Goal: Task Accomplishment & Management: Use online tool/utility

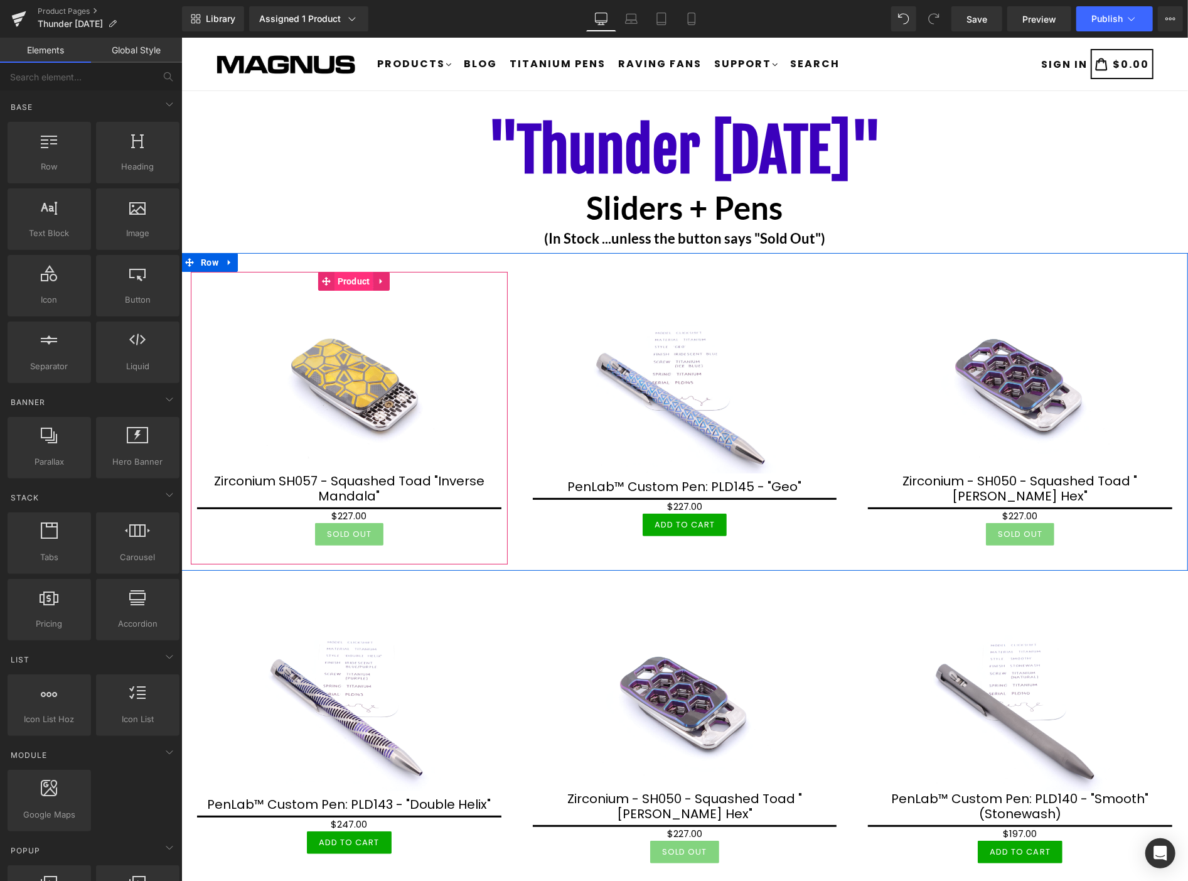
click at [356, 284] on span "Product" at bounding box center [353, 280] width 39 height 19
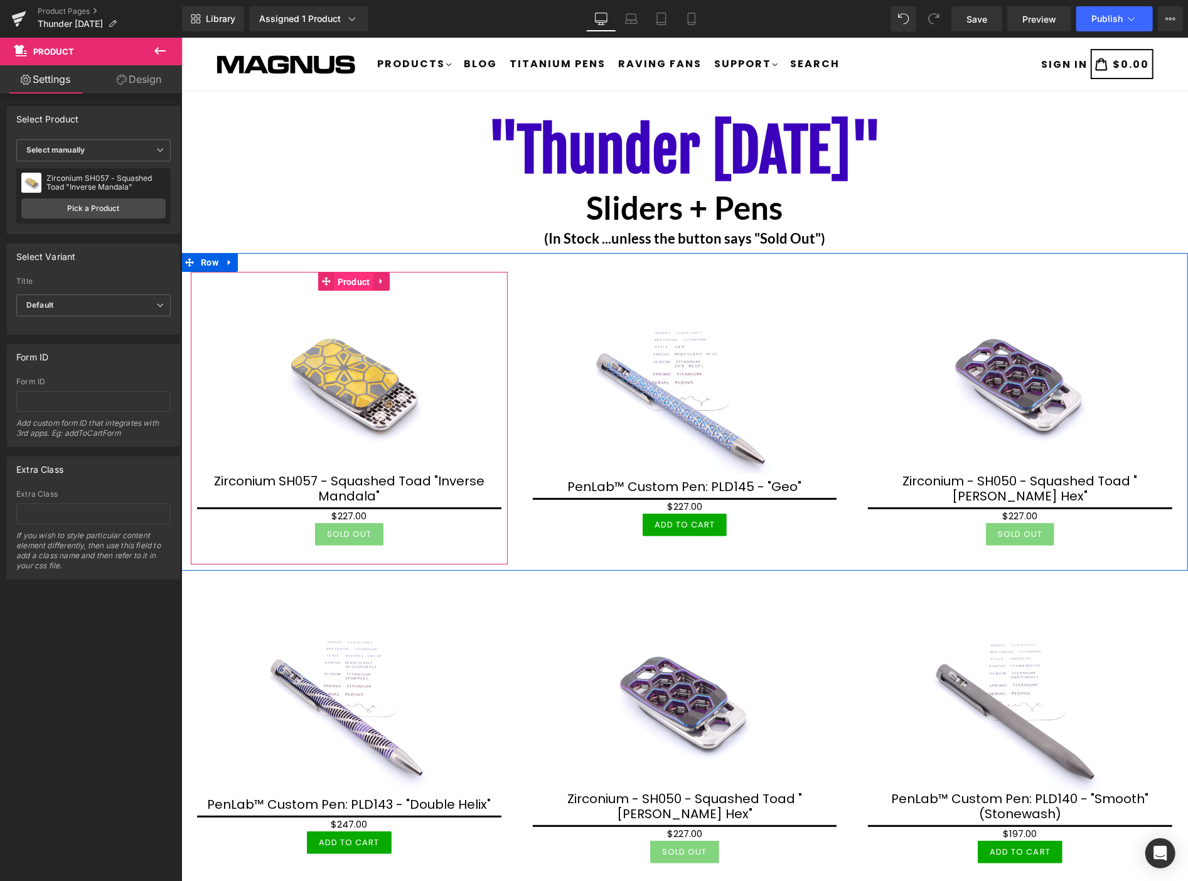
click at [353, 282] on span "Product" at bounding box center [353, 281] width 39 height 19
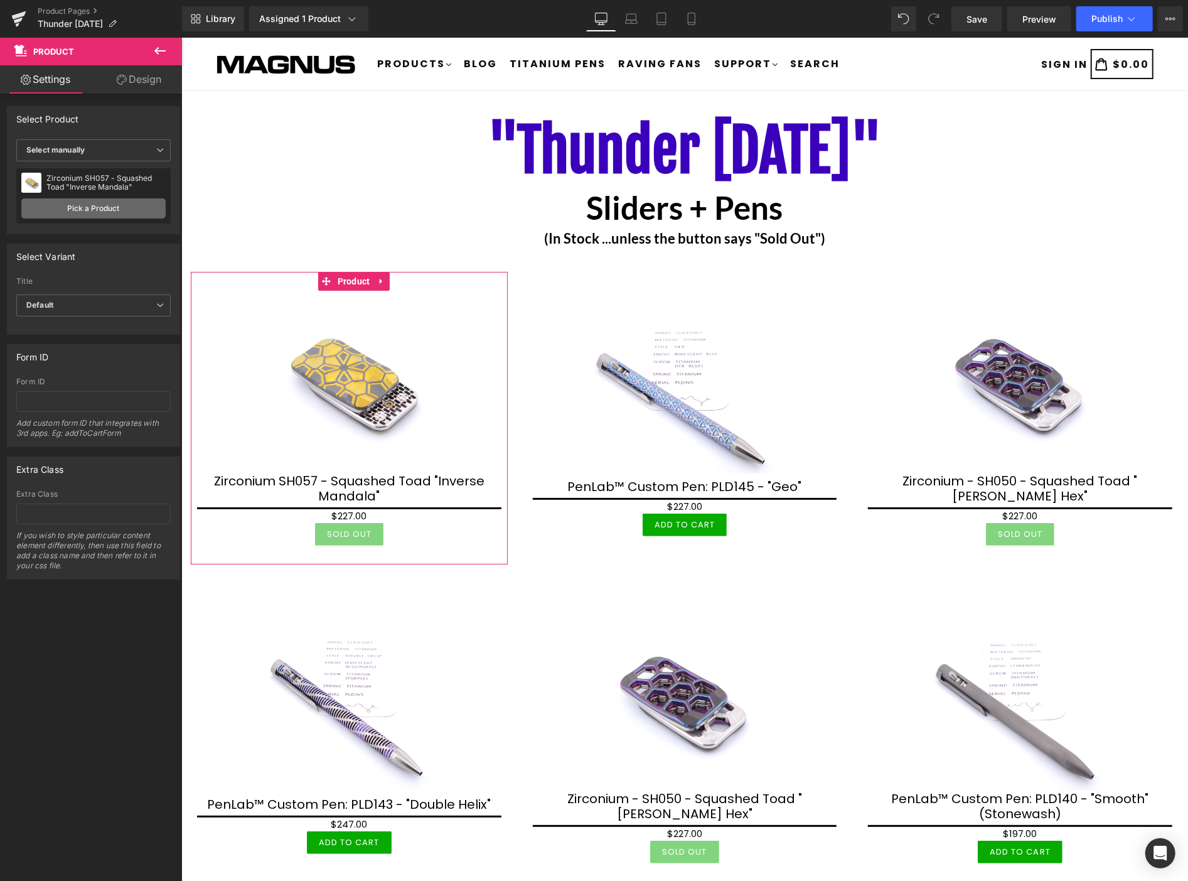
click at [104, 205] on link "Pick a Product" at bounding box center [93, 208] width 144 height 20
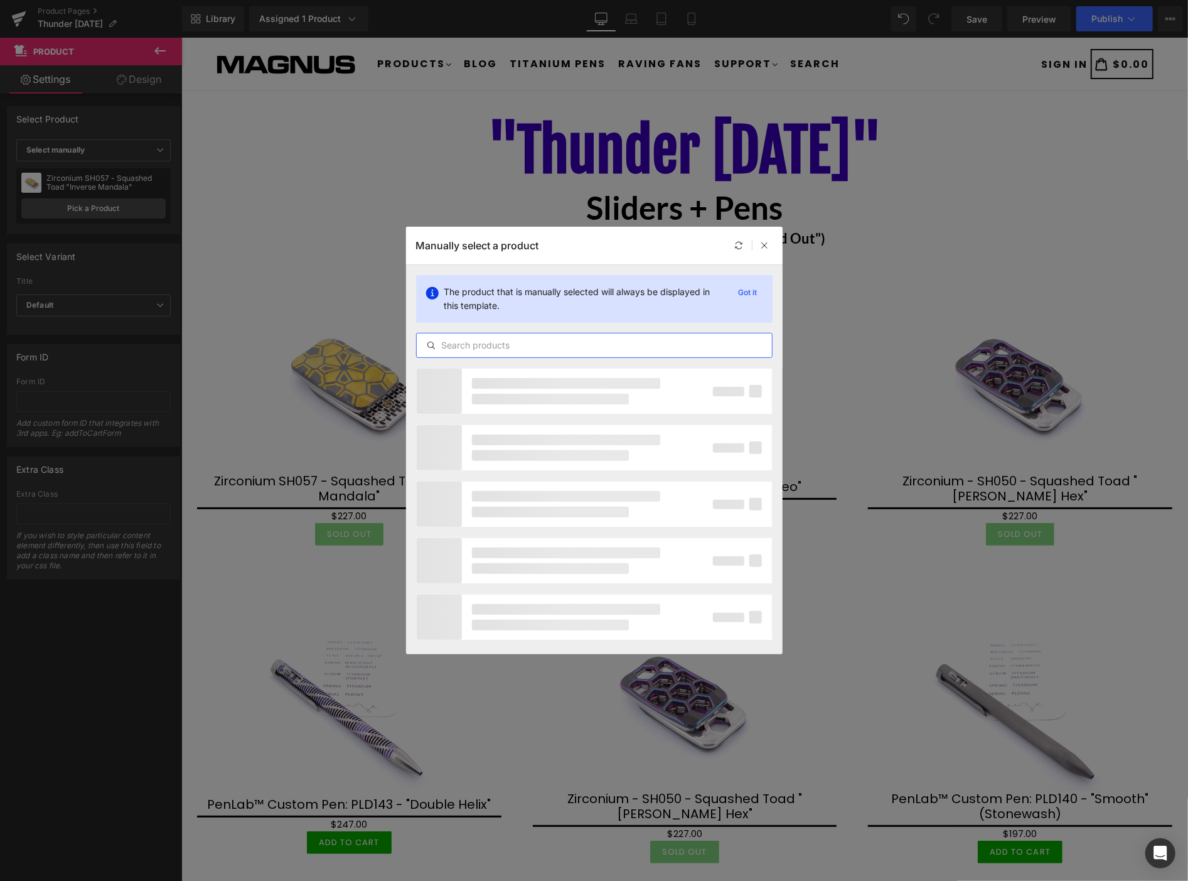
click at [549, 345] on input "text" at bounding box center [594, 345] width 355 height 15
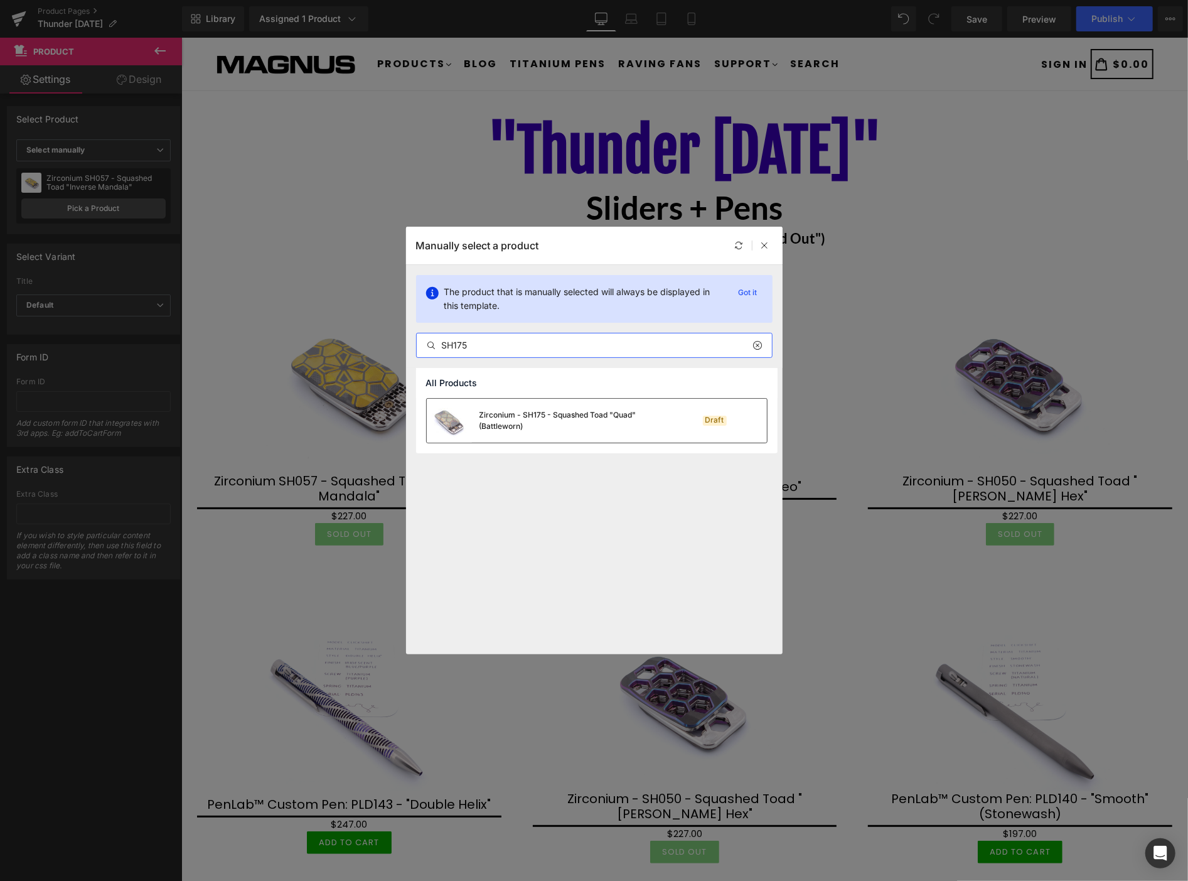
type input "SH175"
click at [560, 405] on div "Zirconium - SH175 - Squashed Toad "Quad" (Battleworn)" at bounding box center [547, 421] width 241 height 44
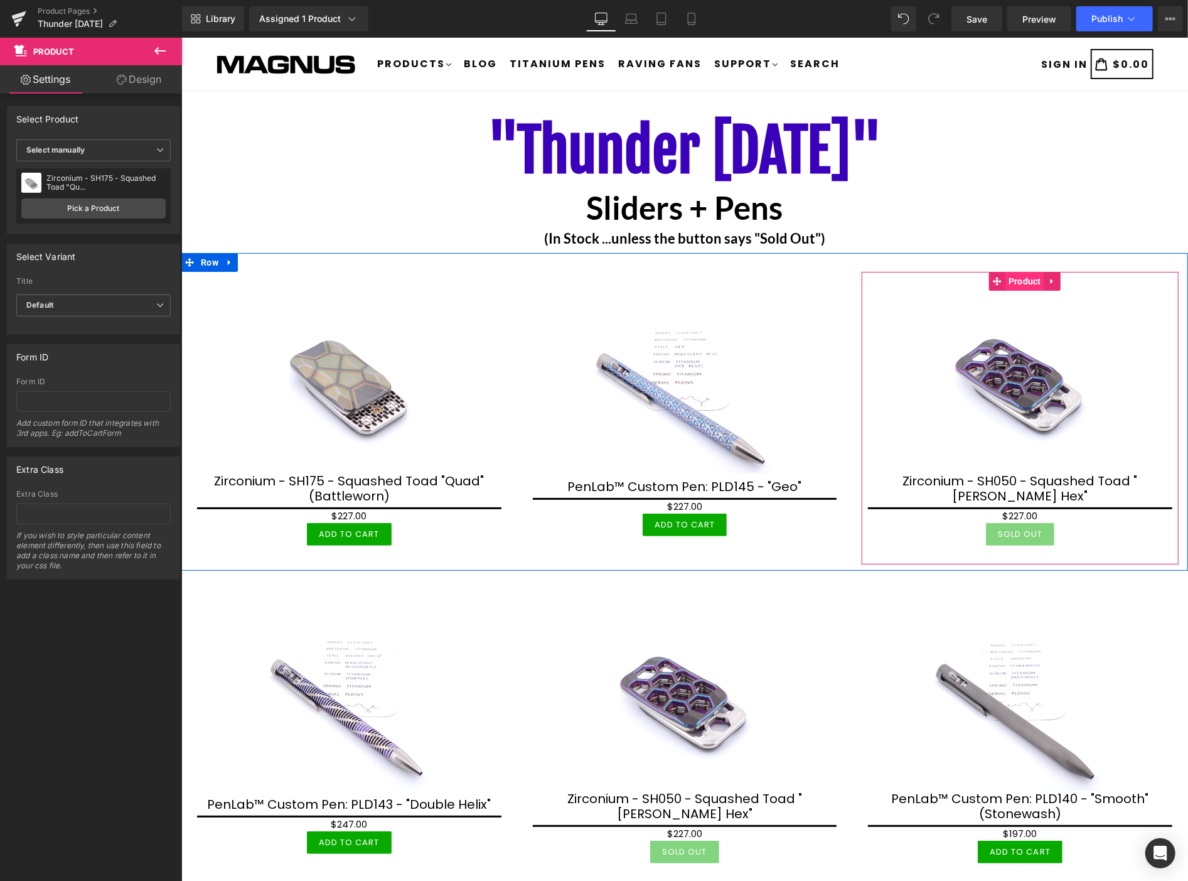
click at [1016, 279] on span "Product" at bounding box center [1024, 280] width 39 height 19
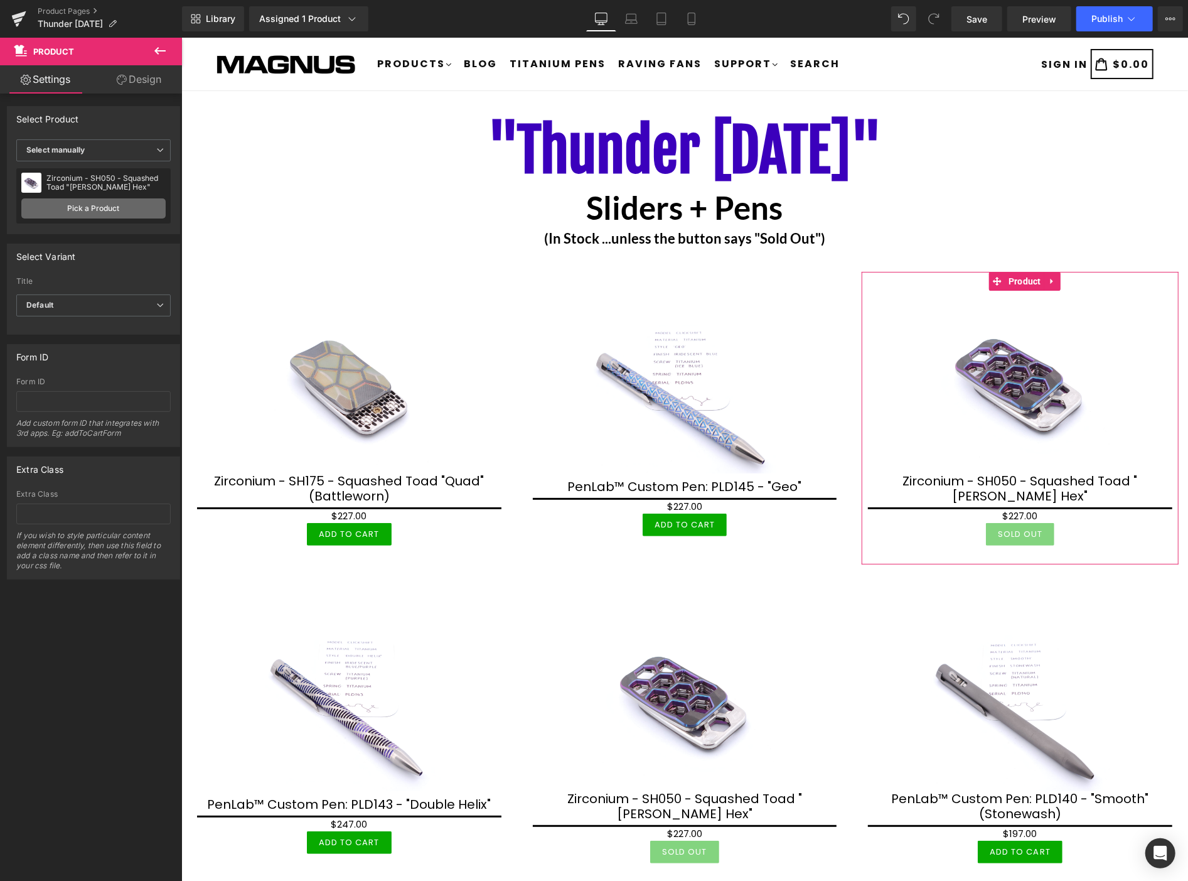
click at [140, 205] on link "Pick a Product" at bounding box center [93, 208] width 144 height 20
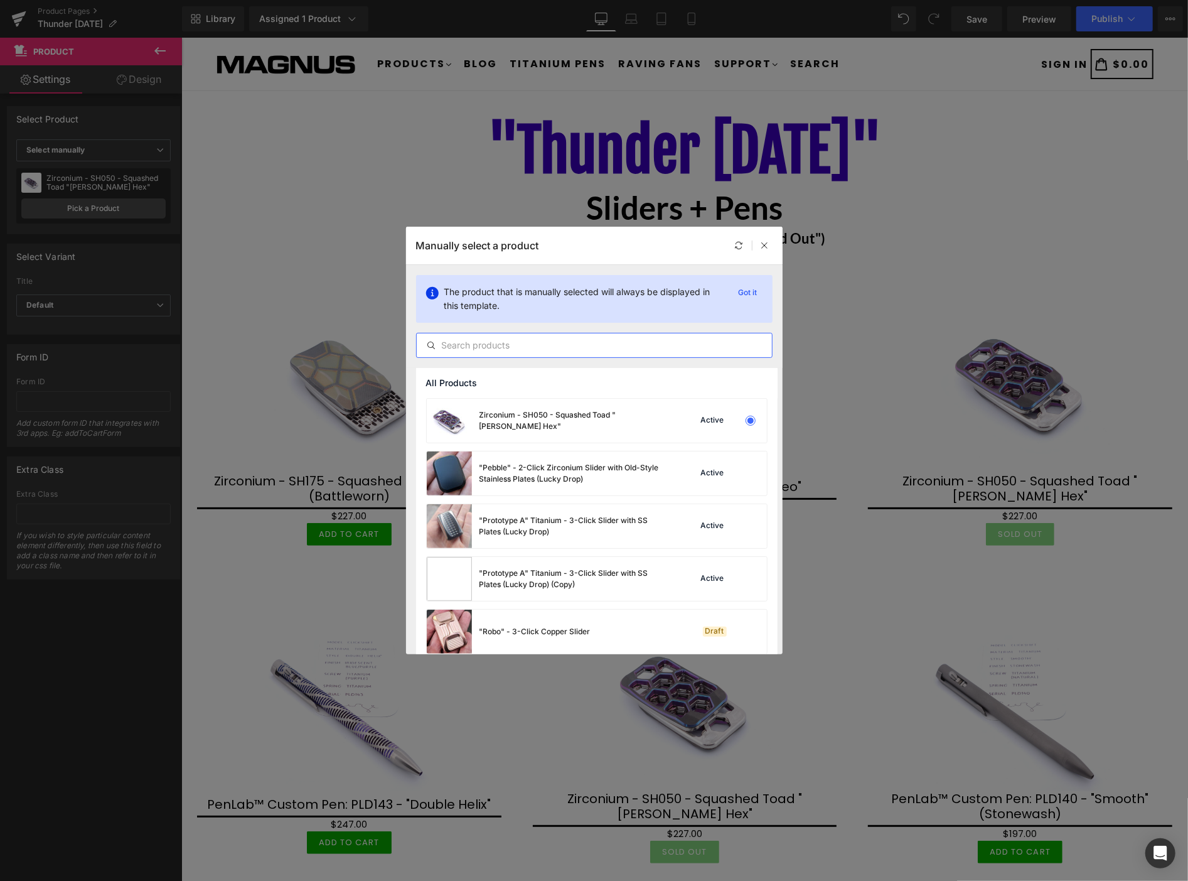
click at [462, 343] on input "text" at bounding box center [594, 345] width 355 height 15
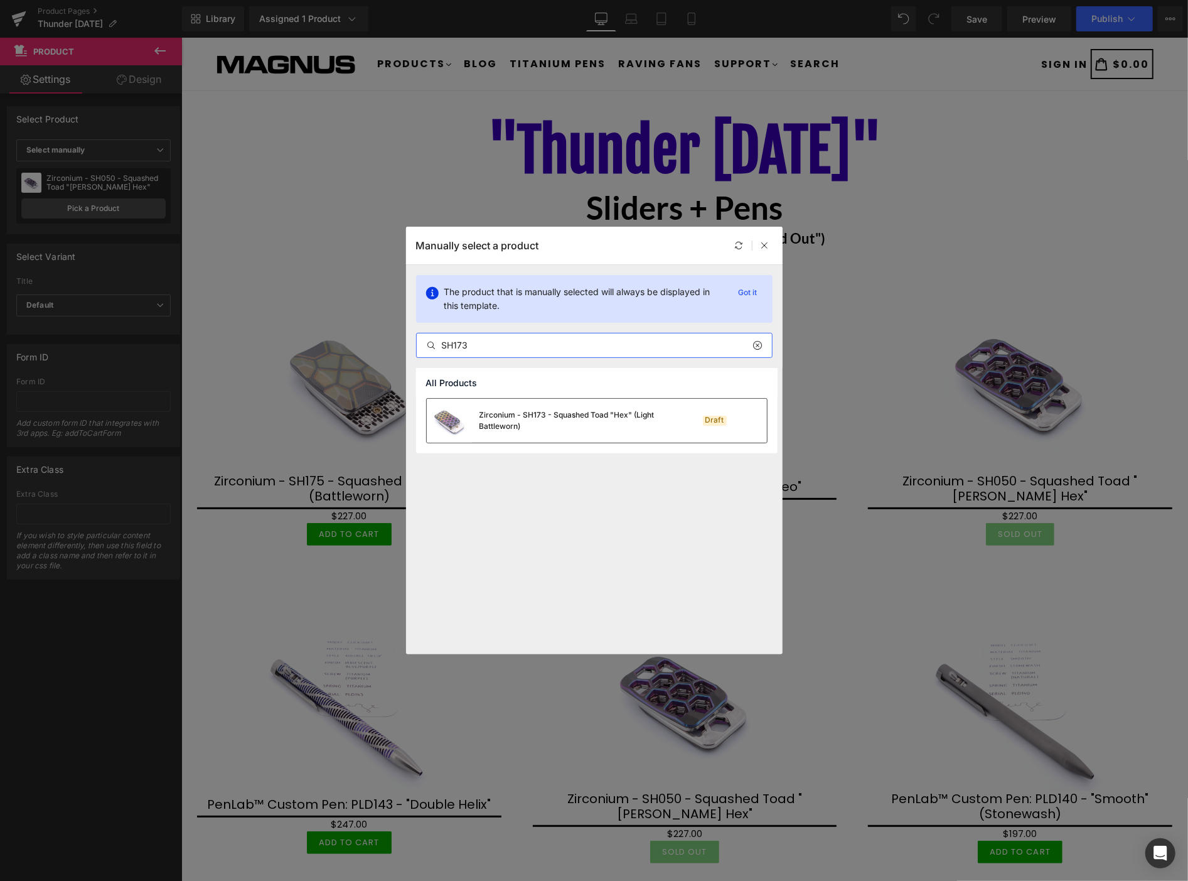
type input "SH173"
drag, startPoint x: 511, startPoint y: 415, endPoint x: 330, endPoint y: 378, distance: 184.5
click at [512, 415] on div "Zirconium - SH173 - Squashed Toad "Hex" (Light Battleworn)" at bounding box center [574, 420] width 188 height 23
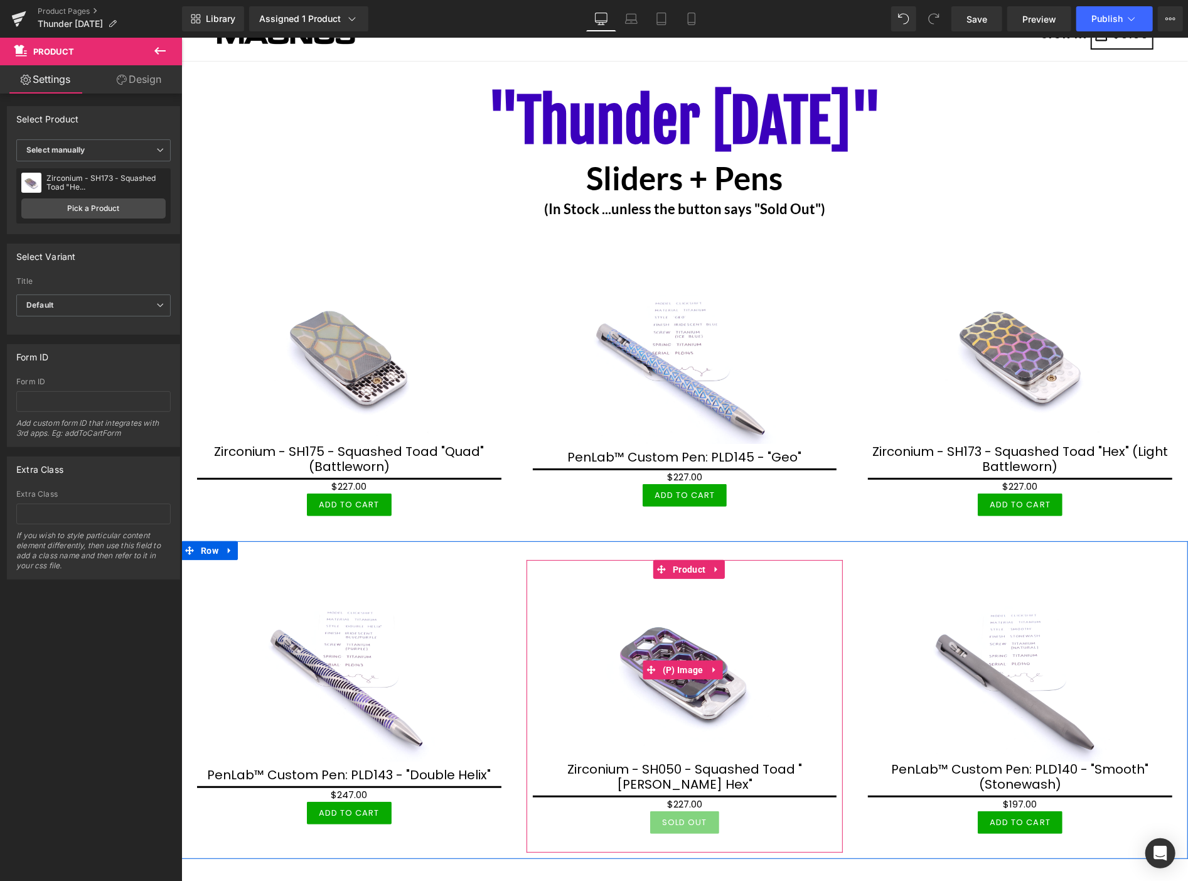
scroll to position [209, 0]
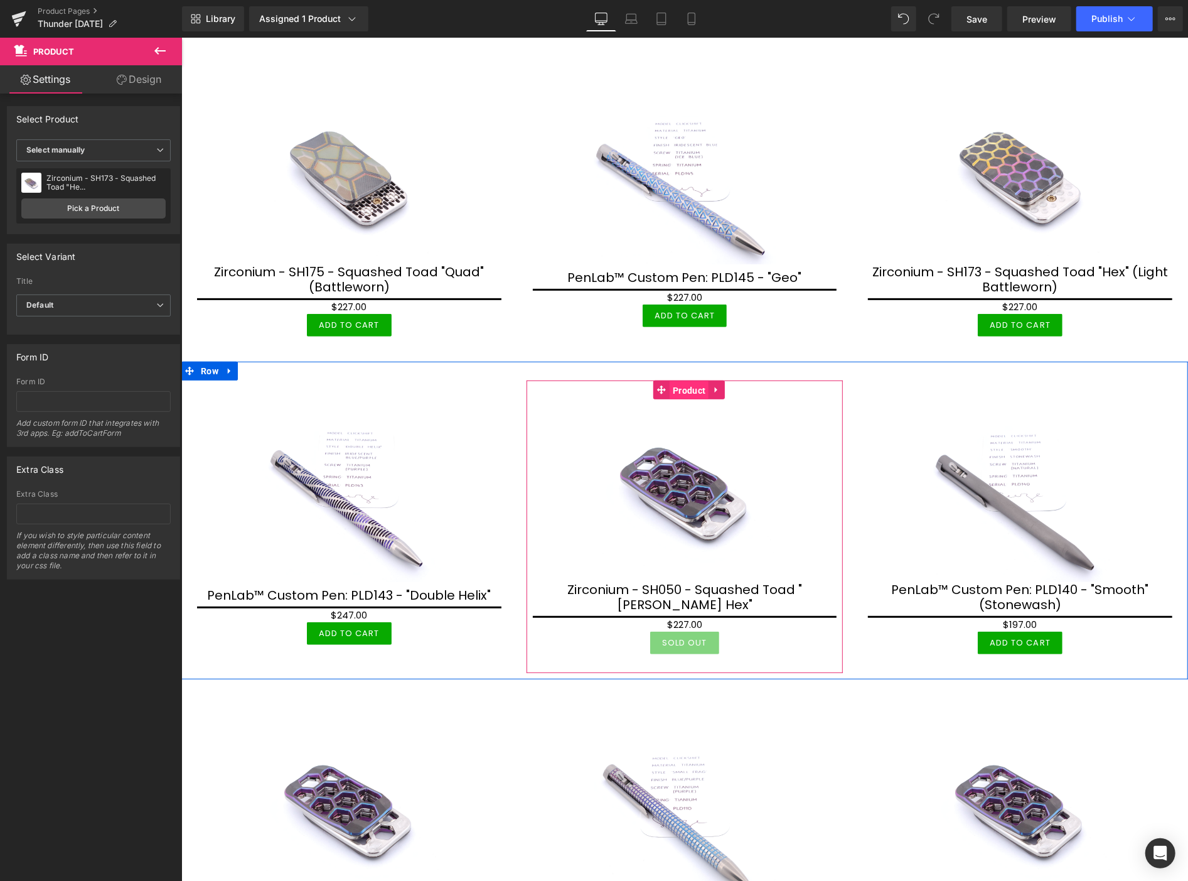
click at [685, 388] on span "Product" at bounding box center [688, 389] width 39 height 19
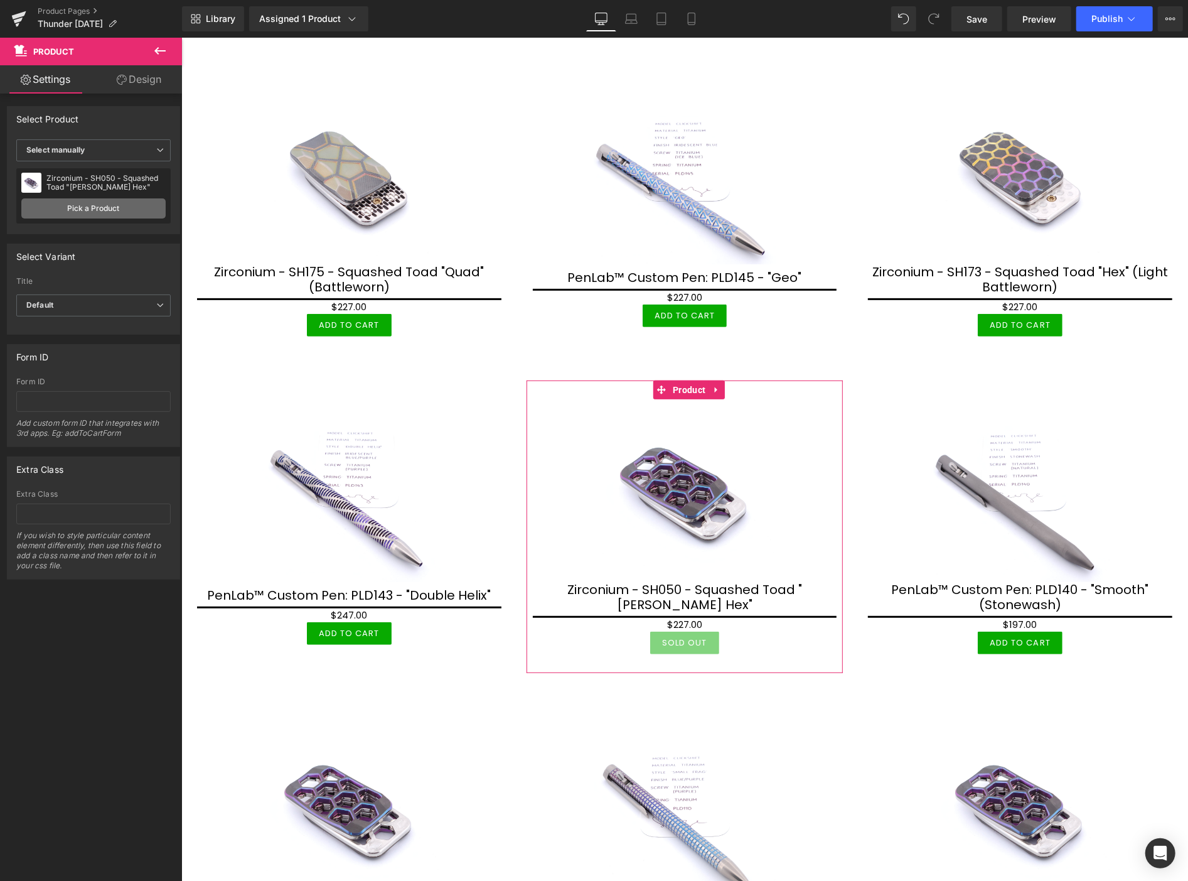
click at [100, 201] on link "Pick a Product" at bounding box center [93, 208] width 144 height 20
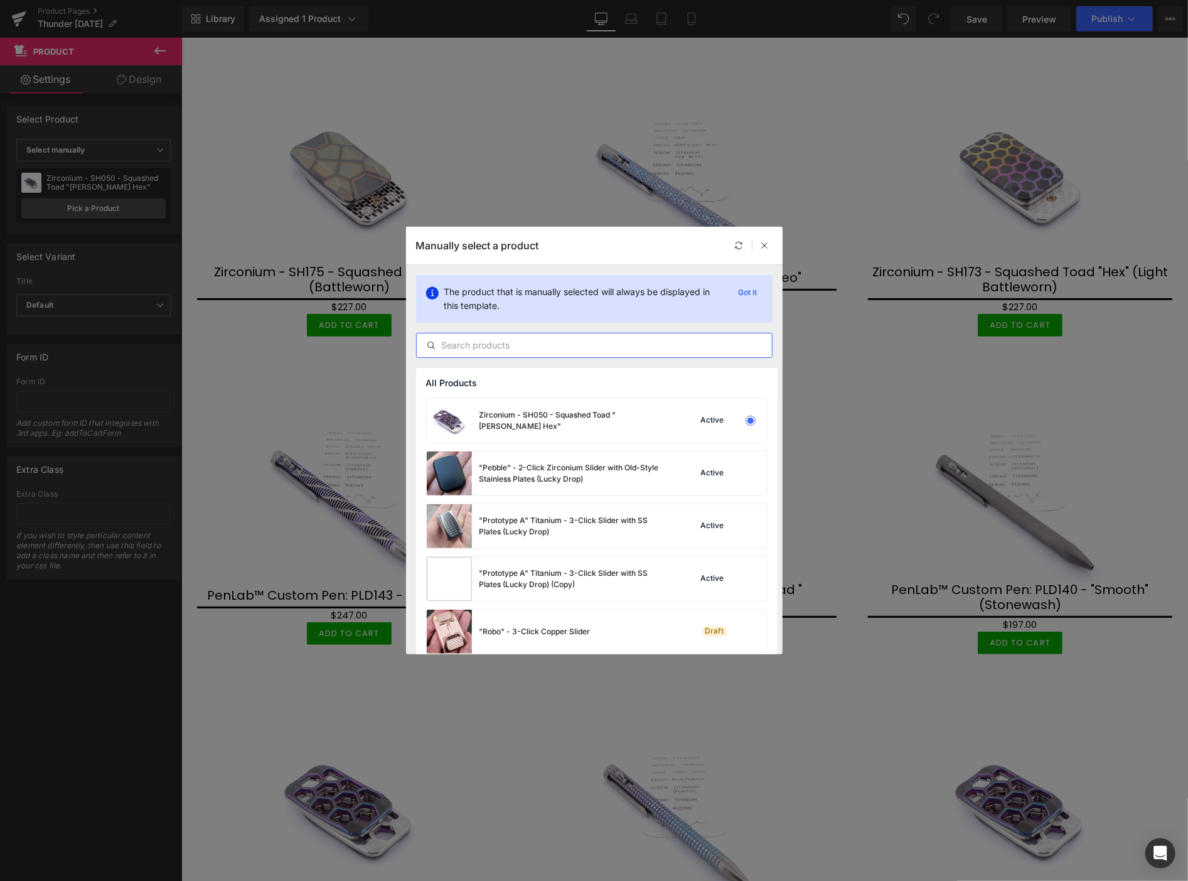
click at [491, 343] on input "text" at bounding box center [594, 345] width 355 height 15
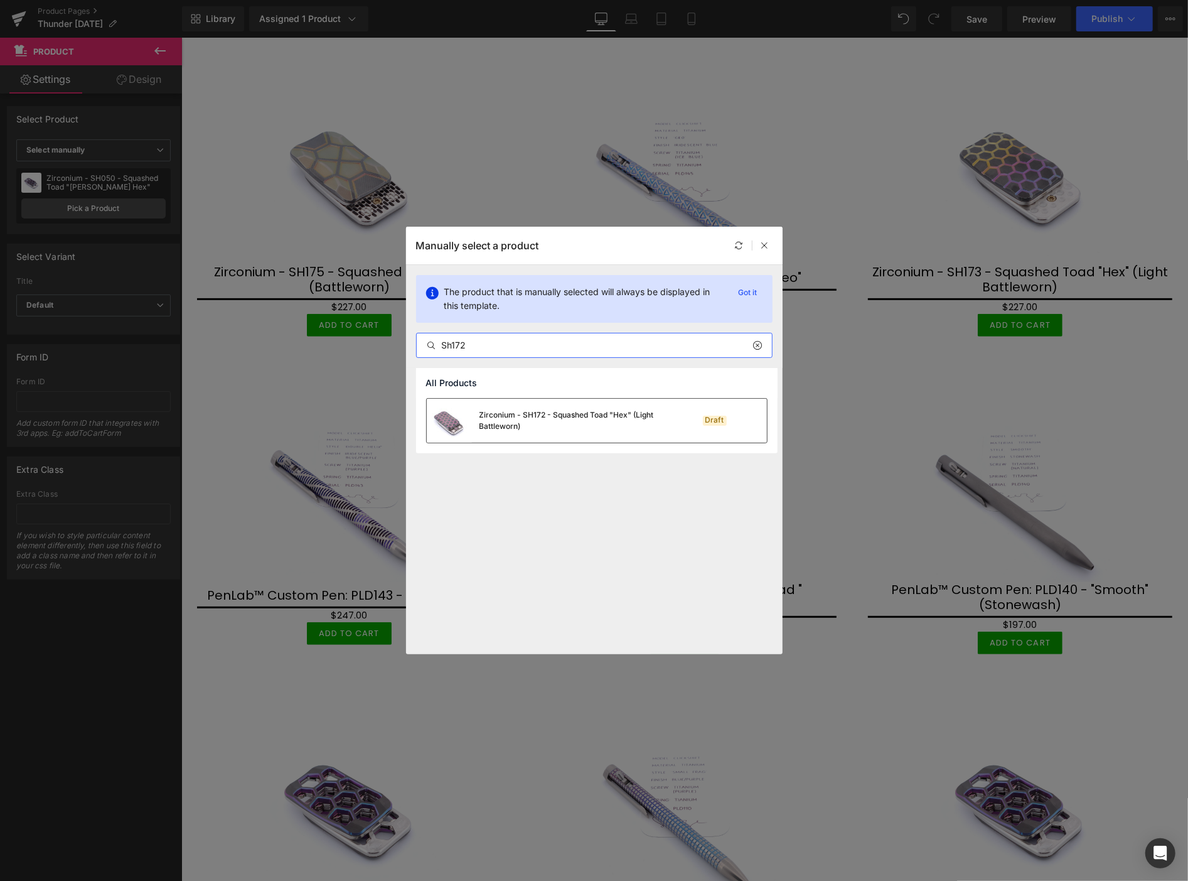
type input "Sh172"
click at [535, 414] on div "Zirconium - SH172 - Squashed Toad "Hex" (Light Battleworn)" at bounding box center [574, 420] width 188 height 23
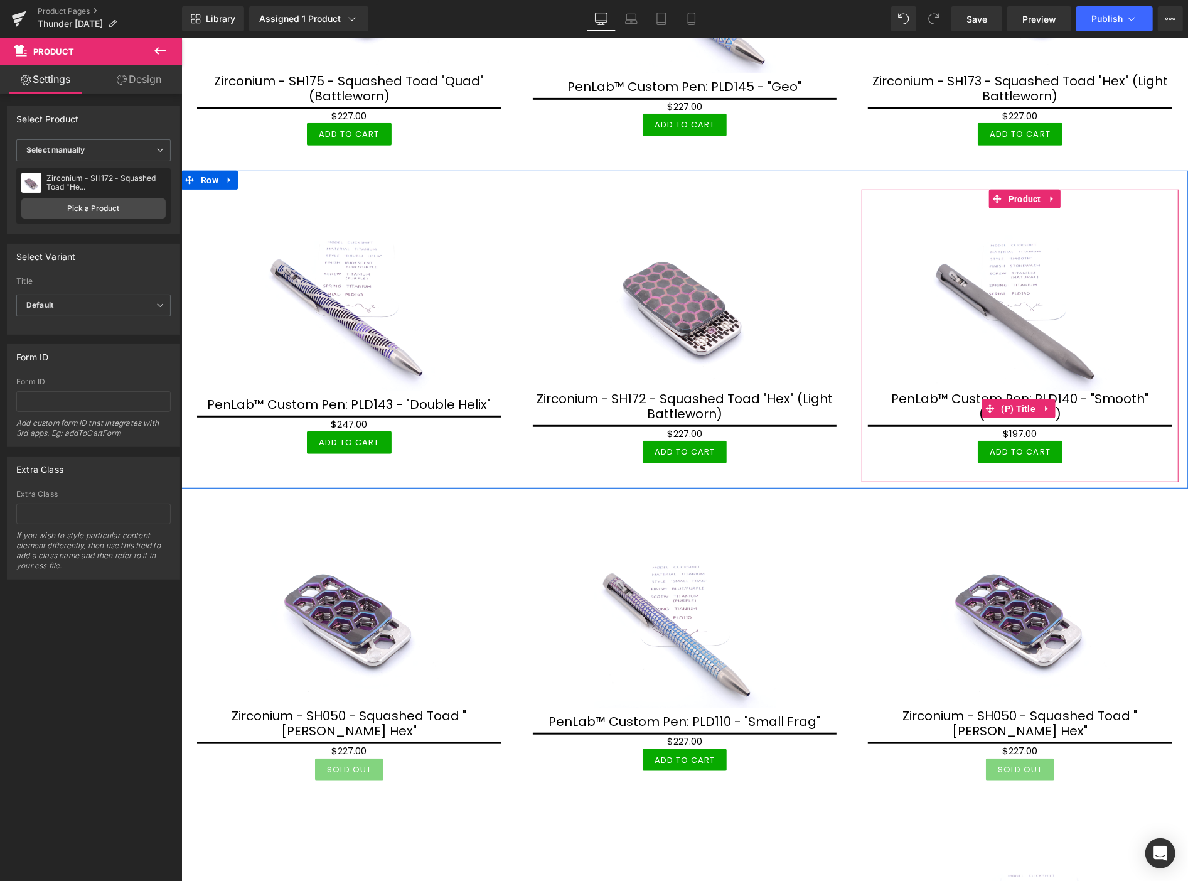
scroll to position [488, 0]
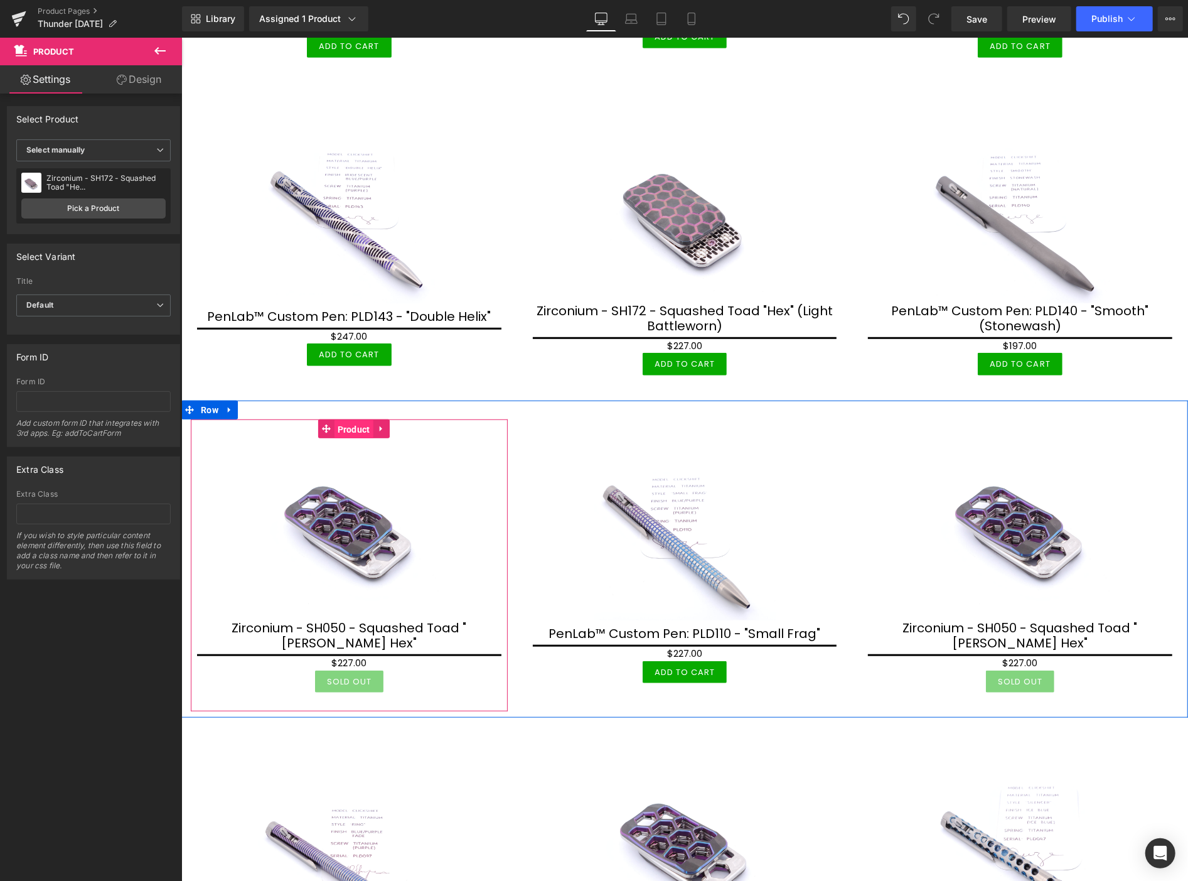
click at [351, 425] on span "Product" at bounding box center [353, 428] width 39 height 19
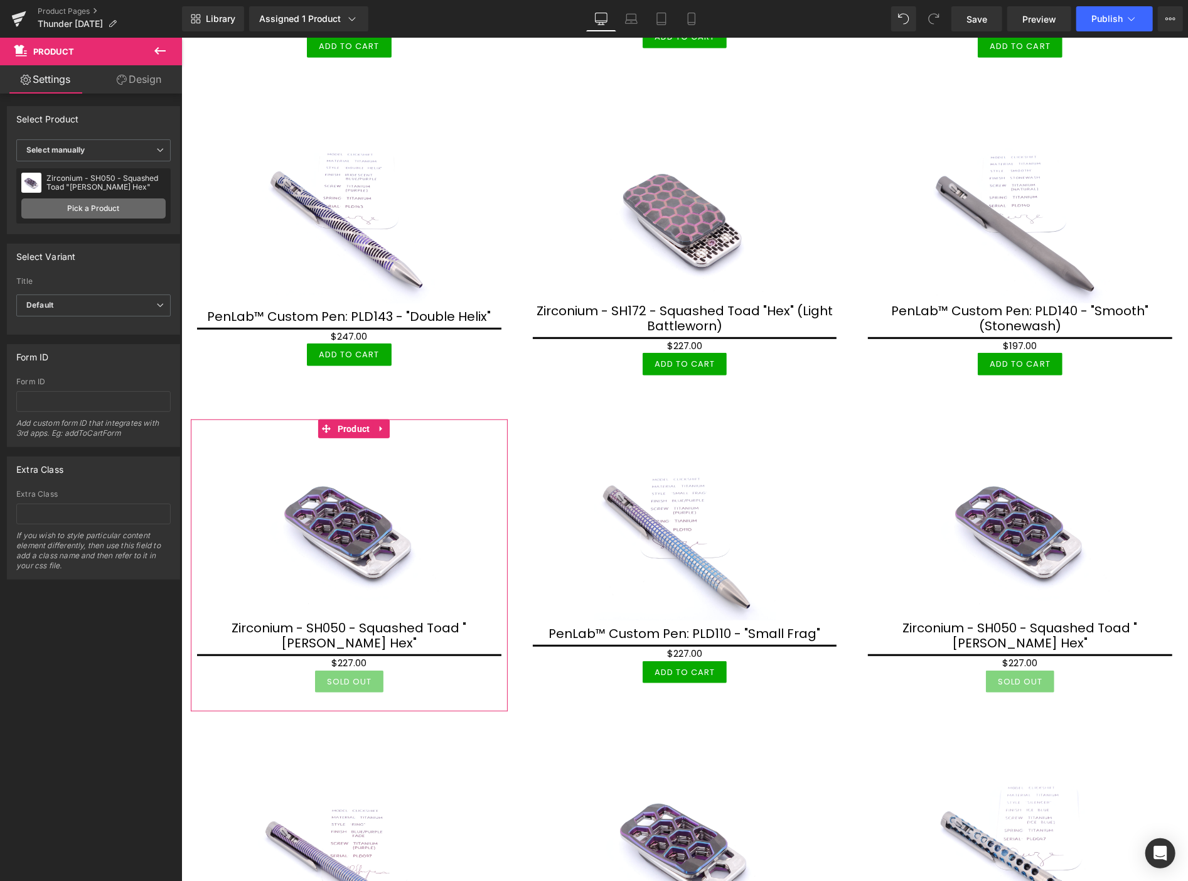
click at [95, 203] on link "Pick a Product" at bounding box center [93, 208] width 144 height 20
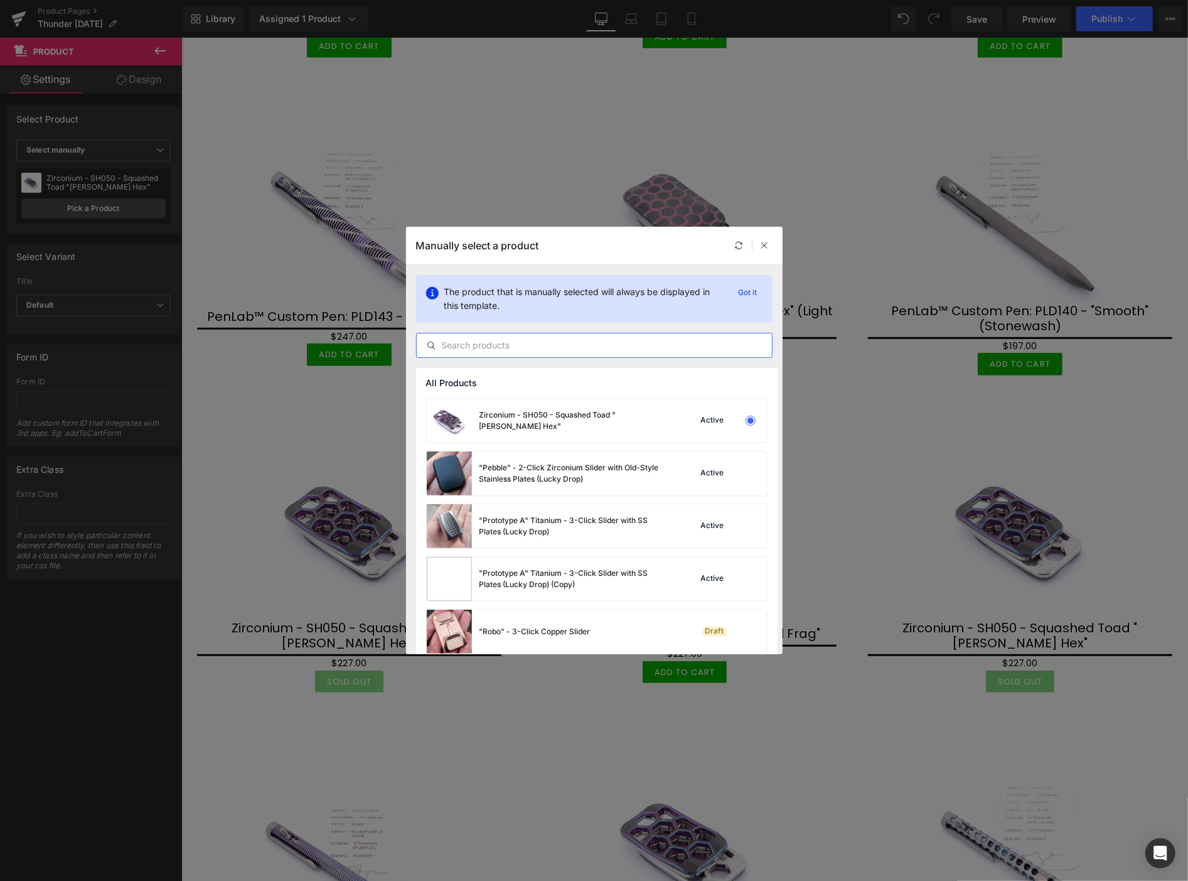
click at [484, 343] on input "text" at bounding box center [594, 345] width 355 height 15
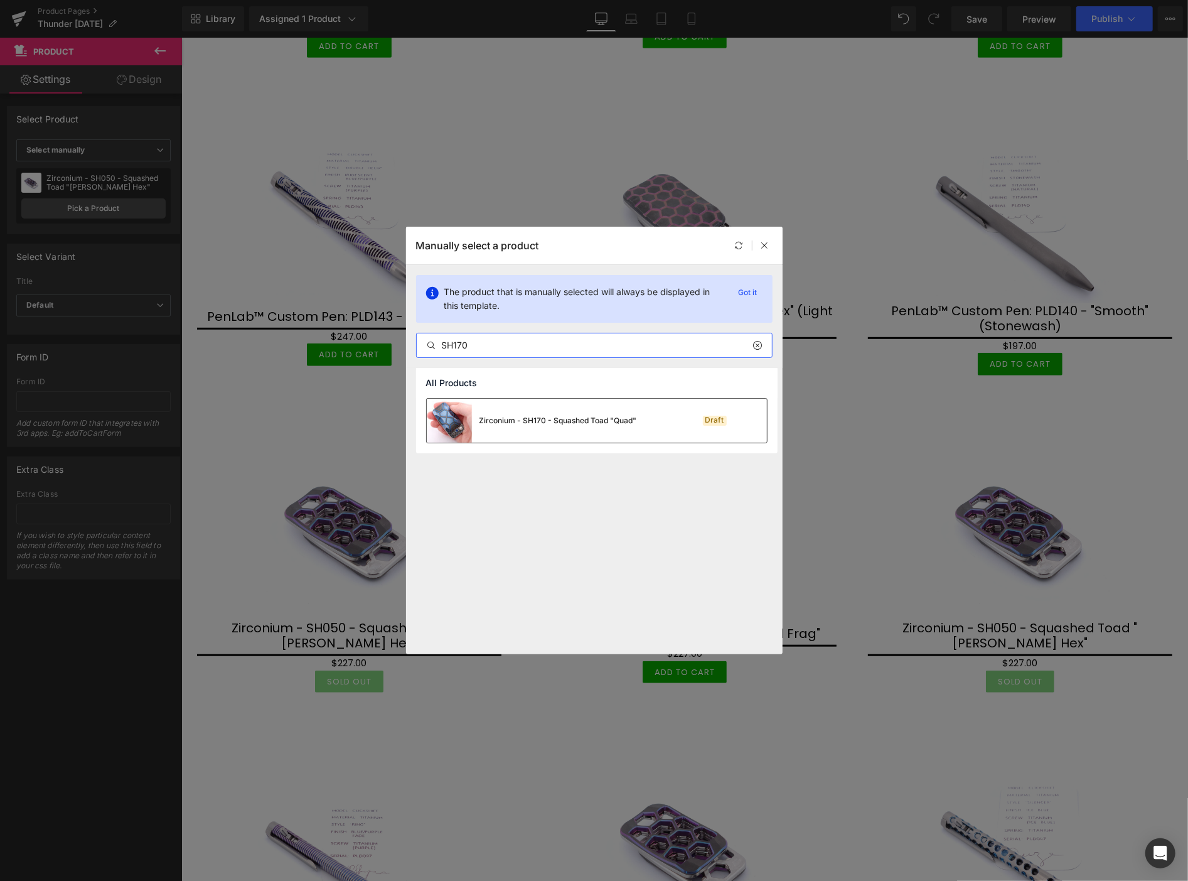
type input "SH170"
click at [525, 422] on div "Zirconium - SH170 - Squashed Toad "Quad"" at bounding box center [559, 420] width 158 height 11
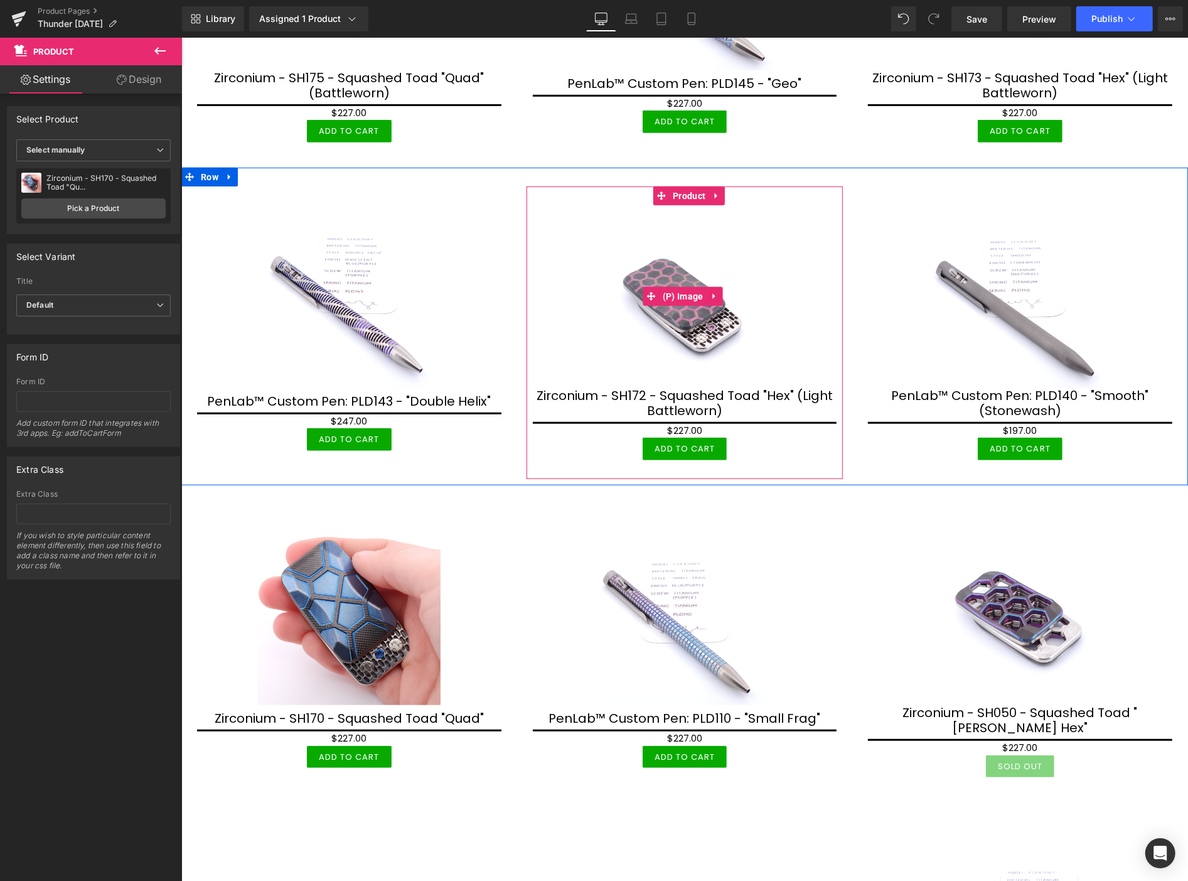
scroll to position [418, 0]
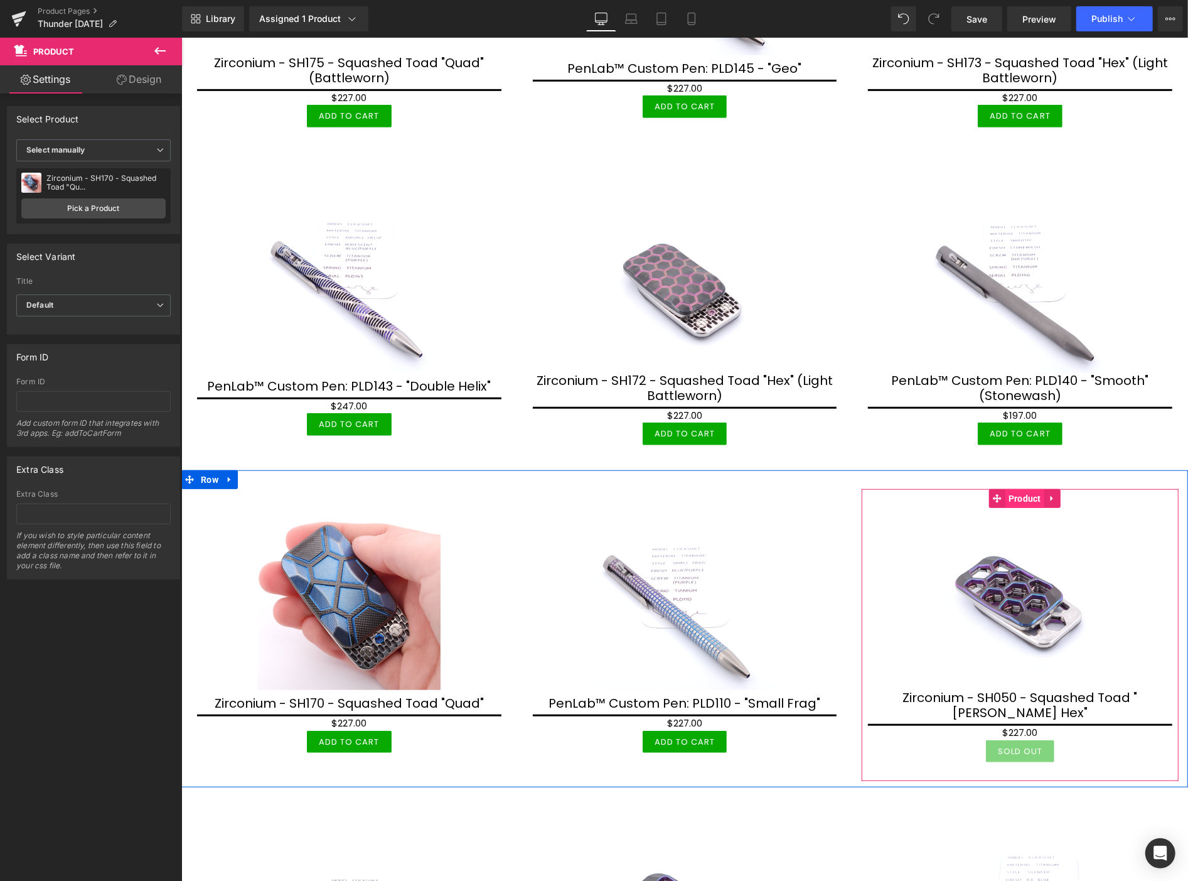
click at [1010, 493] on span "Product" at bounding box center [1024, 497] width 39 height 19
click at [1016, 492] on span "Product" at bounding box center [1024, 497] width 39 height 19
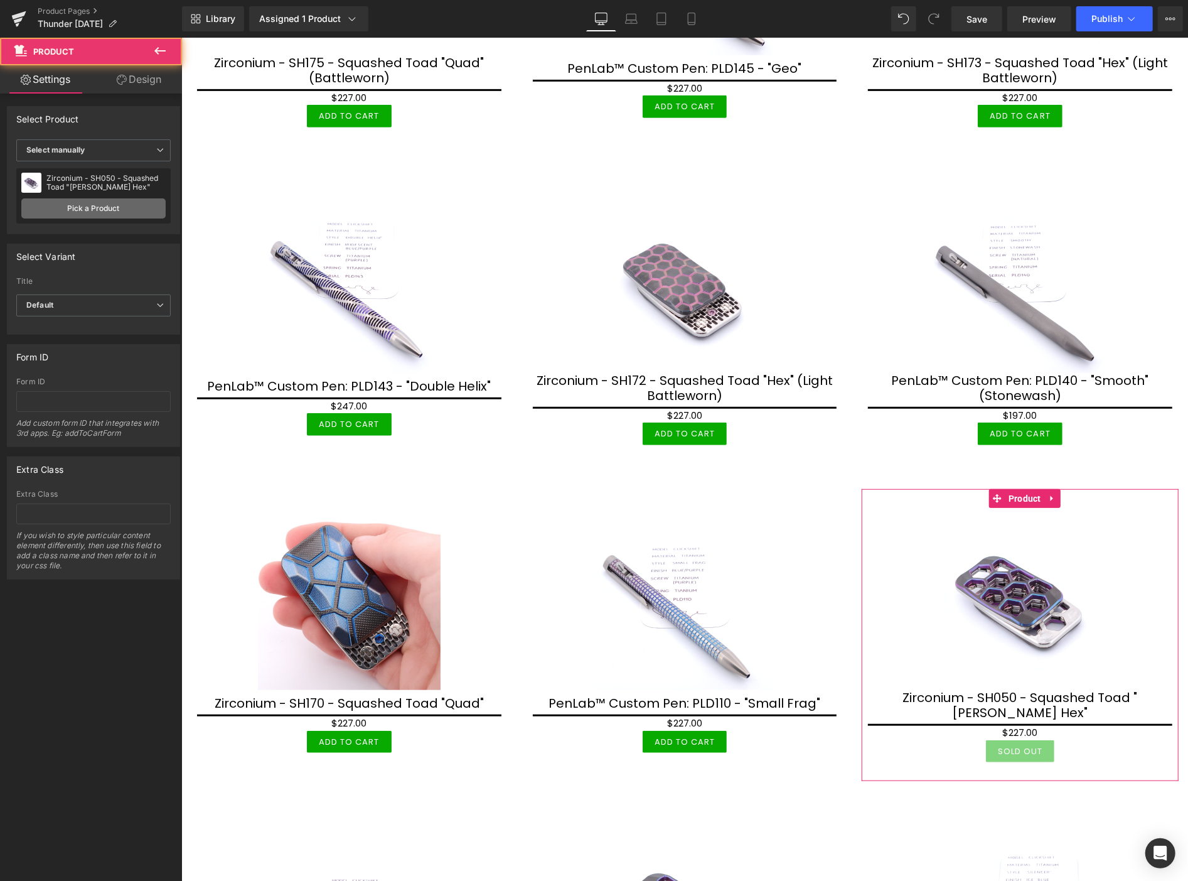
click at [121, 201] on link "Pick a Product" at bounding box center [93, 208] width 144 height 20
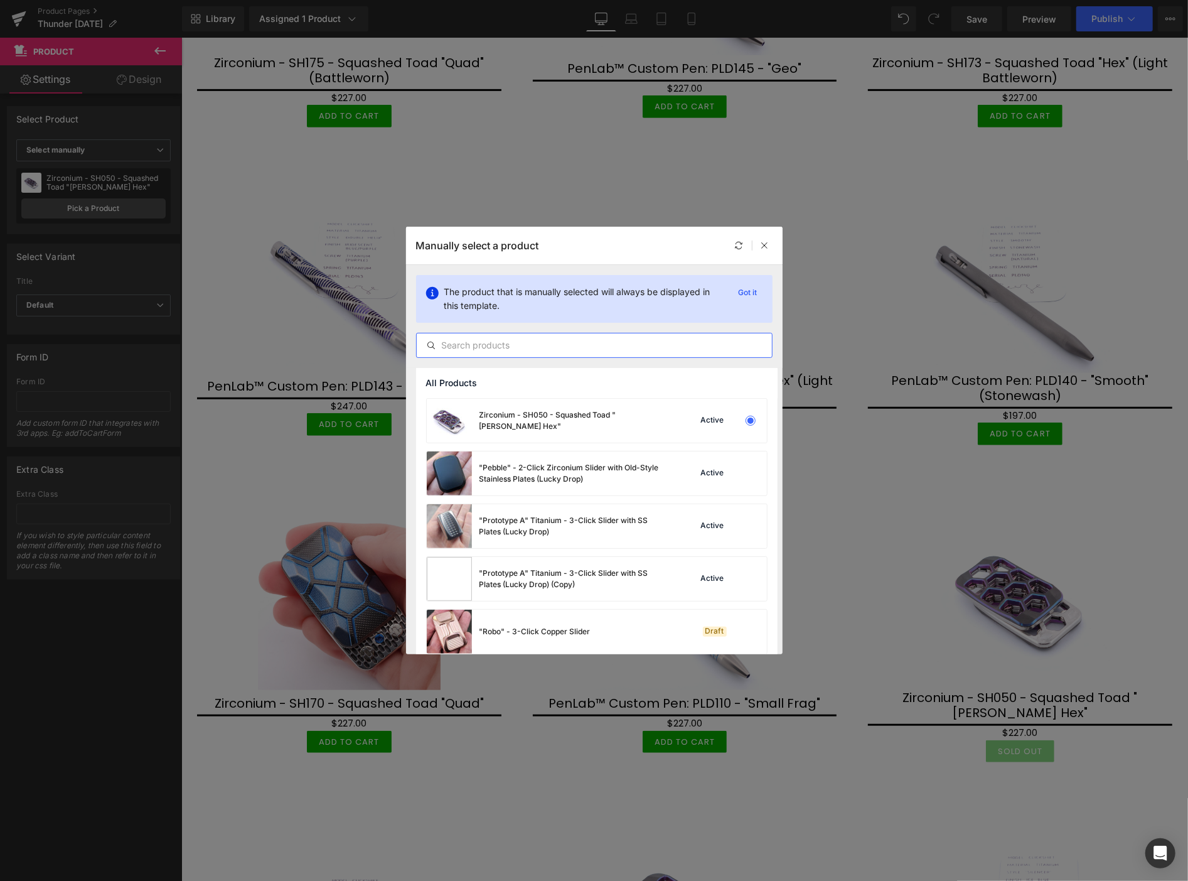
click at [480, 344] on input "text" at bounding box center [594, 345] width 355 height 15
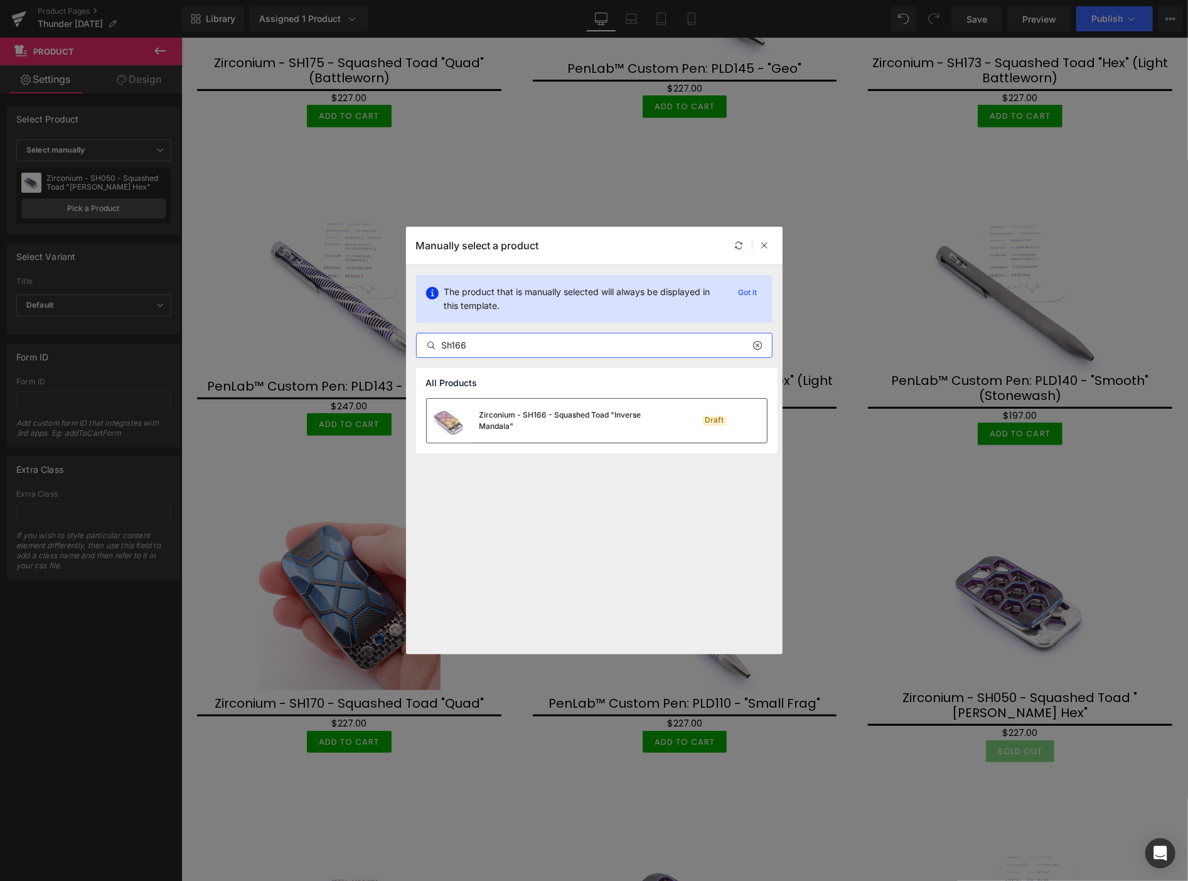
type input "Sh166"
click at [535, 418] on div "Zirconium - SH166 - Squashed Toad "Inverse Mandala"" at bounding box center [574, 420] width 188 height 23
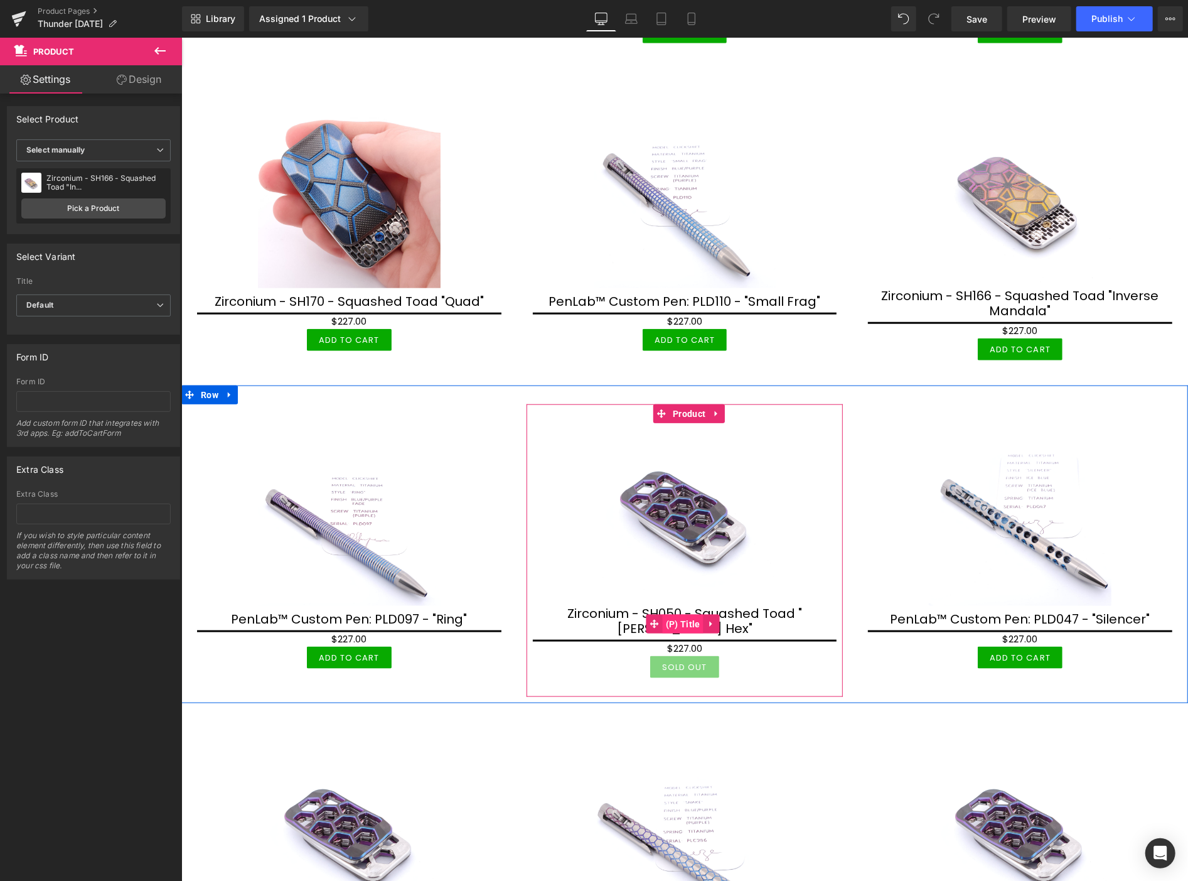
scroll to position [837, 0]
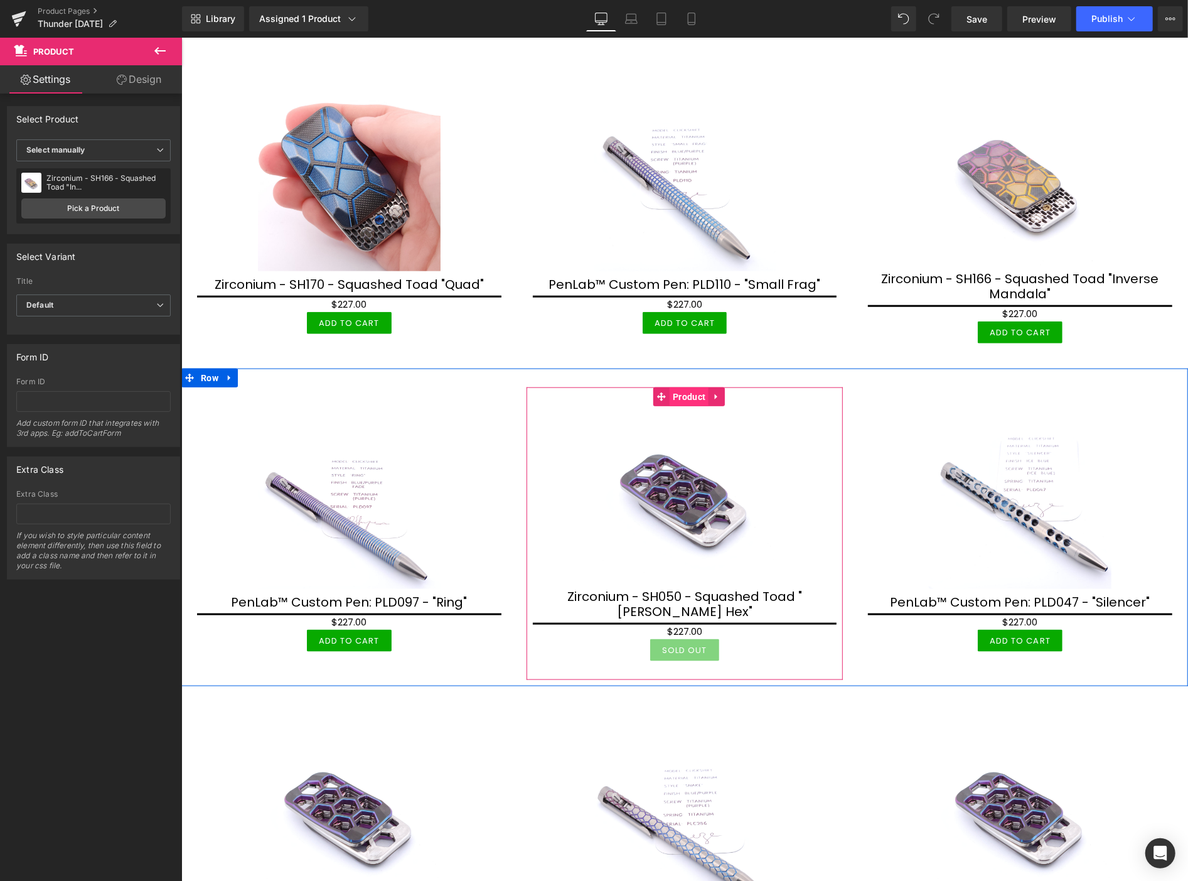
click at [678, 391] on span "Product" at bounding box center [688, 396] width 39 height 19
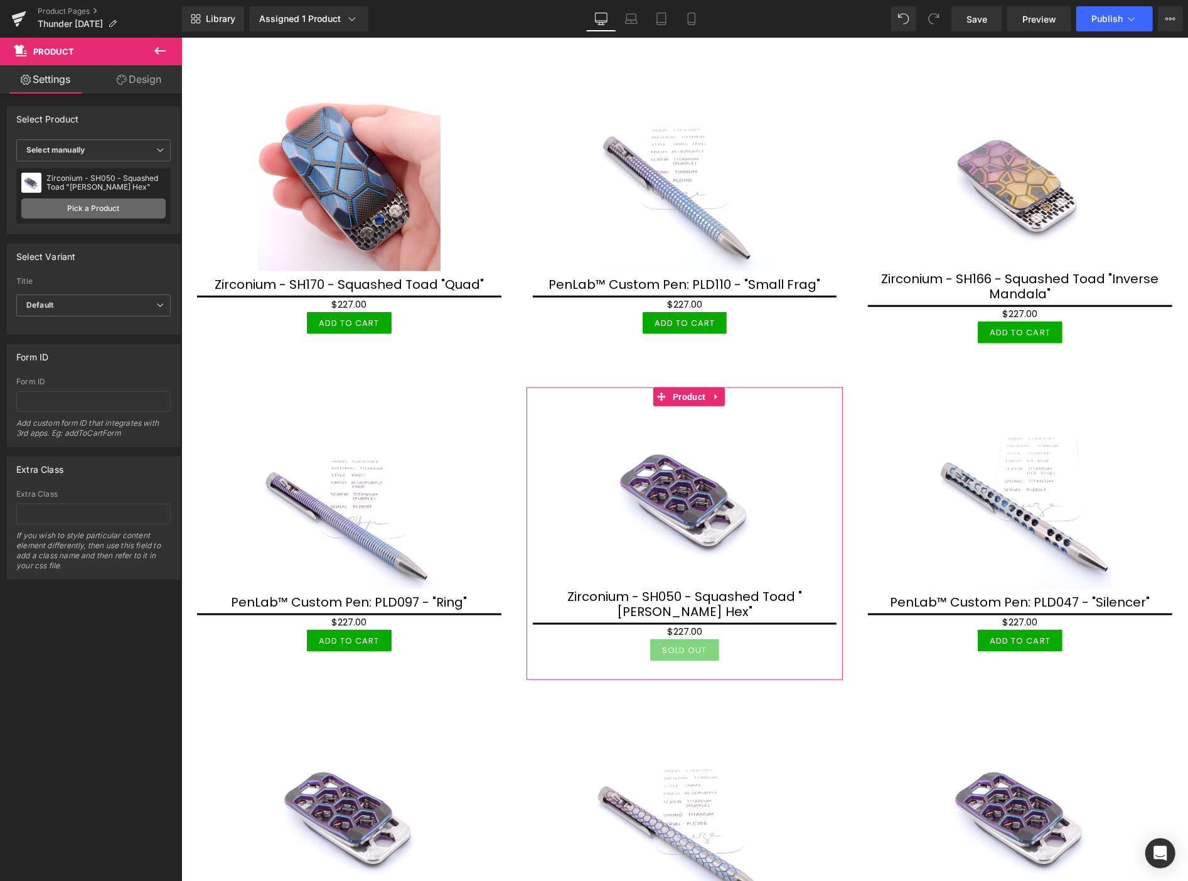
click at [123, 208] on link "Pick a Product" at bounding box center [93, 208] width 144 height 20
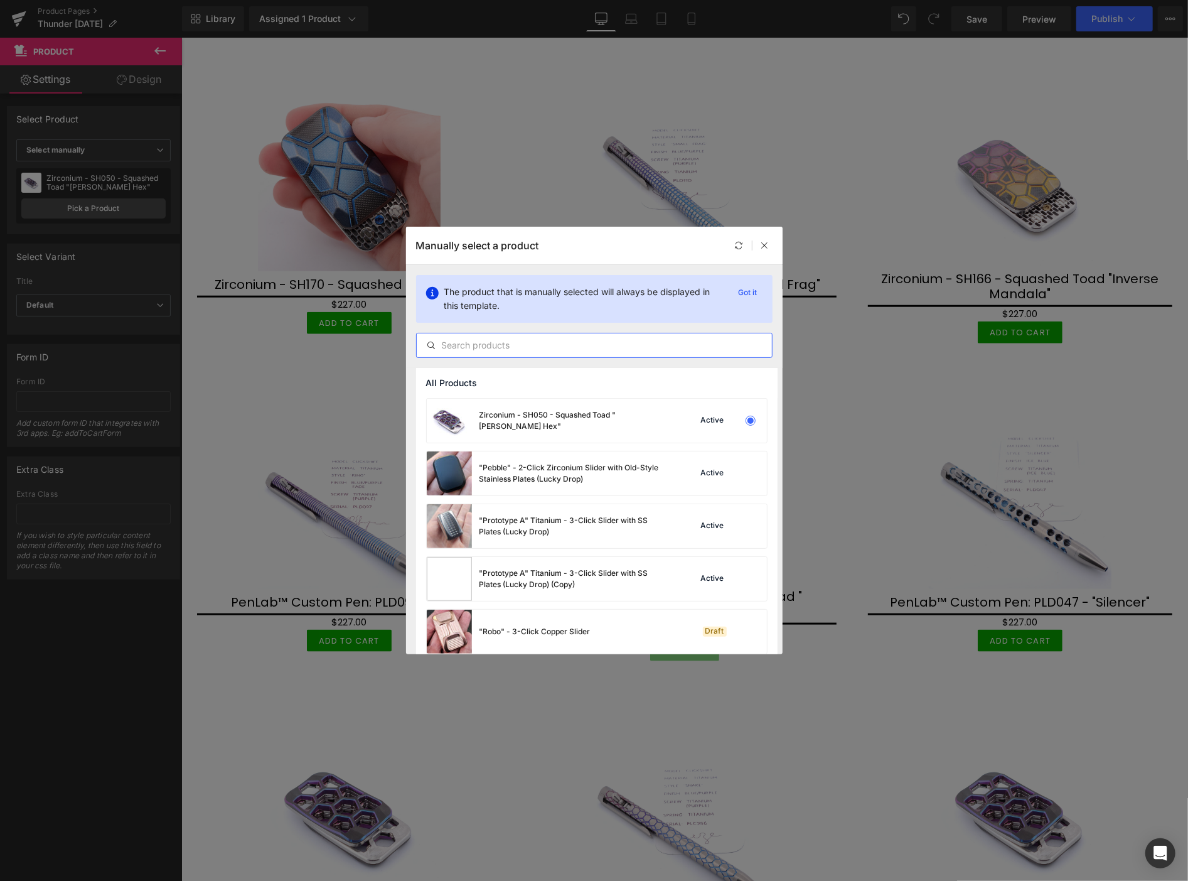
click at [519, 344] on input "text" at bounding box center [594, 345] width 355 height 15
click at [762, 247] on icon at bounding box center [765, 245] width 9 height 9
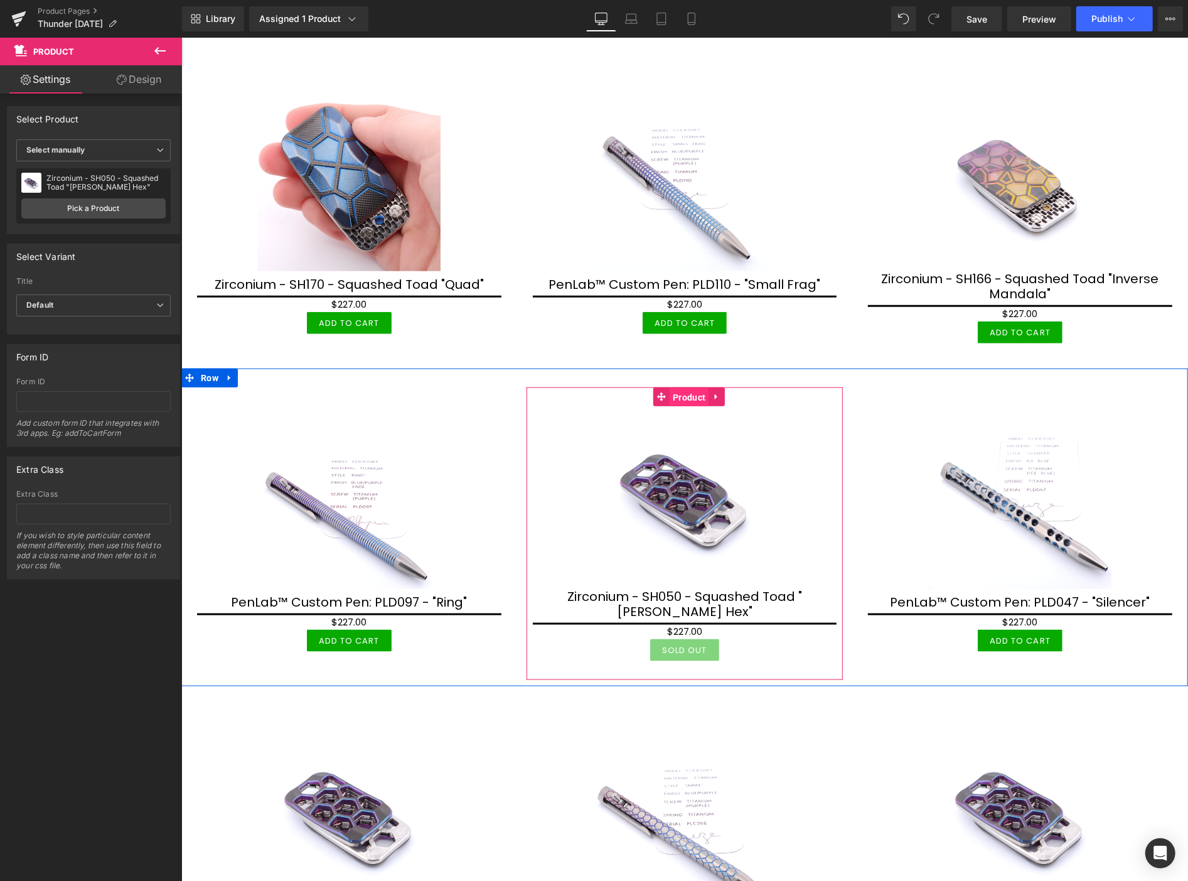
click at [680, 390] on span "Product" at bounding box center [688, 396] width 39 height 19
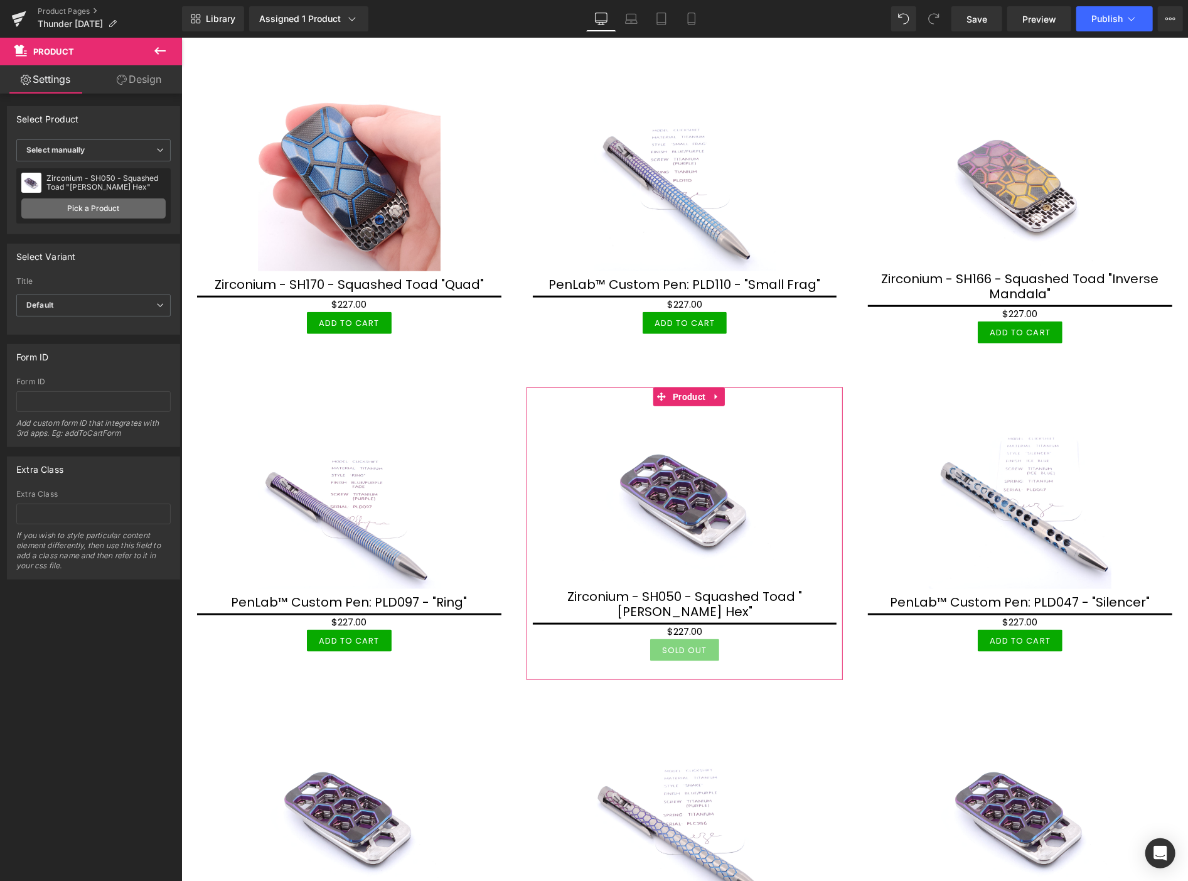
click at [147, 204] on link "Pick a Product" at bounding box center [93, 208] width 144 height 20
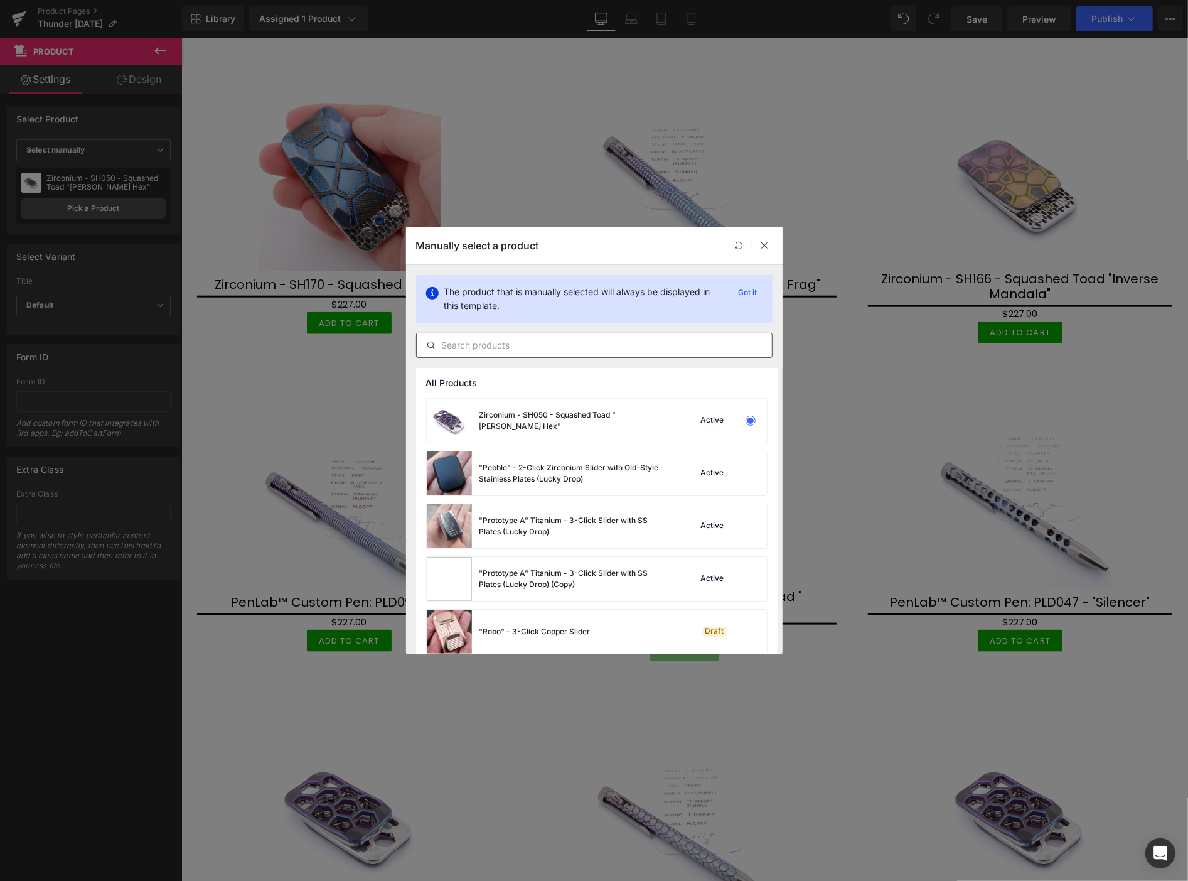
click at [448, 348] on input "text" at bounding box center [594, 345] width 355 height 15
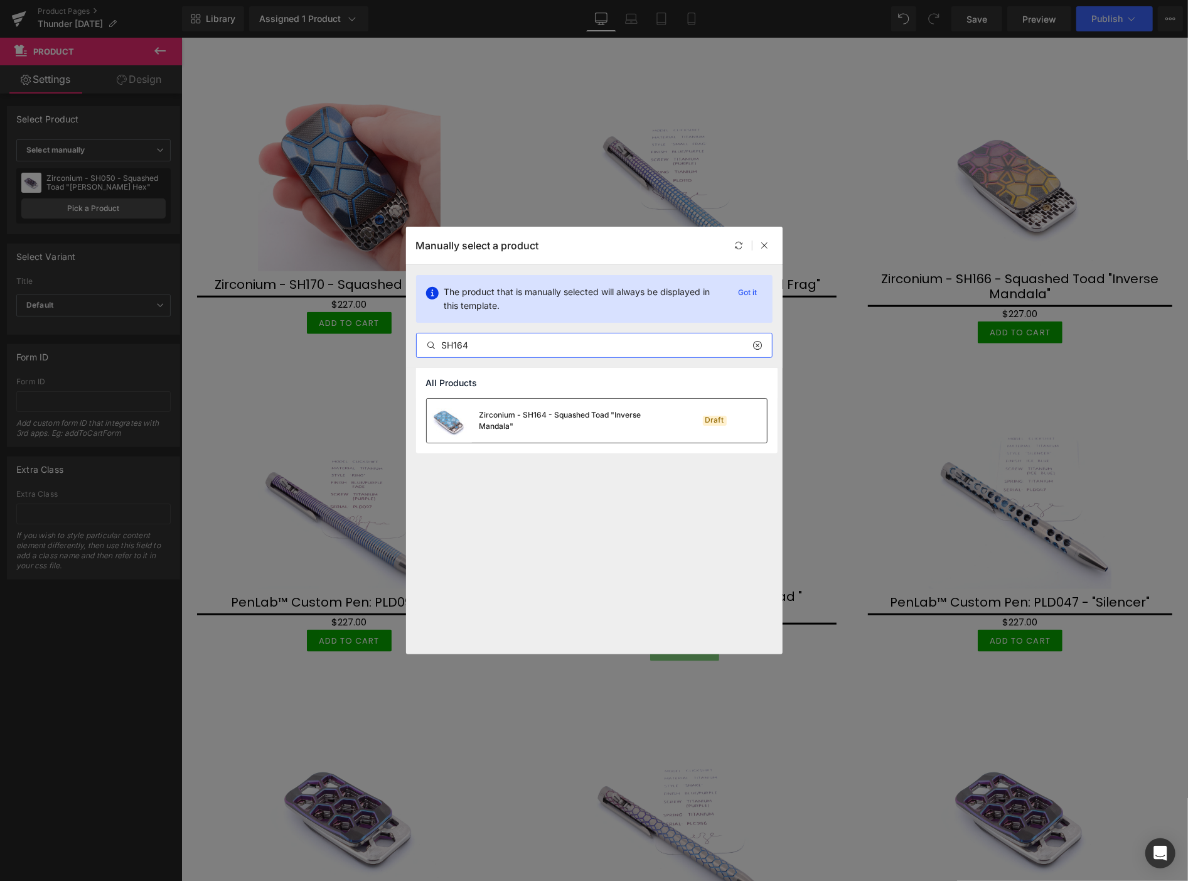
type input "SH164"
click at [548, 419] on div "Zirconium - SH164 - Squashed Toad "Inverse Mandala"" at bounding box center [574, 420] width 188 height 23
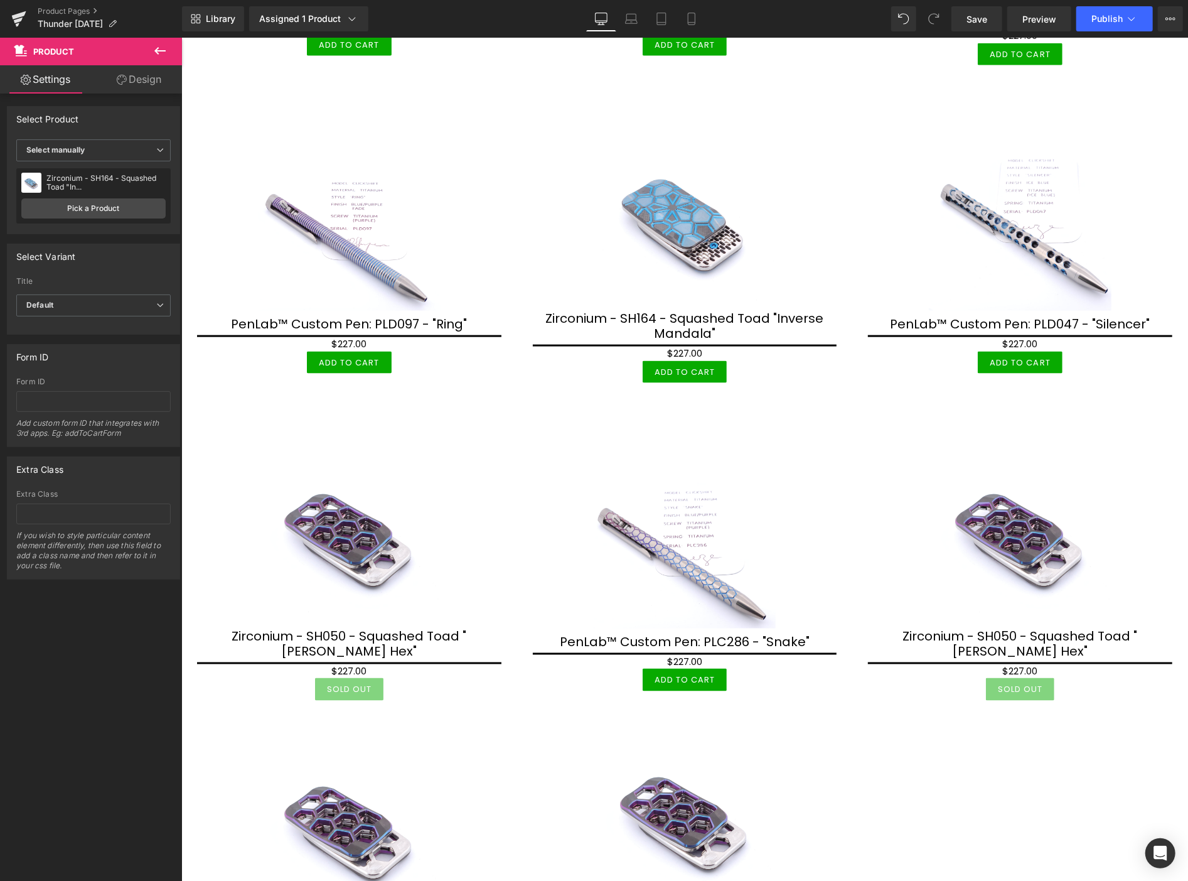
scroll to position [1115, 0]
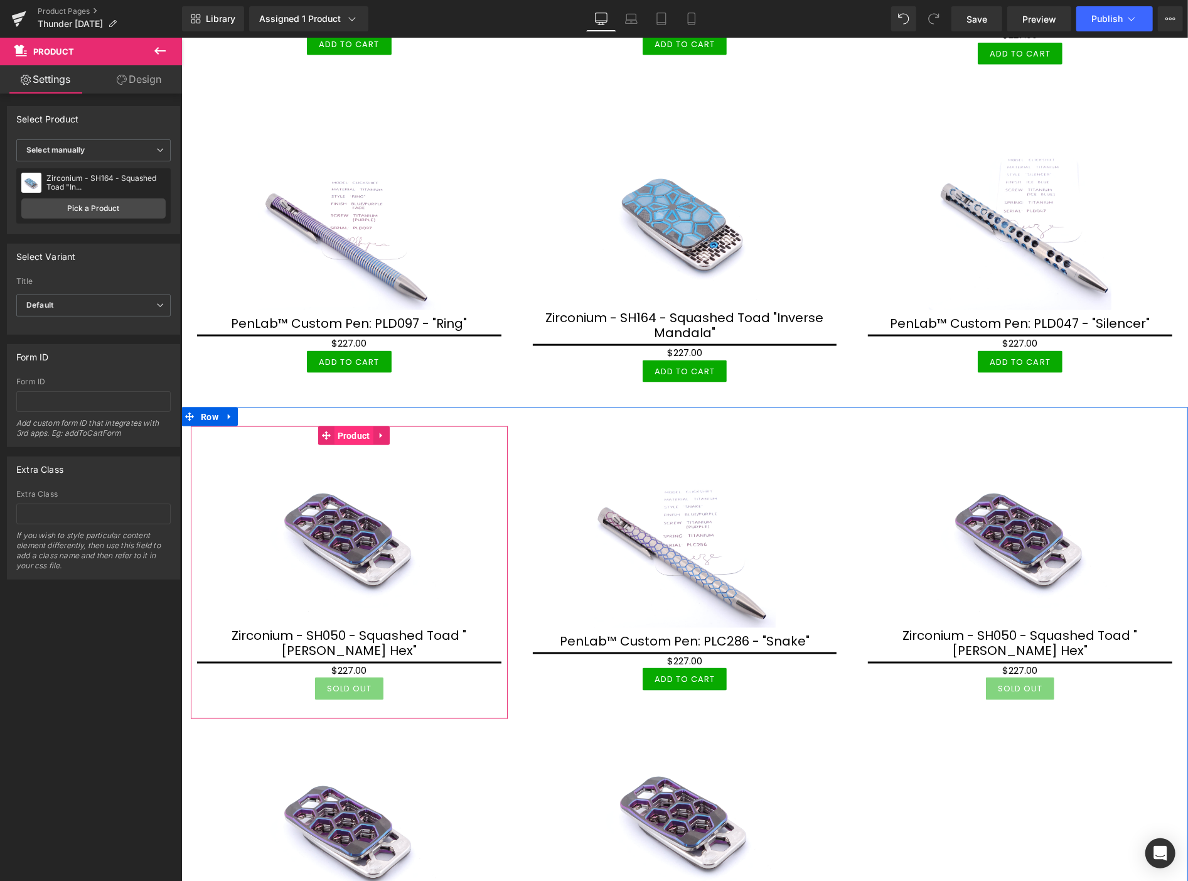
click at [345, 426] on span "Product" at bounding box center [353, 435] width 39 height 19
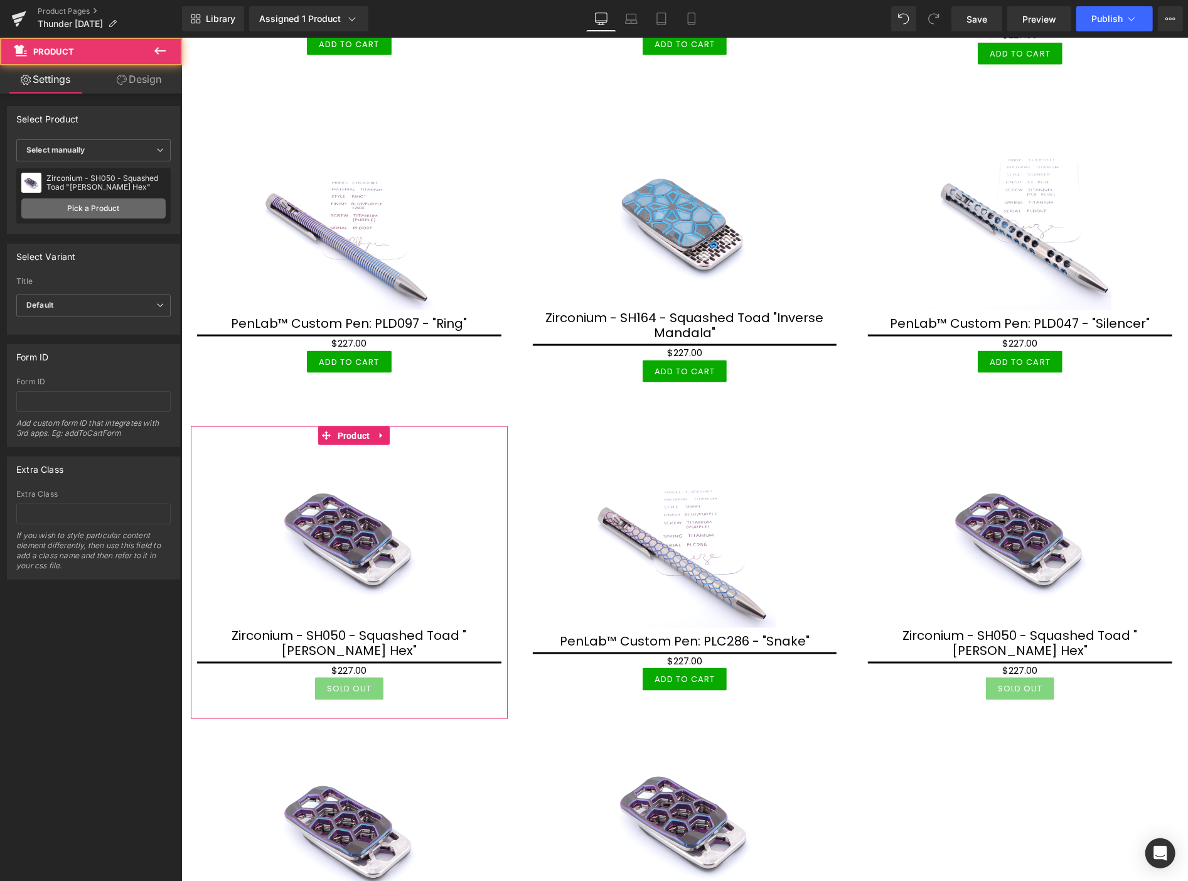
click at [97, 204] on link "Pick a Product" at bounding box center [93, 208] width 144 height 20
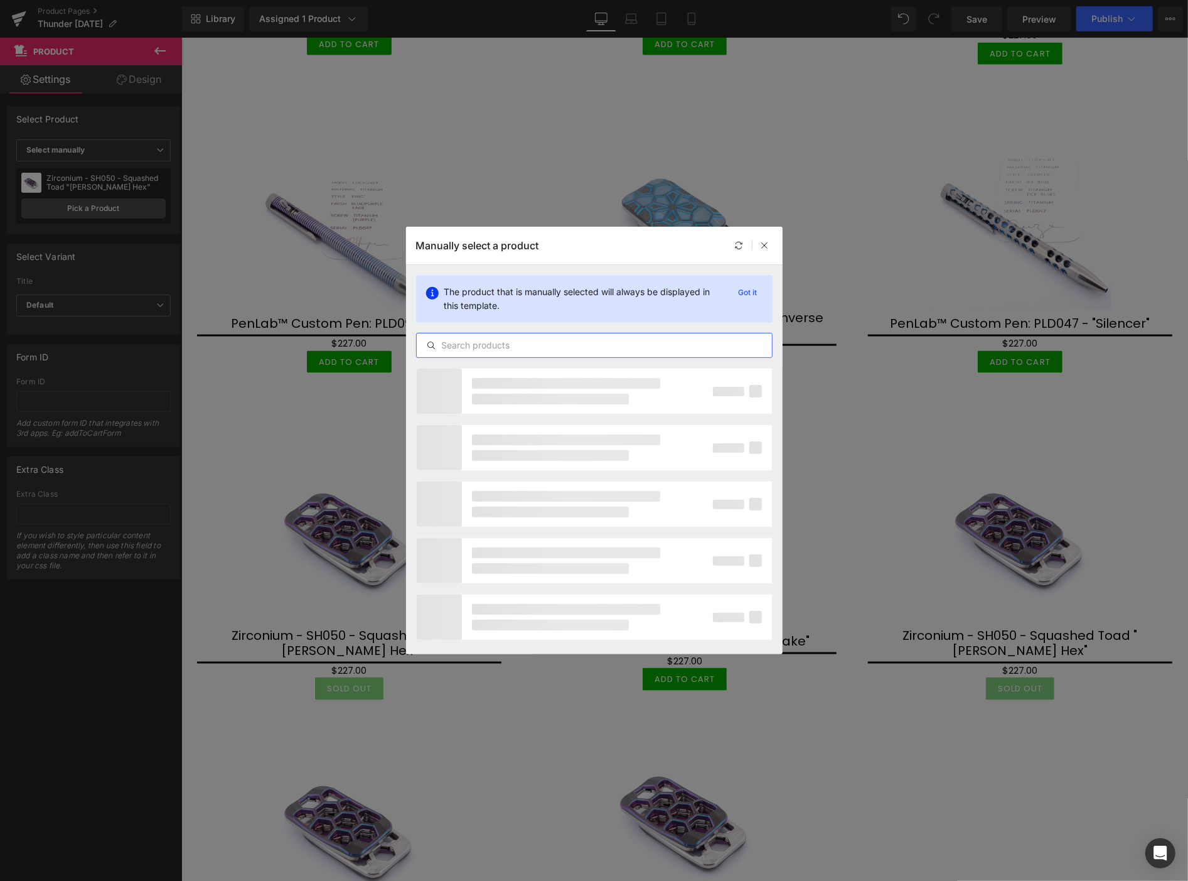
click at [479, 348] on input "text" at bounding box center [594, 345] width 355 height 15
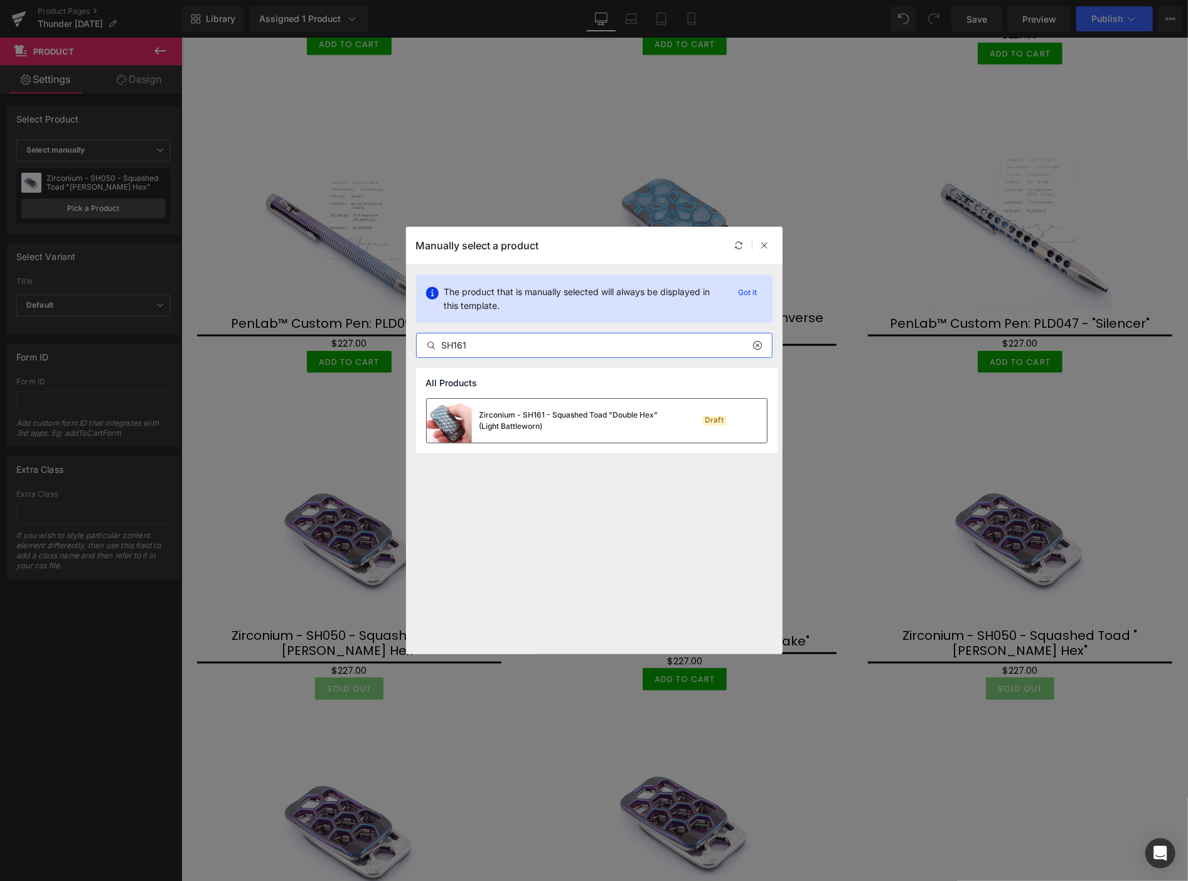
type input "SH161"
click at [518, 426] on div "Zirconium - SH161 - Squashed Toad "Double Hex" (Light Battleworn)" at bounding box center [574, 420] width 188 height 23
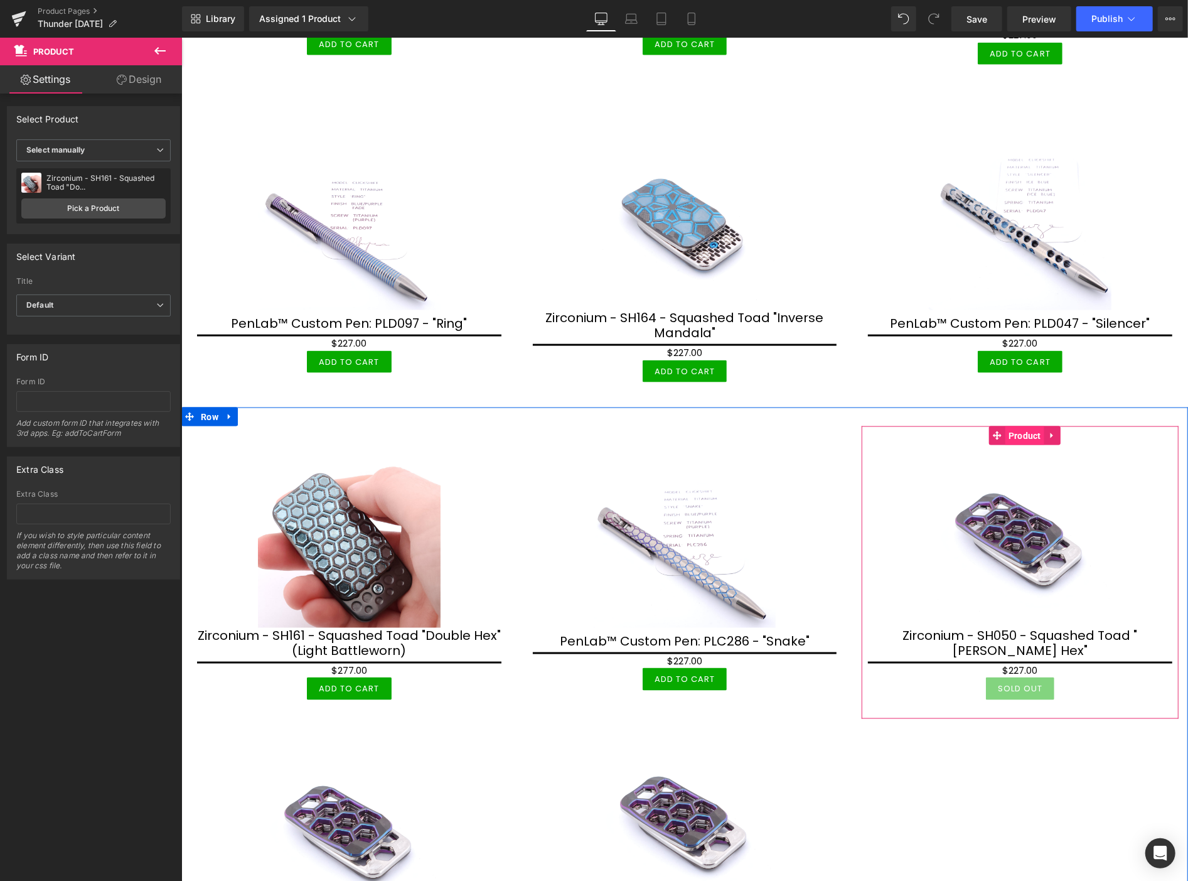
click at [1019, 429] on span "Product" at bounding box center [1024, 435] width 39 height 19
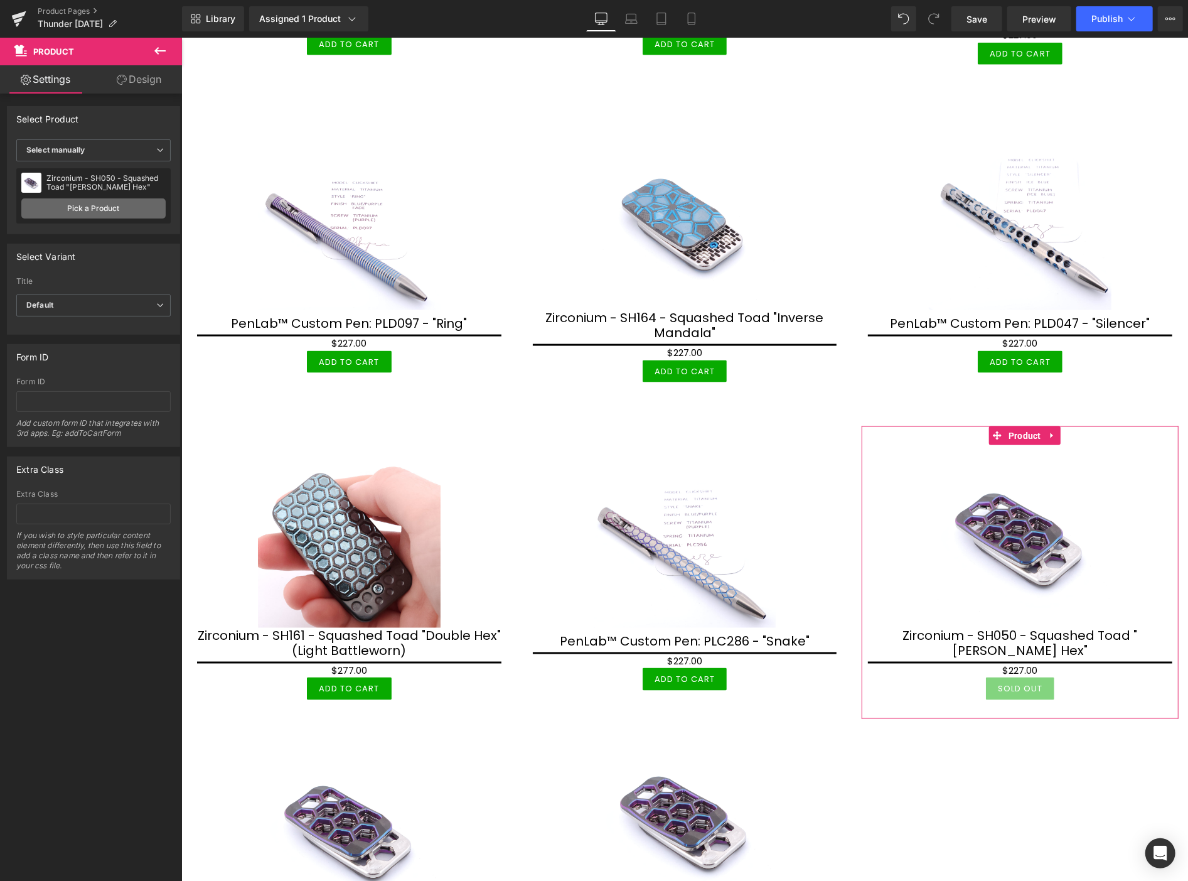
click at [135, 209] on link "Pick a Product" at bounding box center [93, 208] width 144 height 20
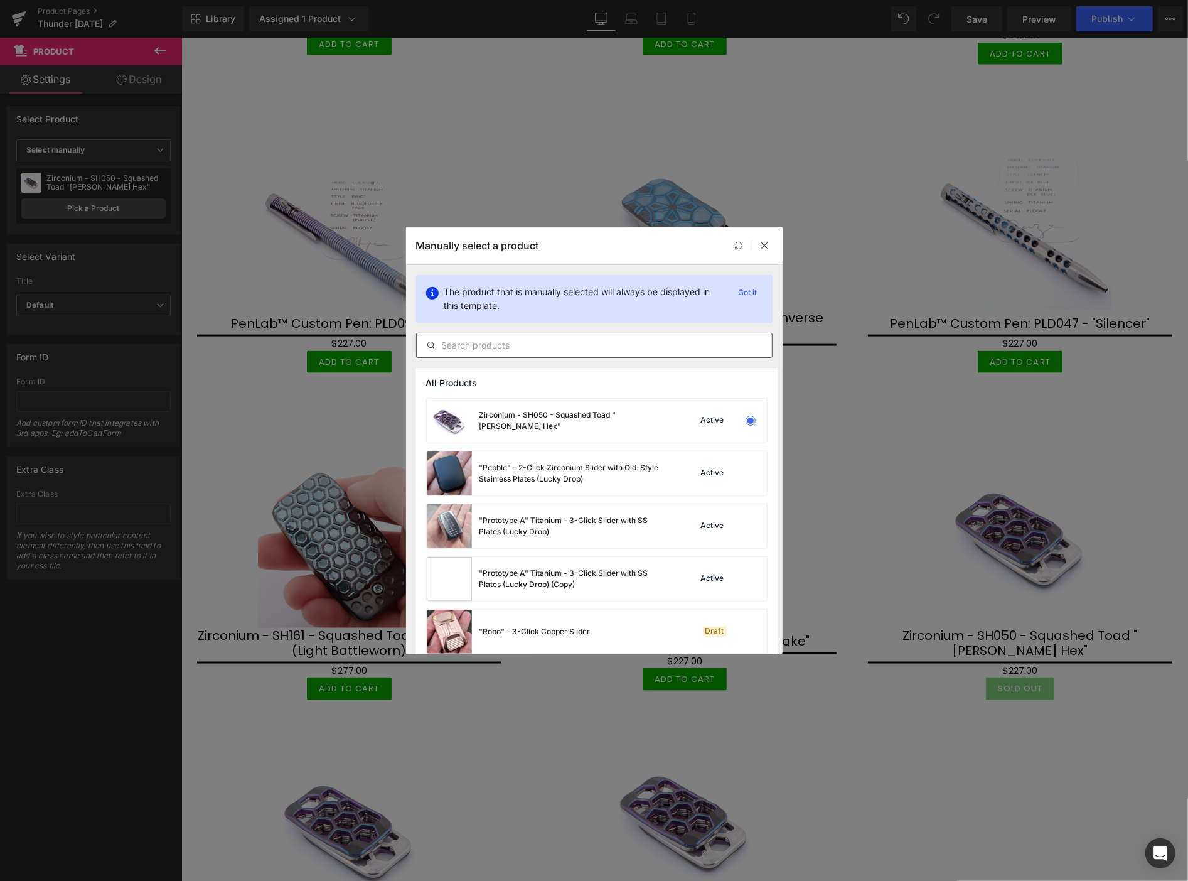
click at [453, 349] on input "text" at bounding box center [594, 345] width 355 height 15
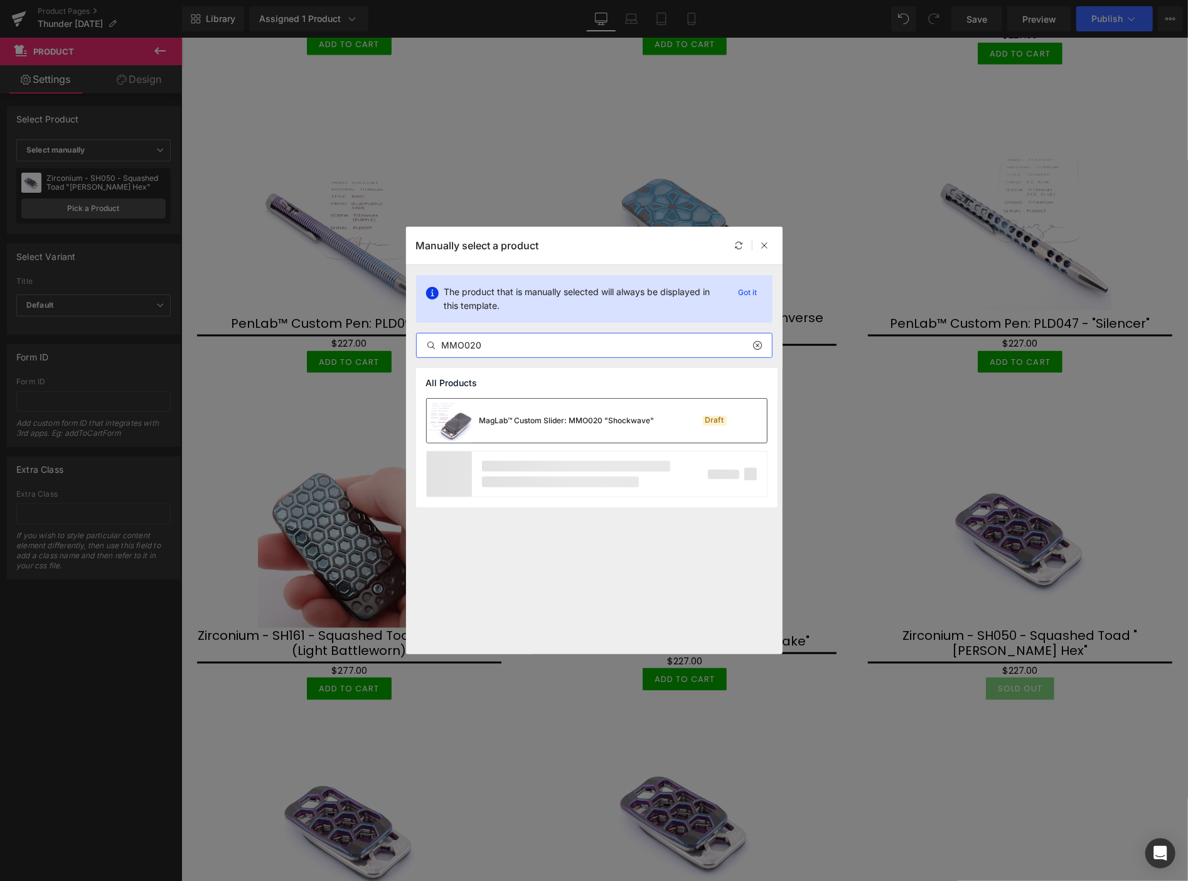
type input "MMO020"
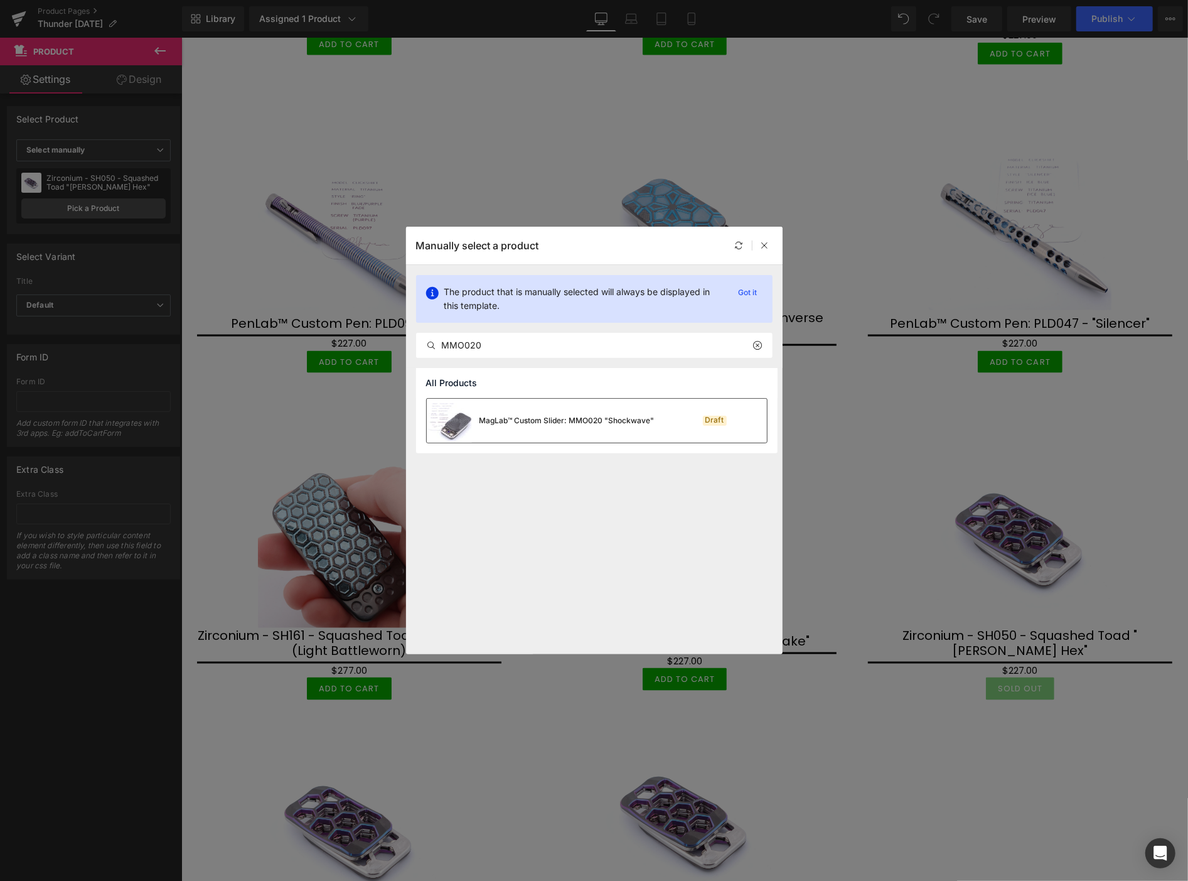
click at [496, 423] on div "MagLab™ Custom Slider: MMO020 "Shockwave"" at bounding box center [567, 420] width 175 height 11
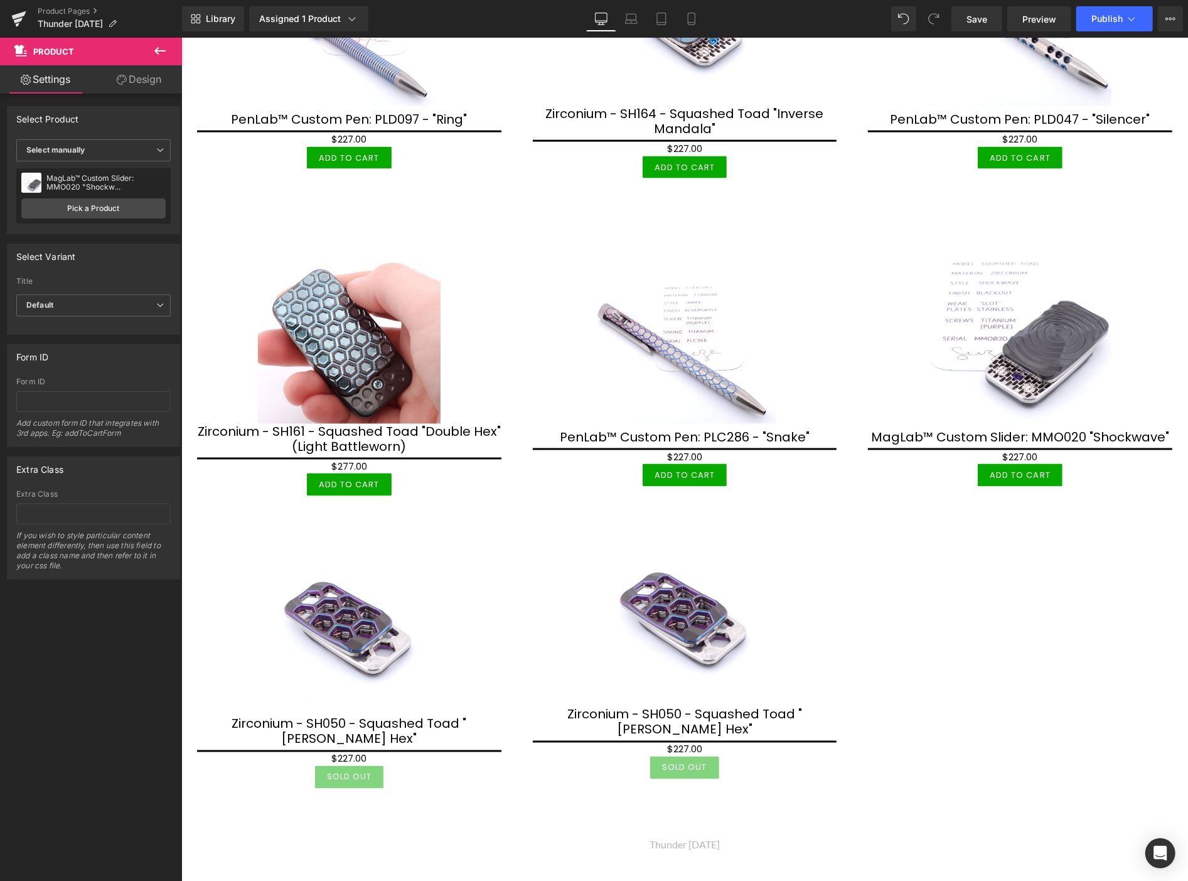
scroll to position [1325, 0]
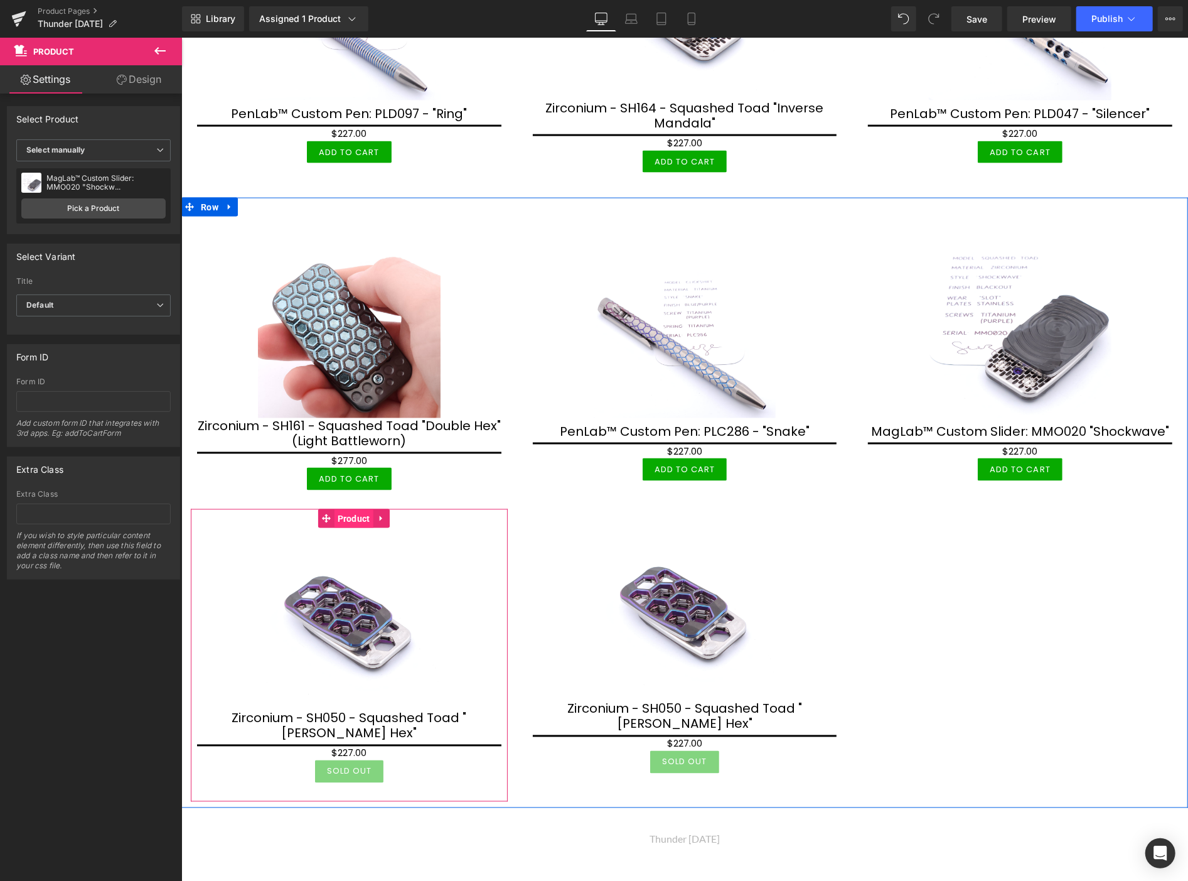
click at [345, 509] on span "Product" at bounding box center [353, 518] width 39 height 19
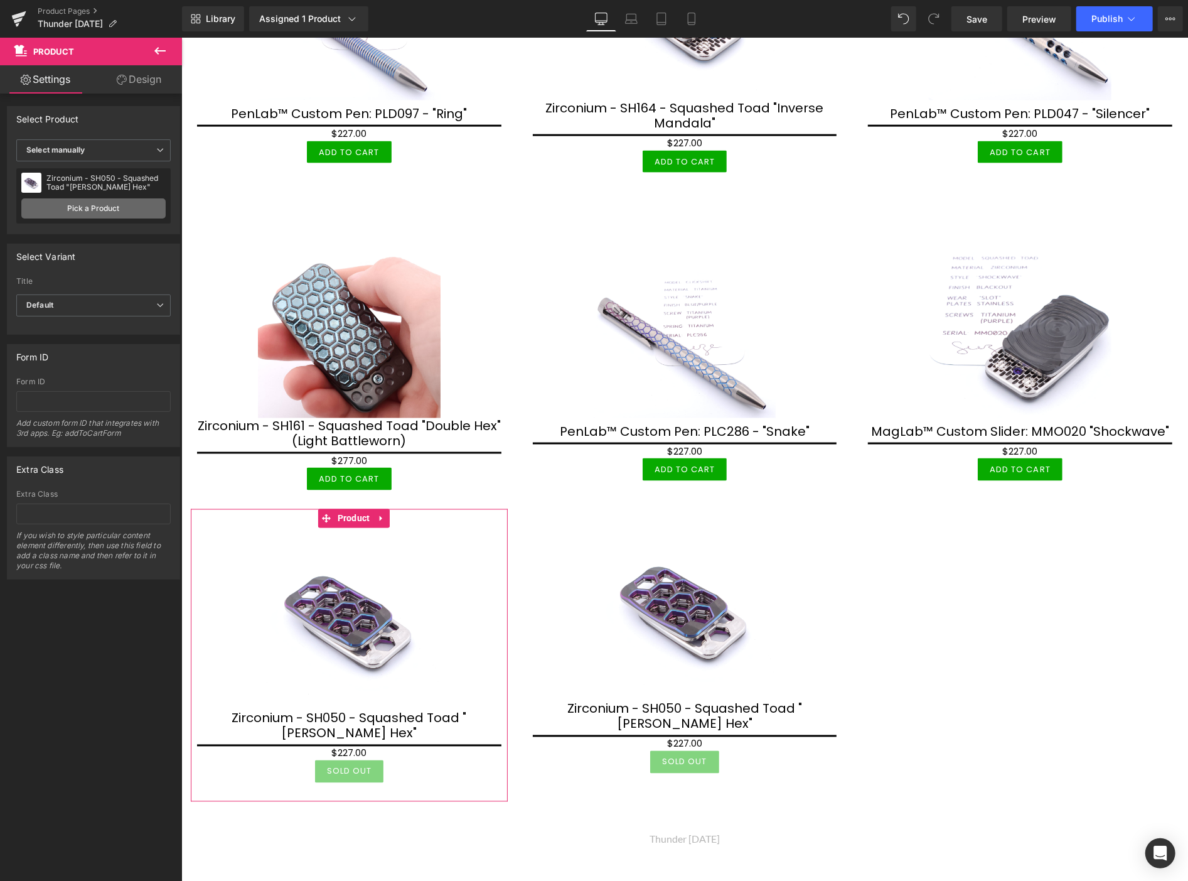
click at [126, 210] on link "Pick a Product" at bounding box center [93, 208] width 144 height 20
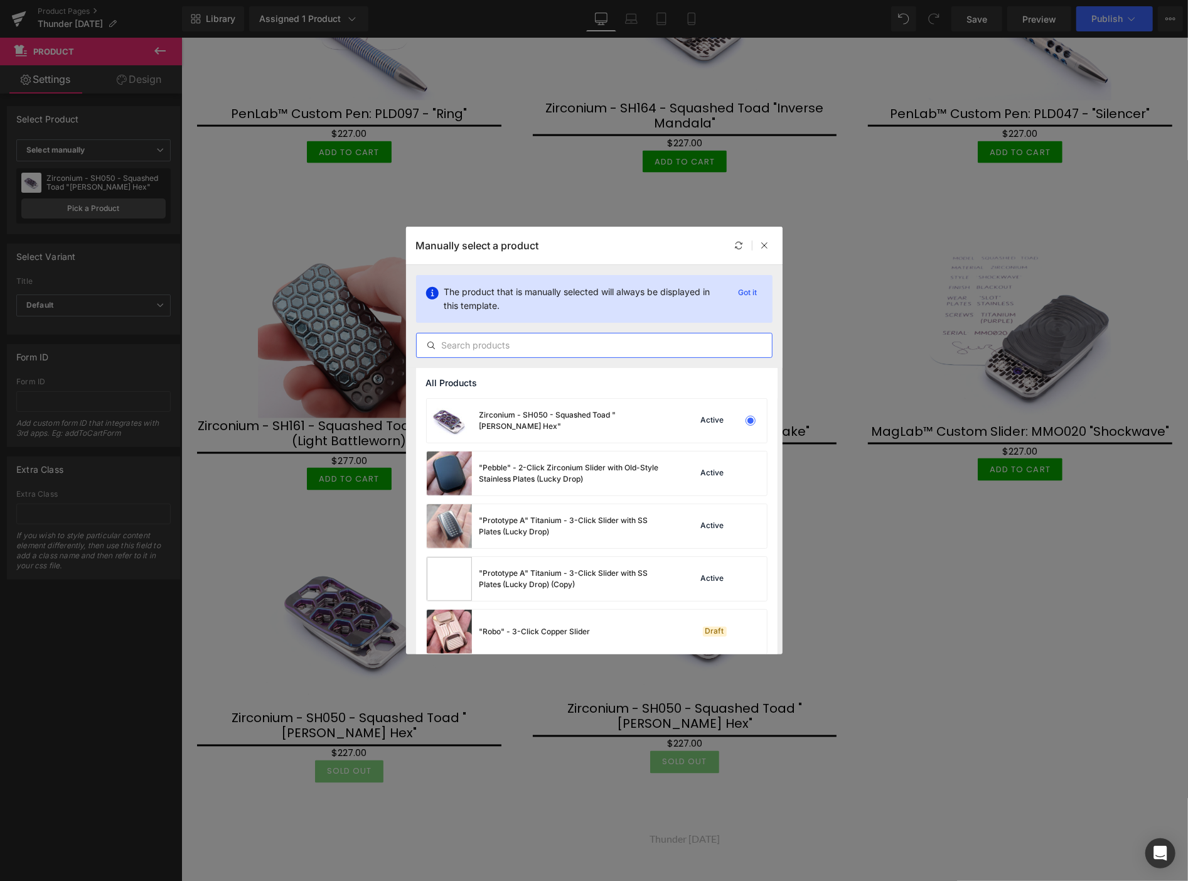
click at [500, 341] on input "text" at bounding box center [594, 345] width 355 height 15
type input "P"
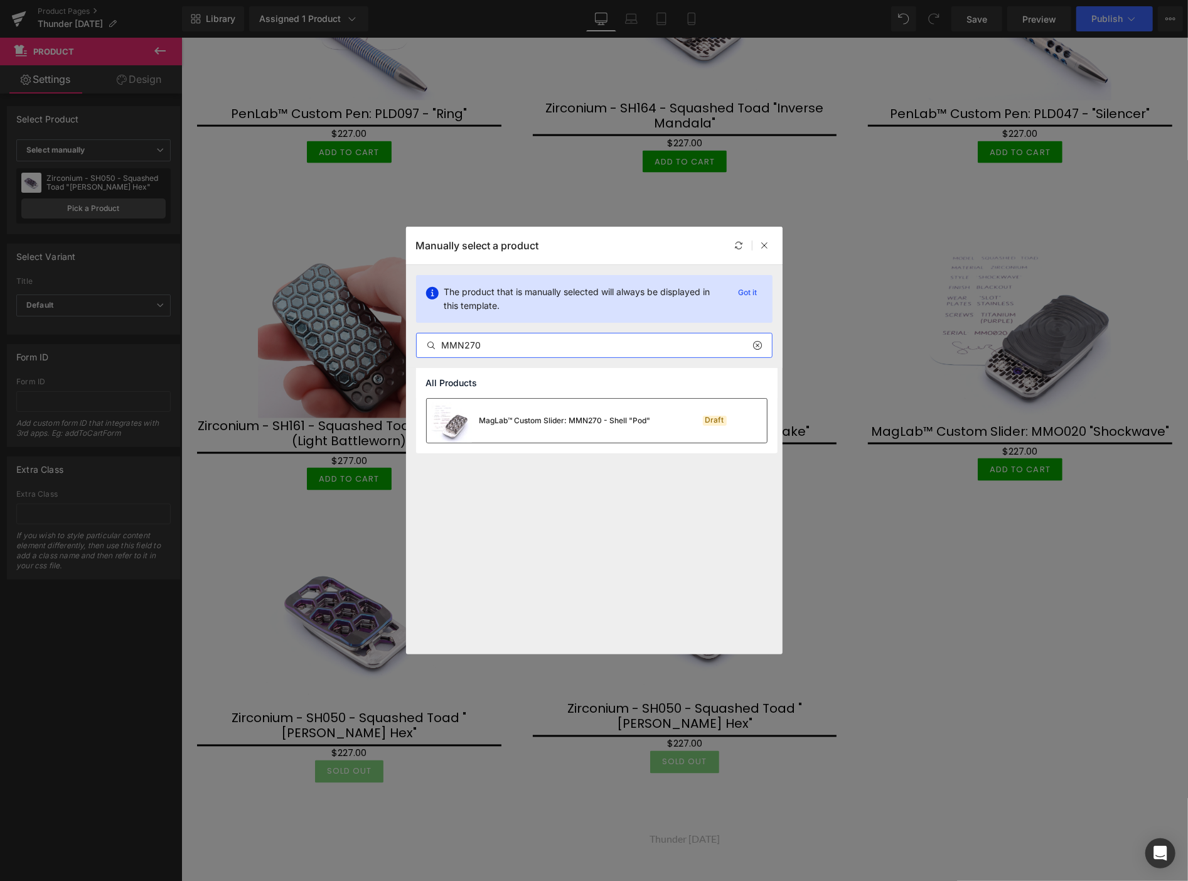
type input "MMN270"
click at [559, 424] on div "MagLab™ Custom Slider: MMN270 - Shell "Pod"" at bounding box center [565, 420] width 171 height 11
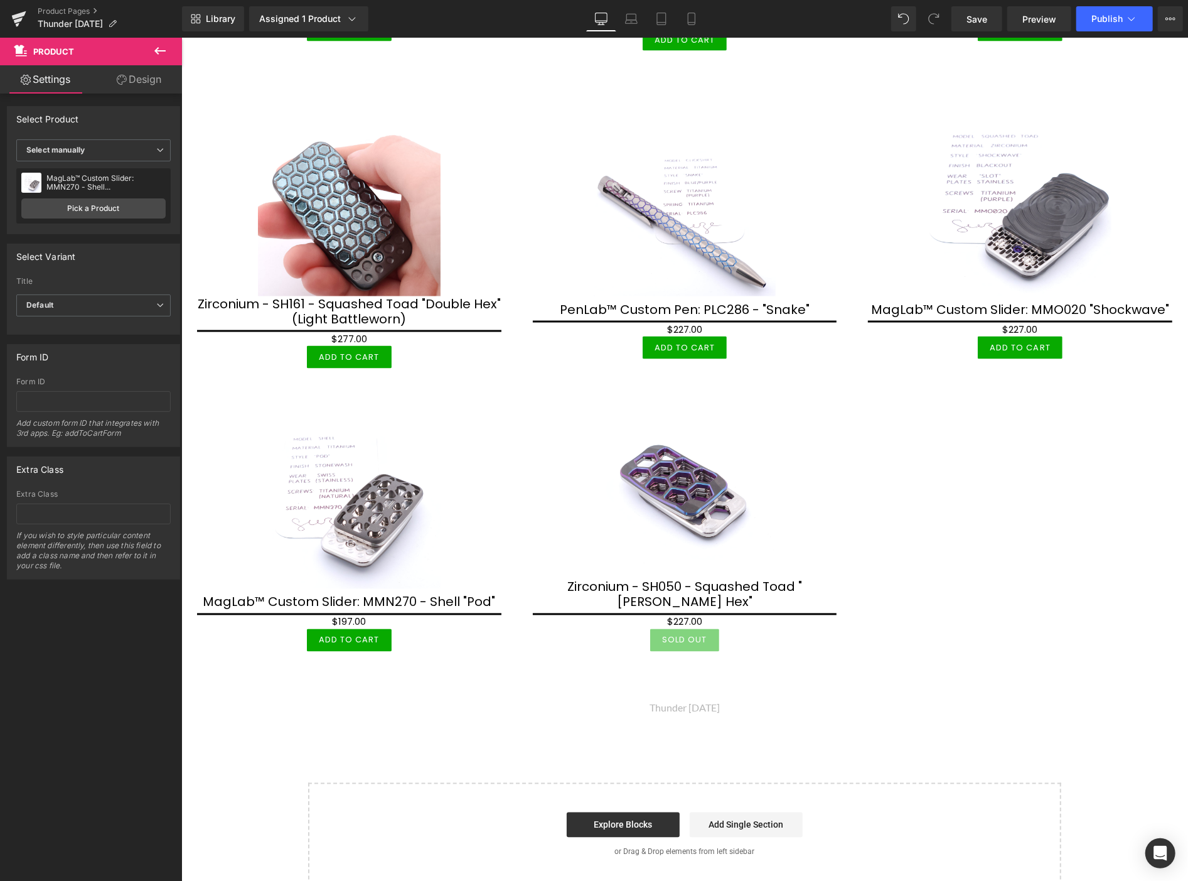
scroll to position [1464, 0]
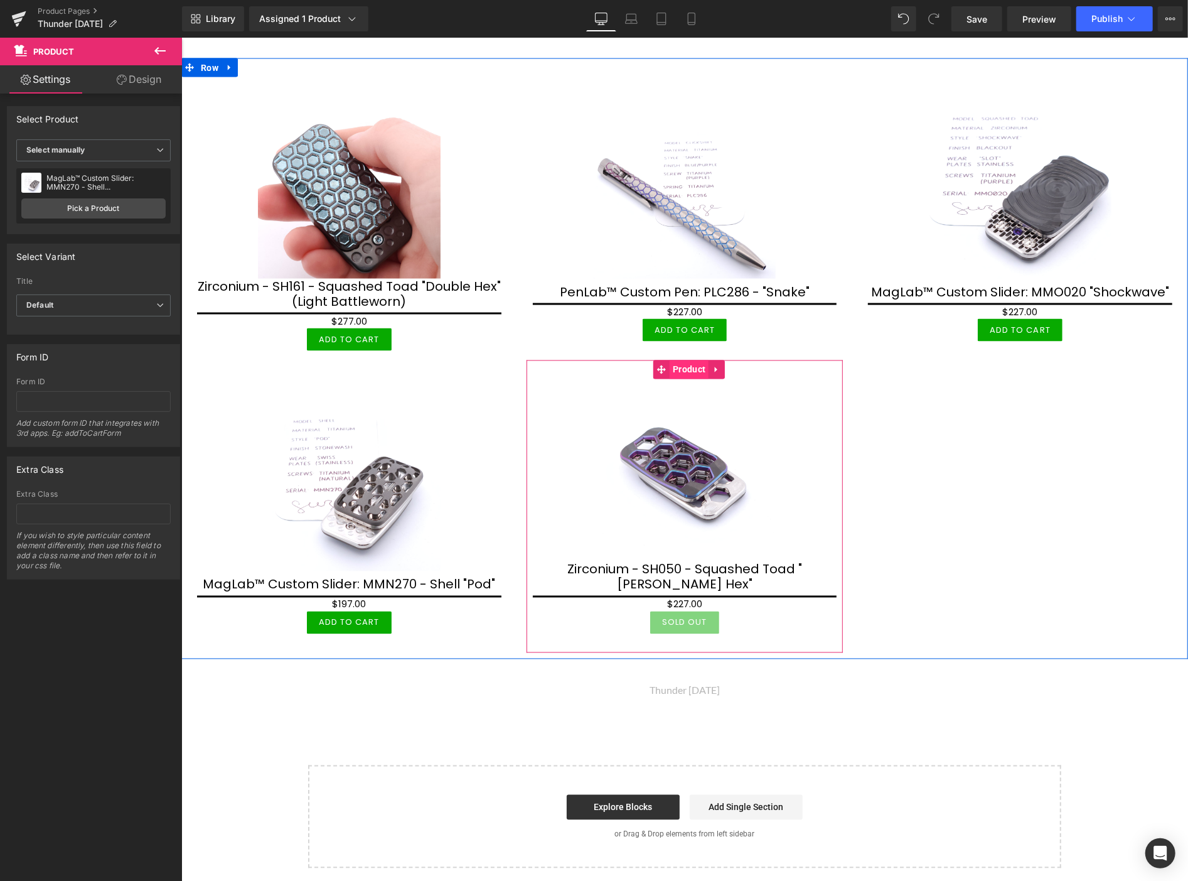
click at [680, 360] on span "Product" at bounding box center [688, 369] width 39 height 19
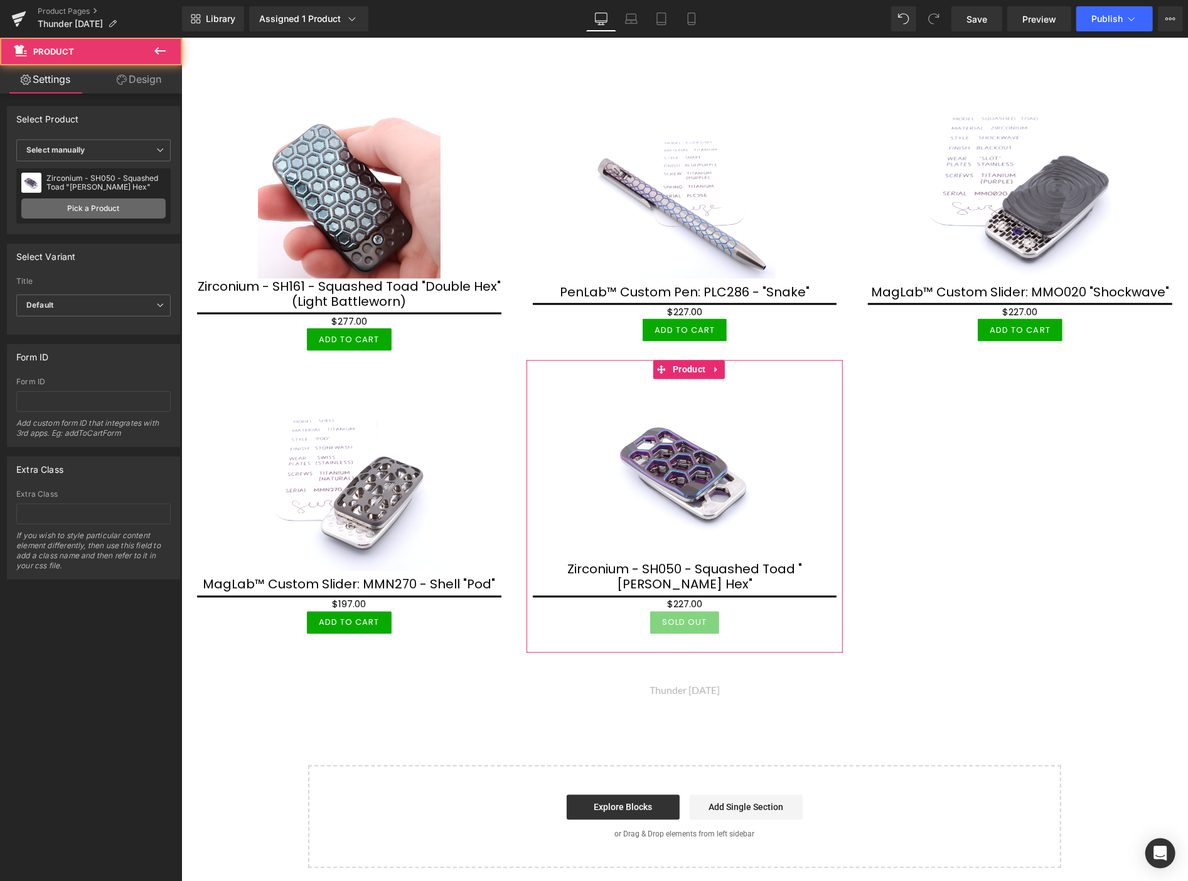
click at [110, 210] on link "Pick a Product" at bounding box center [93, 208] width 144 height 20
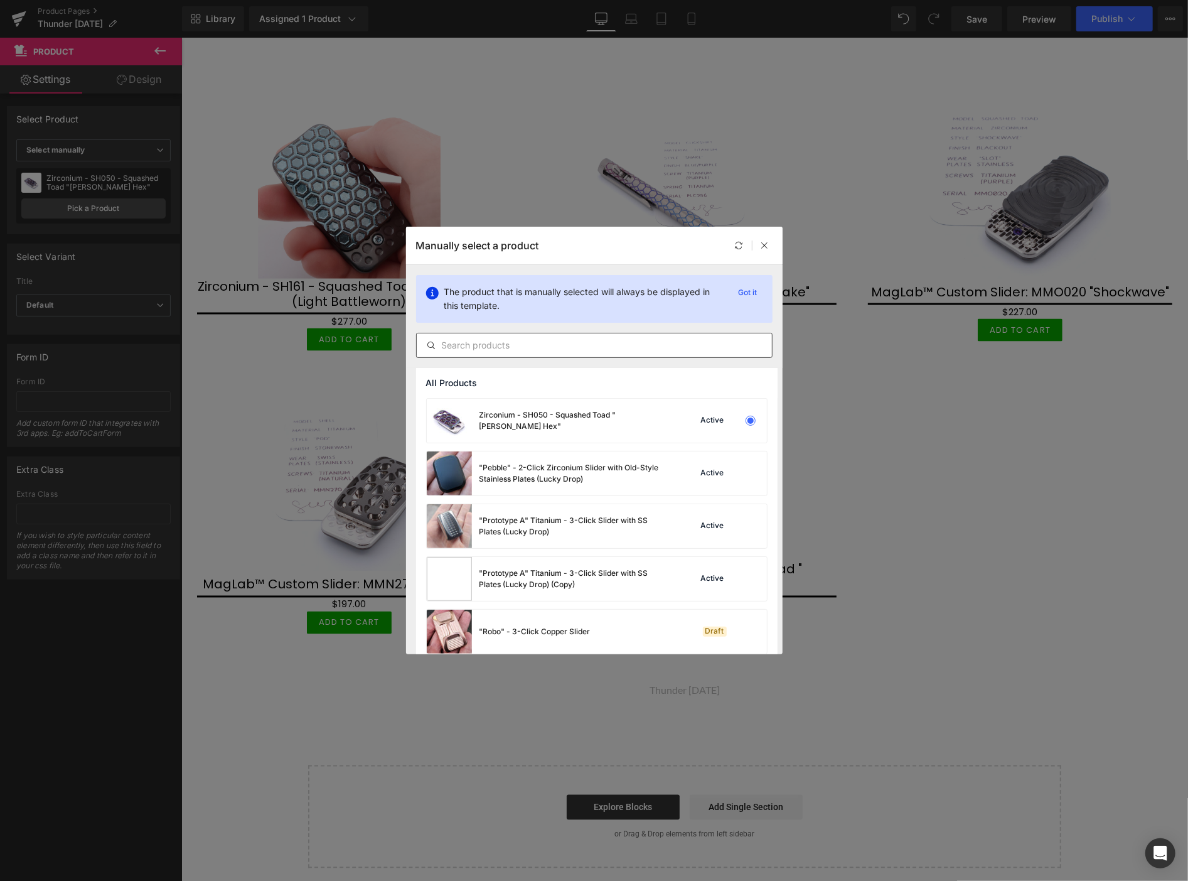
click at [512, 343] on input "text" at bounding box center [594, 345] width 355 height 15
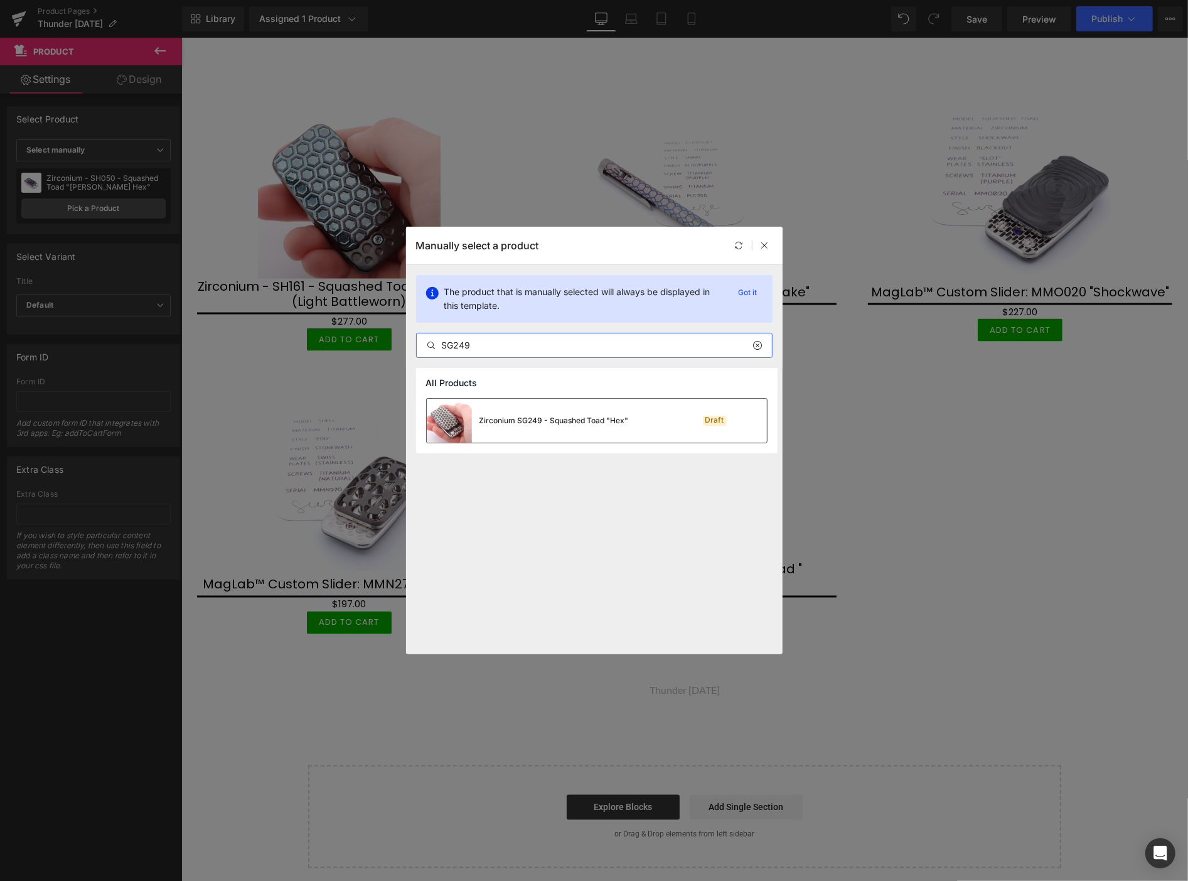
type input "SG249"
click at [548, 415] on div "Zirconium SG249 - Squashed Toad "Hex"" at bounding box center [554, 420] width 149 height 11
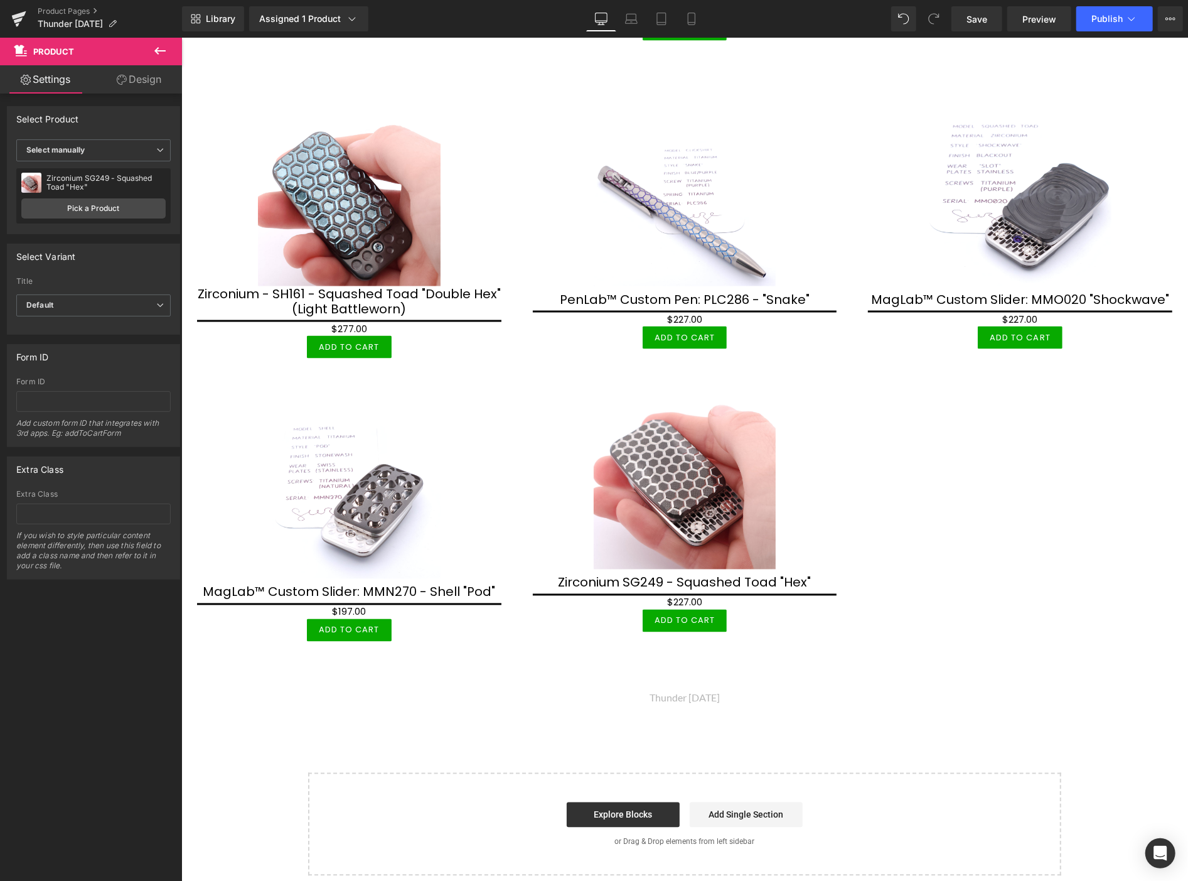
scroll to position [1534, 0]
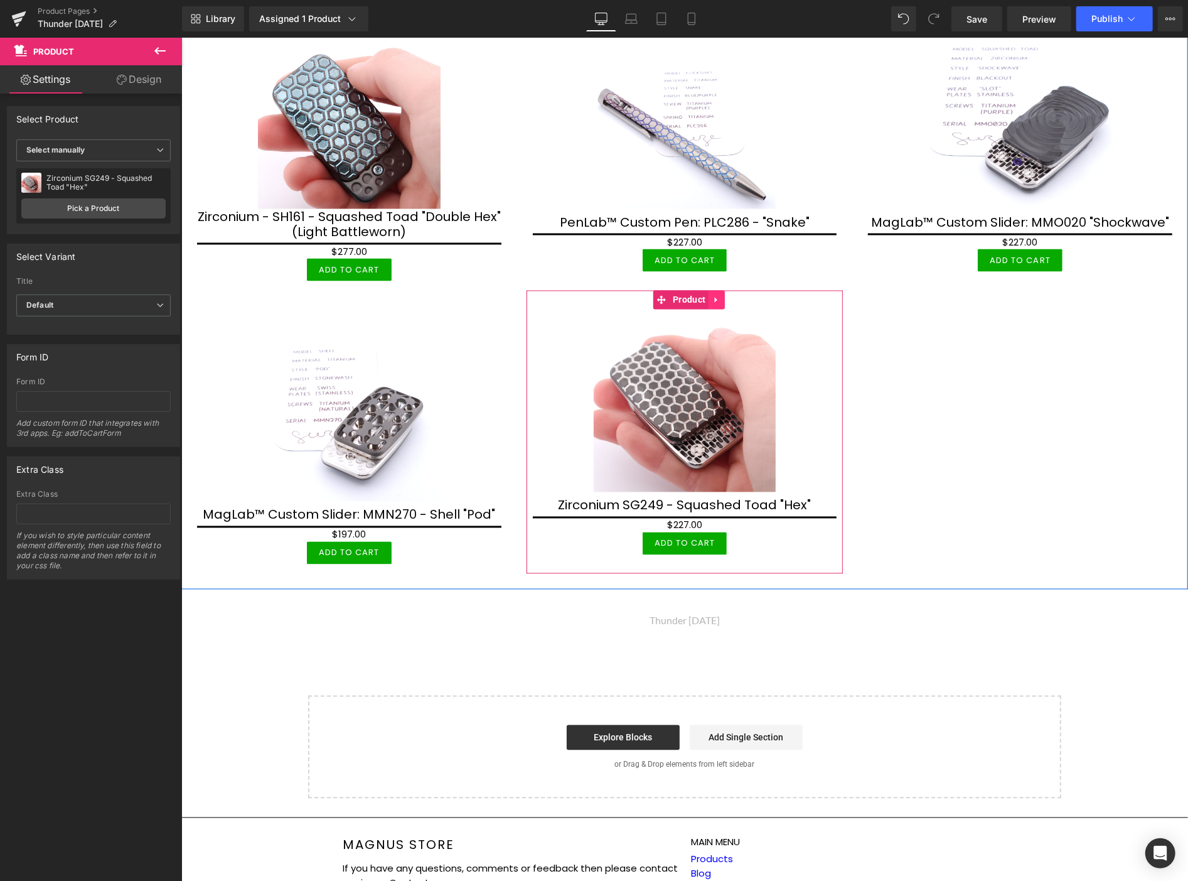
click at [714, 294] on icon at bounding box center [716, 298] width 9 height 9
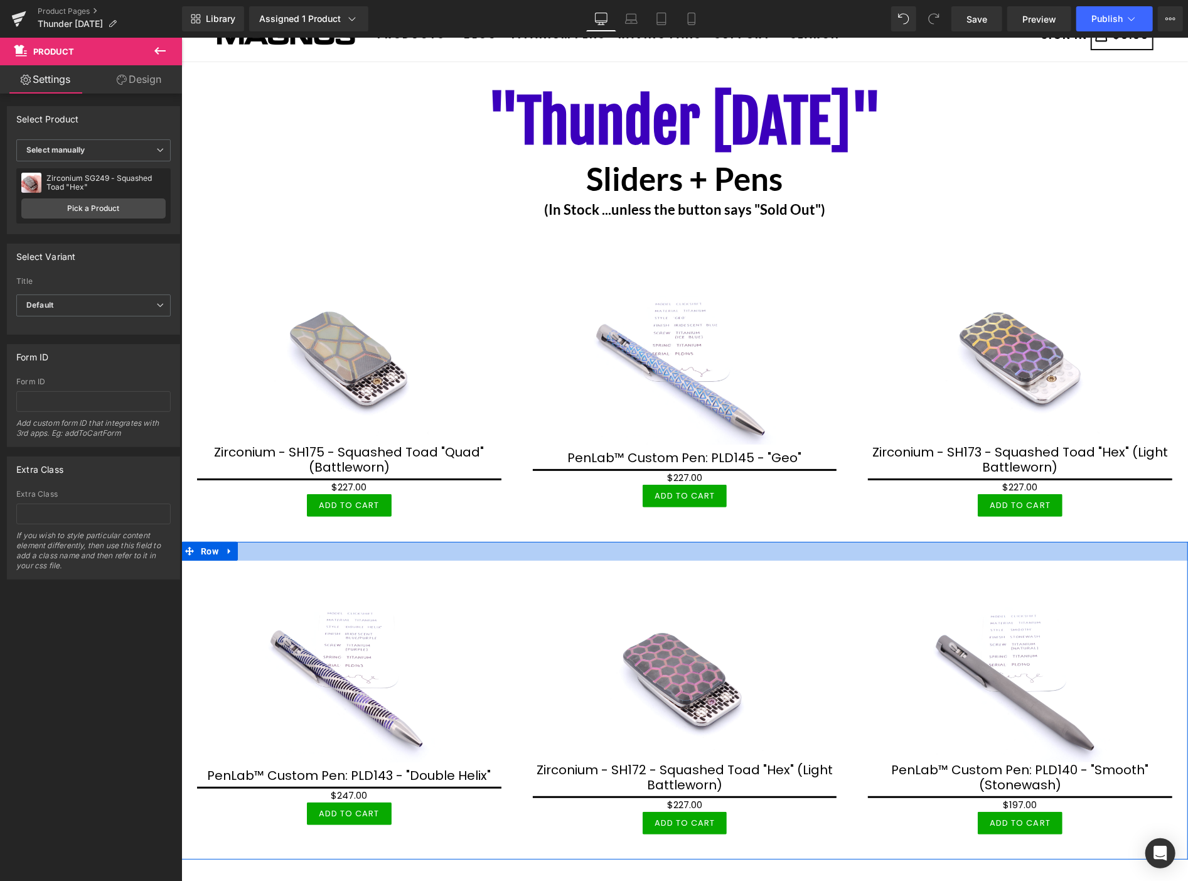
scroll to position [70, 0]
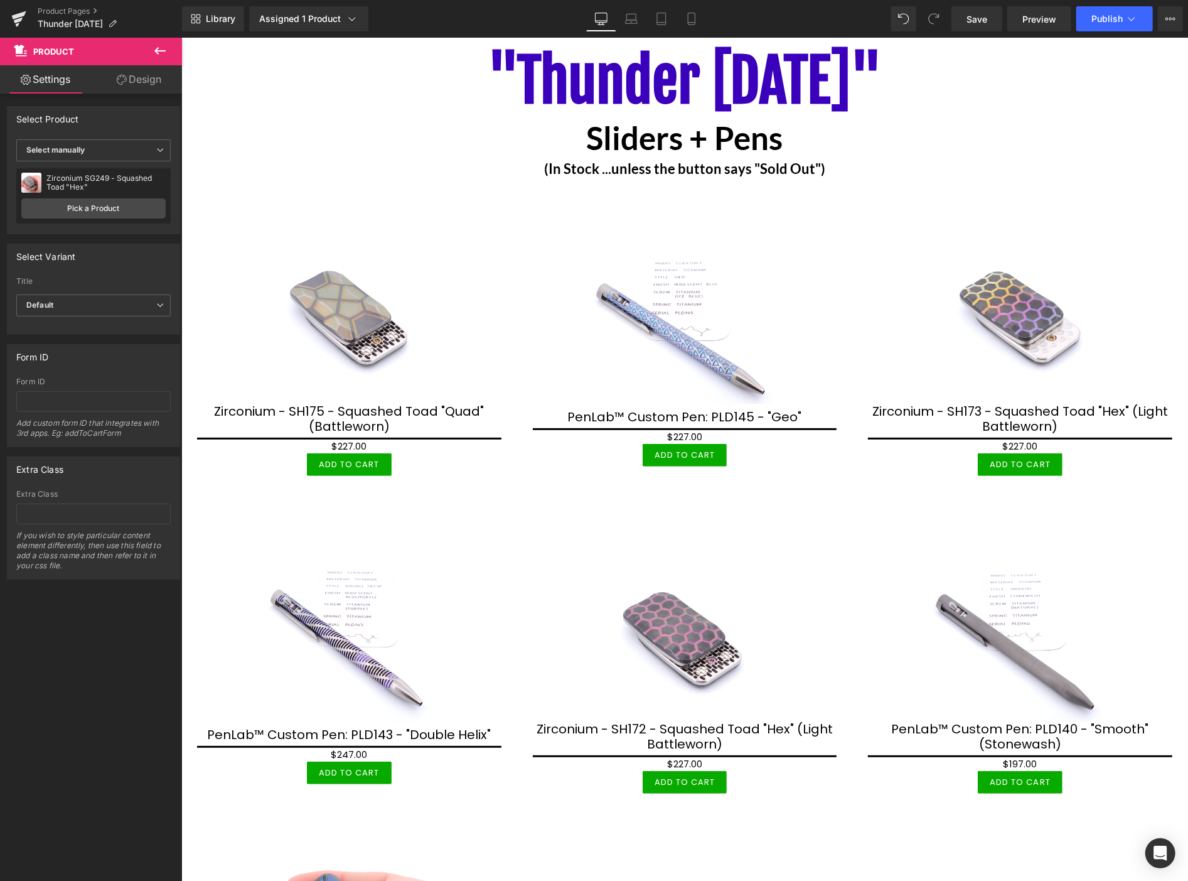
click at [1019, 297] on img at bounding box center [1019, 311] width 183 height 183
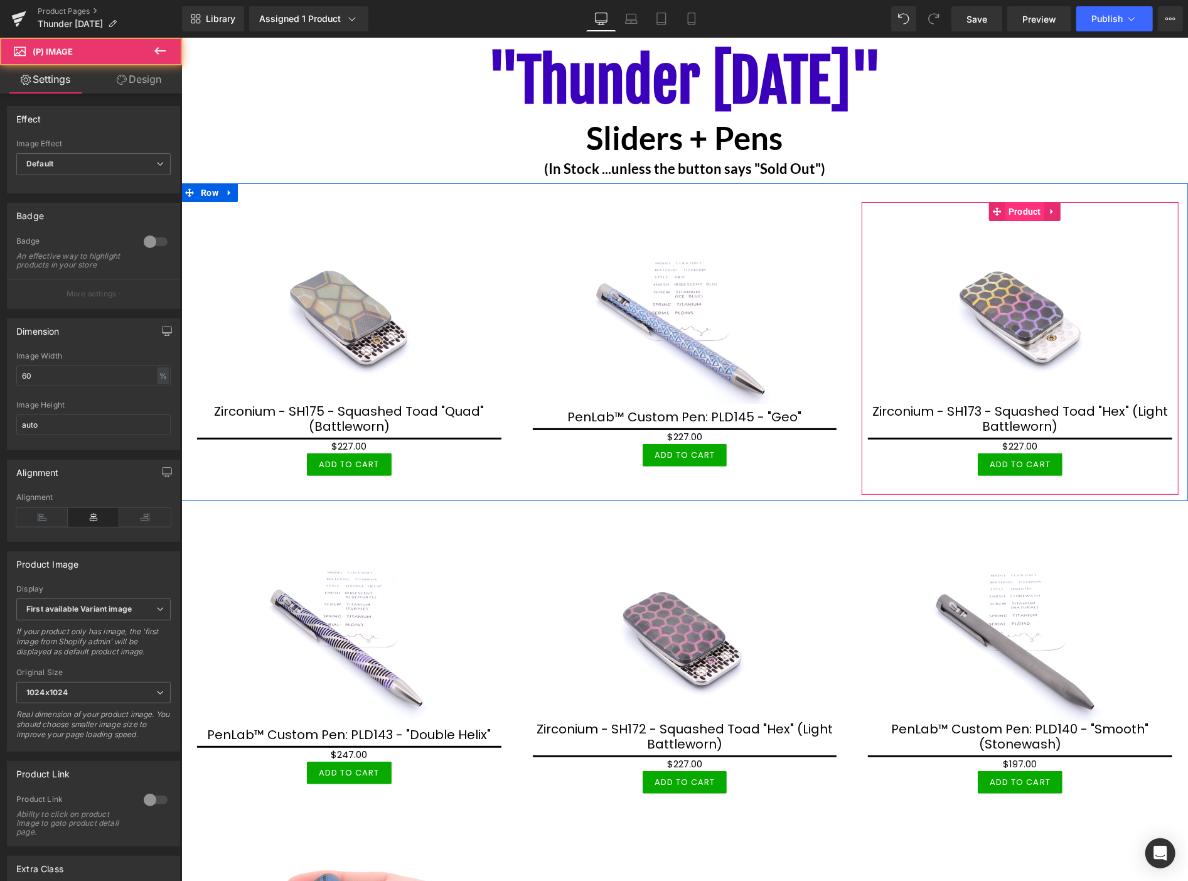
click at [1017, 210] on span "Product" at bounding box center [1024, 210] width 39 height 19
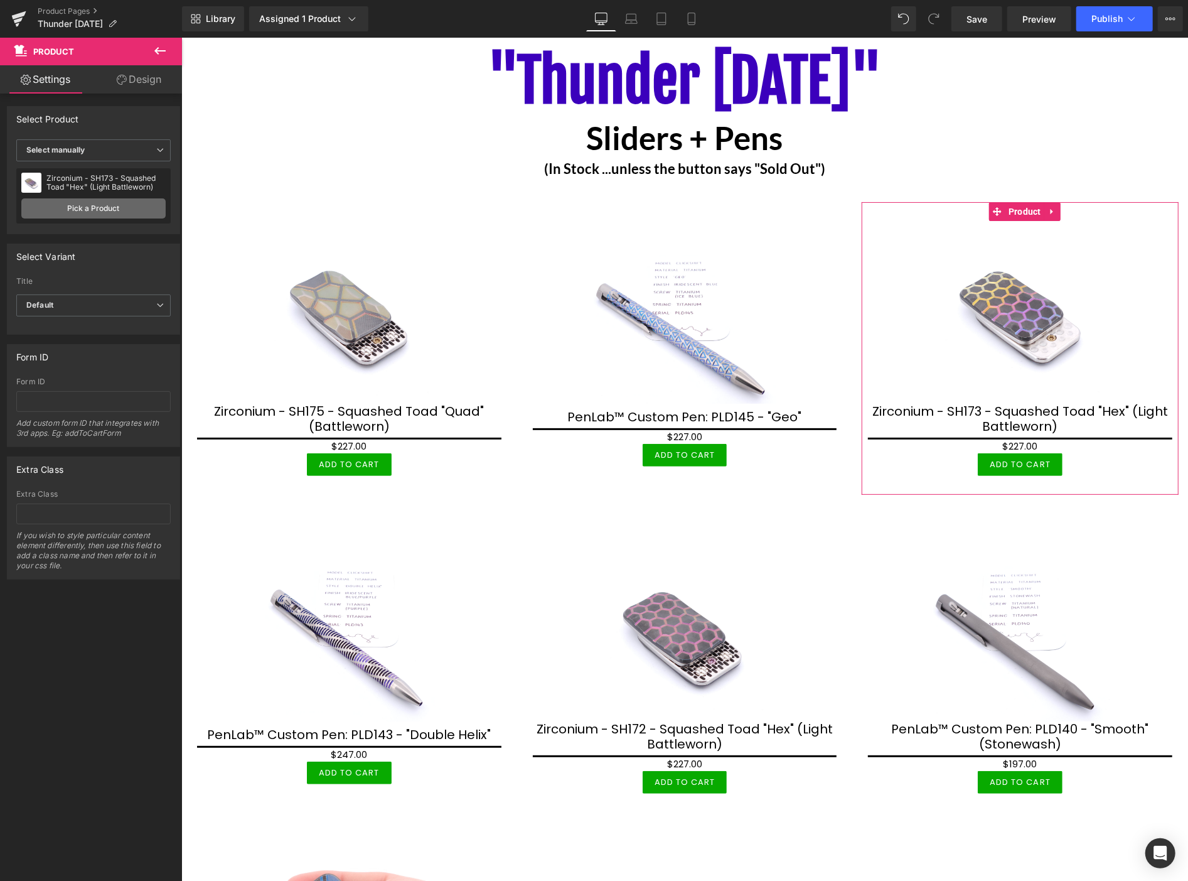
click at [127, 204] on link "Pick a Product" at bounding box center [93, 208] width 144 height 20
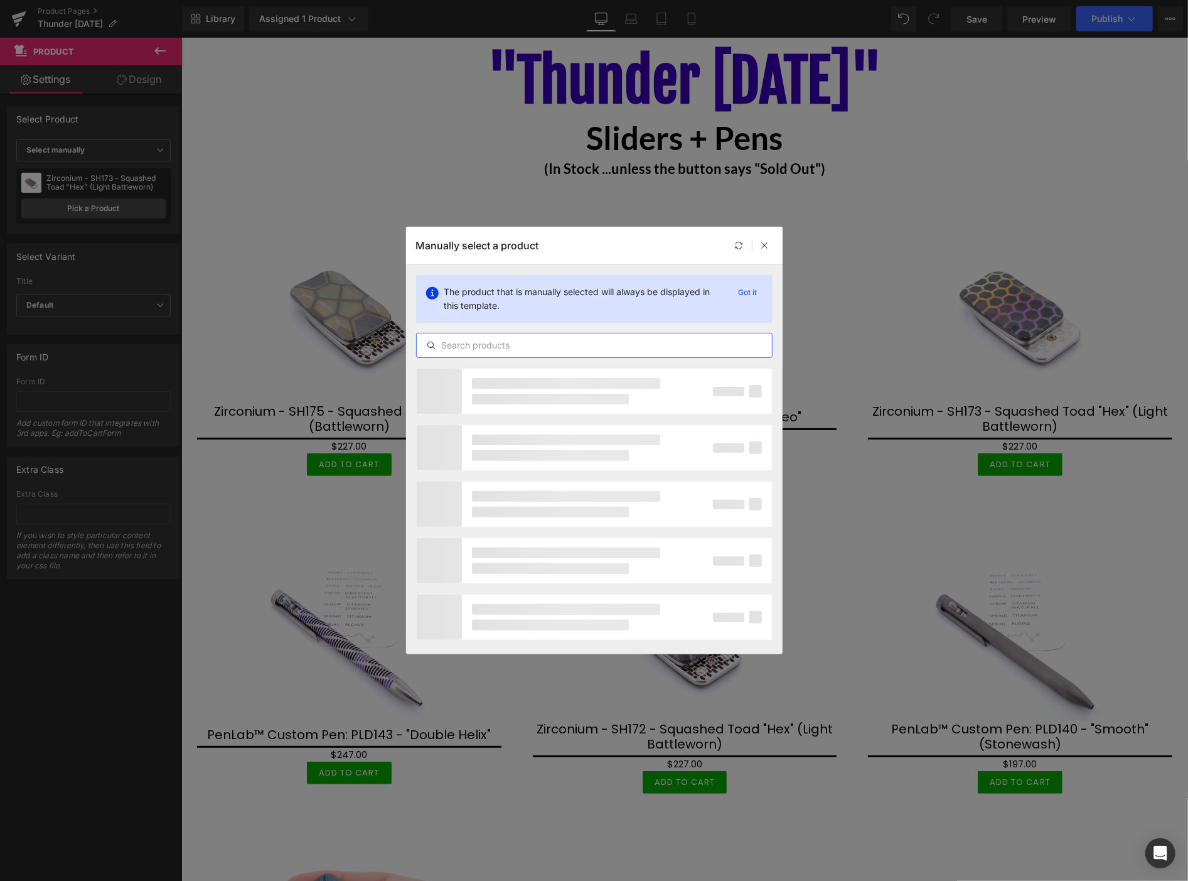
click at [503, 341] on input "text" at bounding box center [594, 345] width 355 height 15
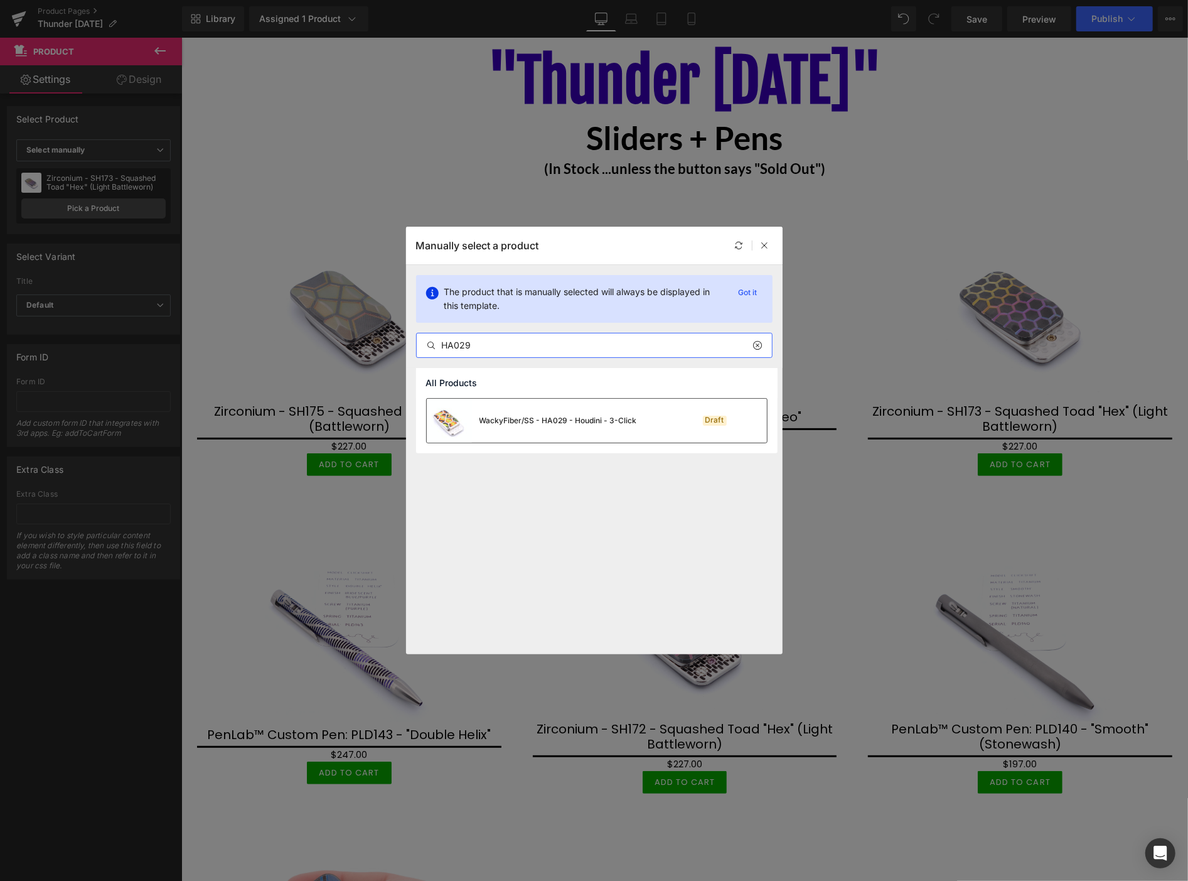
type input "HA029"
drag, startPoint x: 557, startPoint y: 423, endPoint x: 377, endPoint y: 387, distance: 184.4
click at [557, 423] on div "WackyFiber/SS - HA029 - Houdini - 3-Click" at bounding box center [559, 420] width 158 height 11
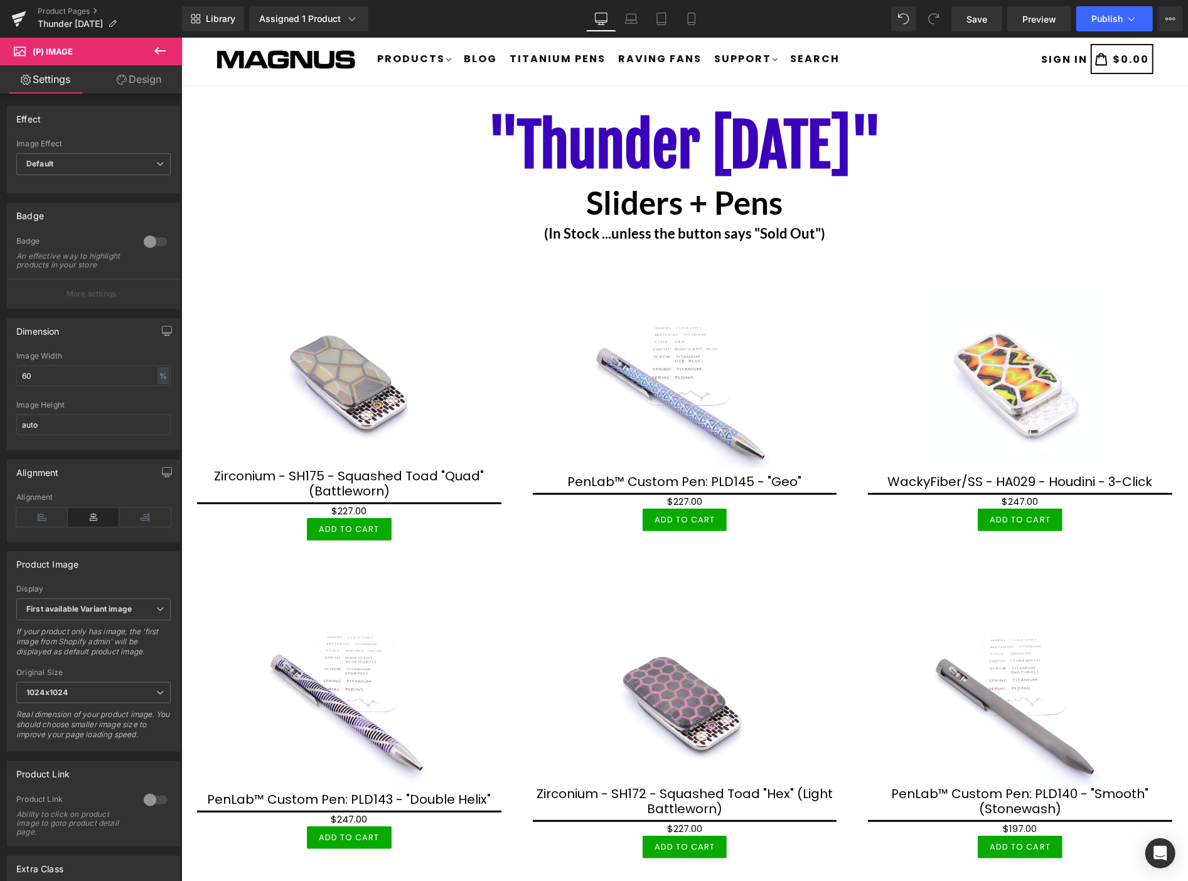
scroll to position [0, 0]
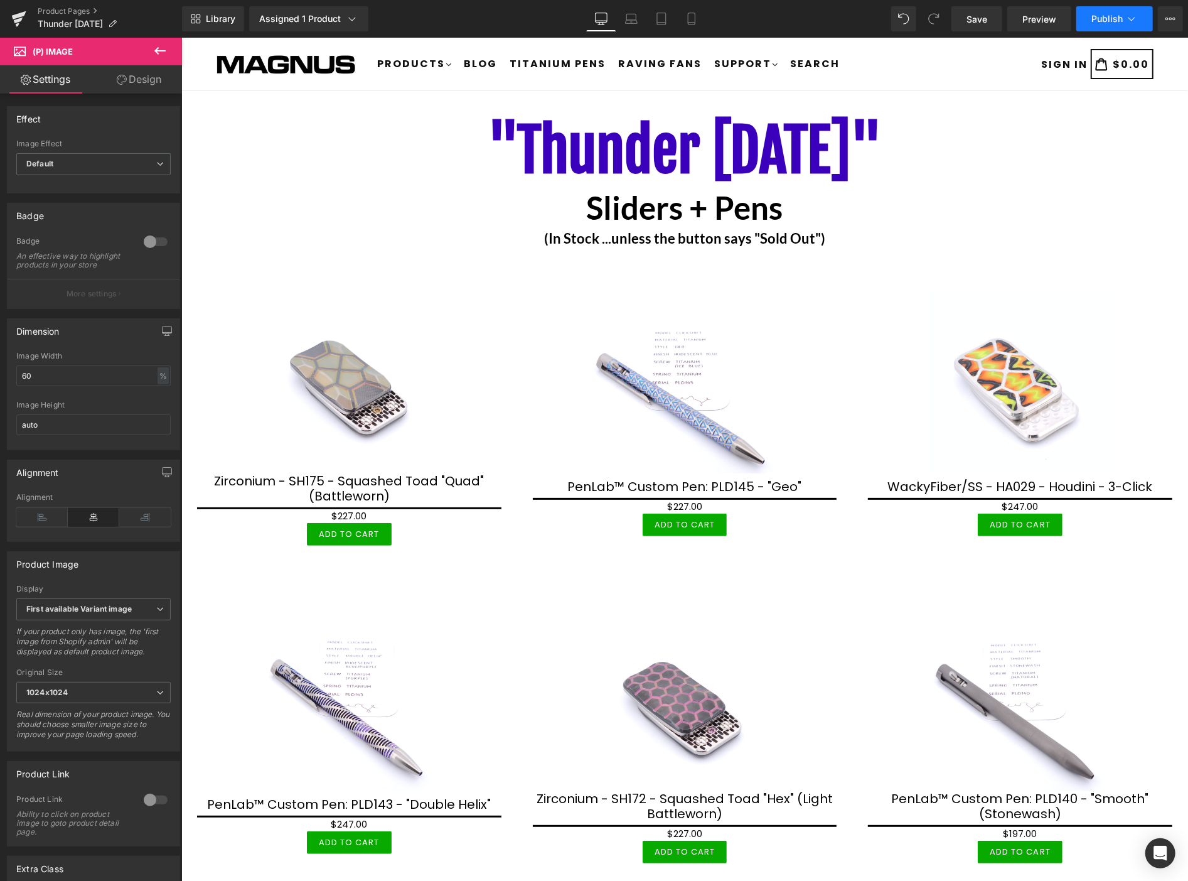
click at [1108, 22] on span "Publish" at bounding box center [1106, 19] width 31 height 10
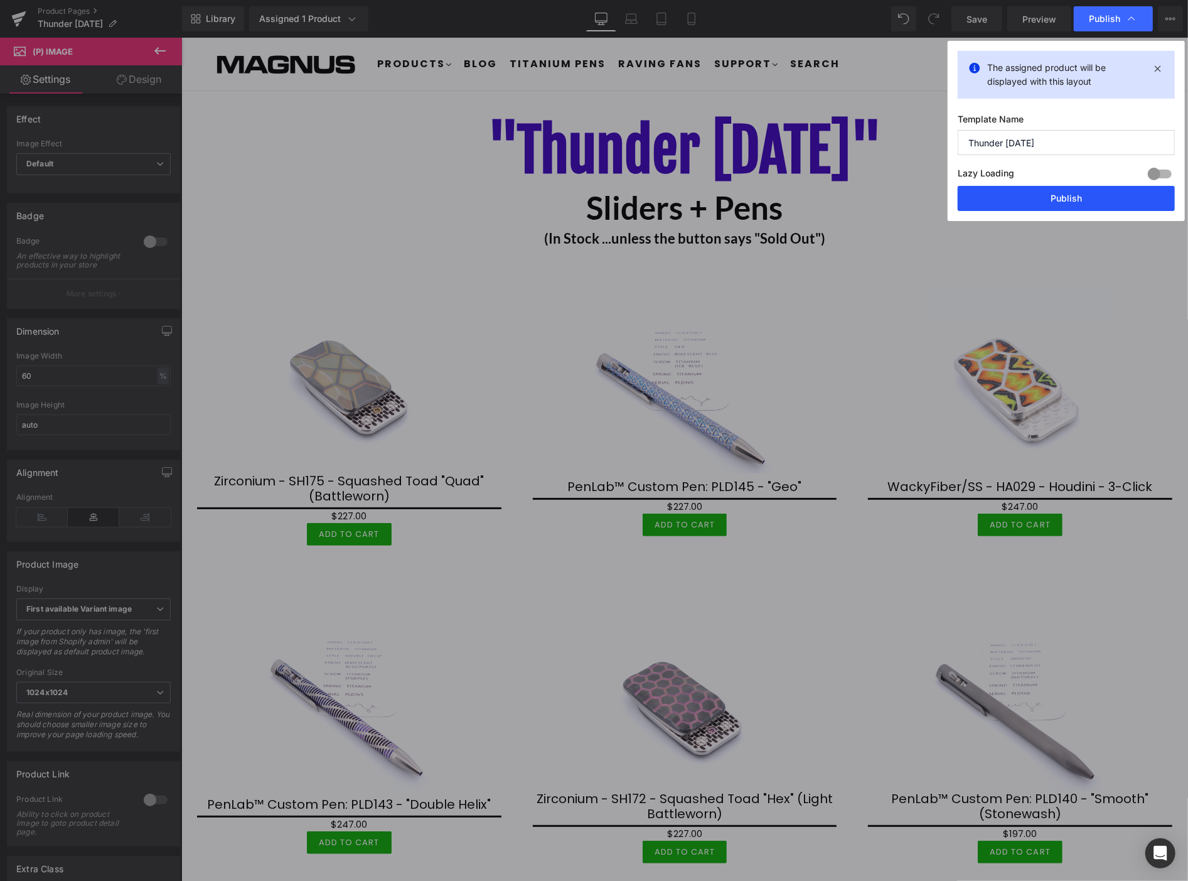
click at [1106, 198] on button "Publish" at bounding box center [1066, 198] width 217 height 25
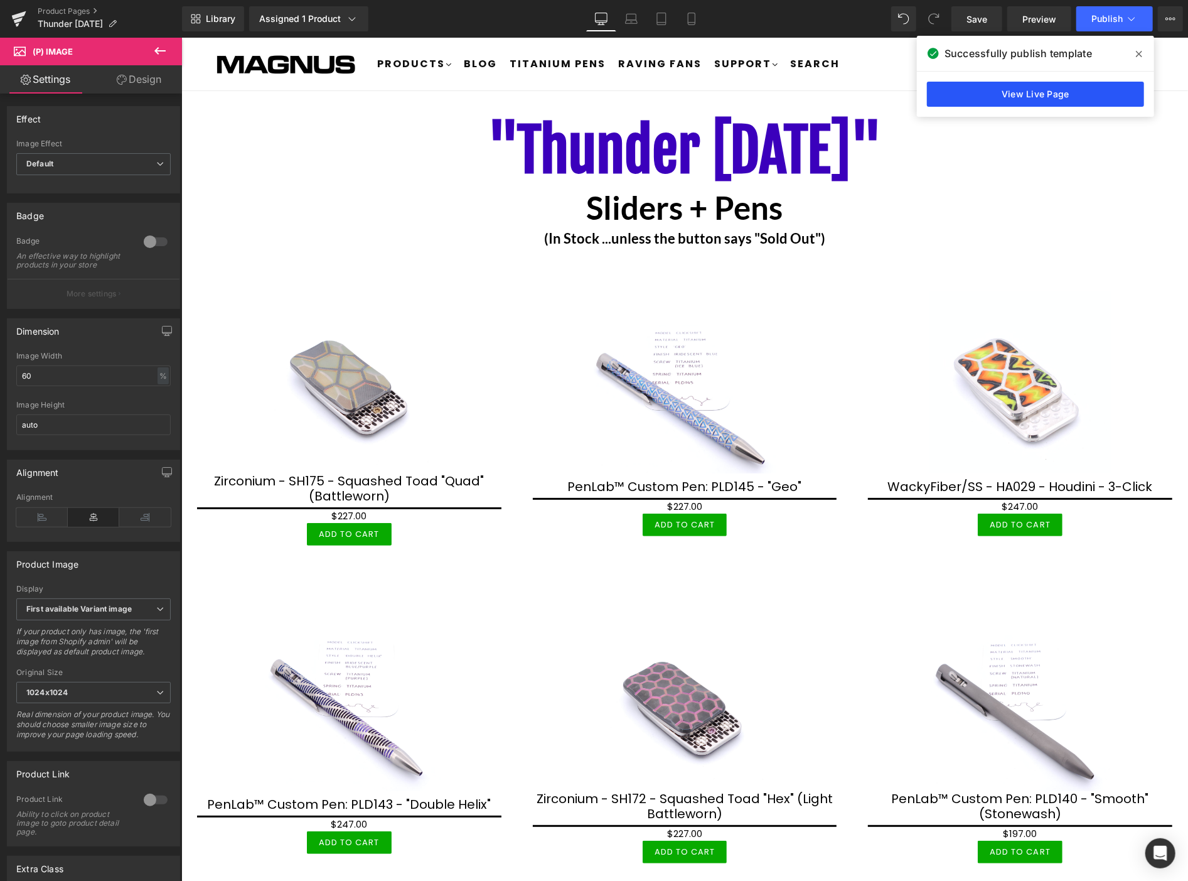
click at [1042, 92] on link "View Live Page" at bounding box center [1035, 94] width 217 height 25
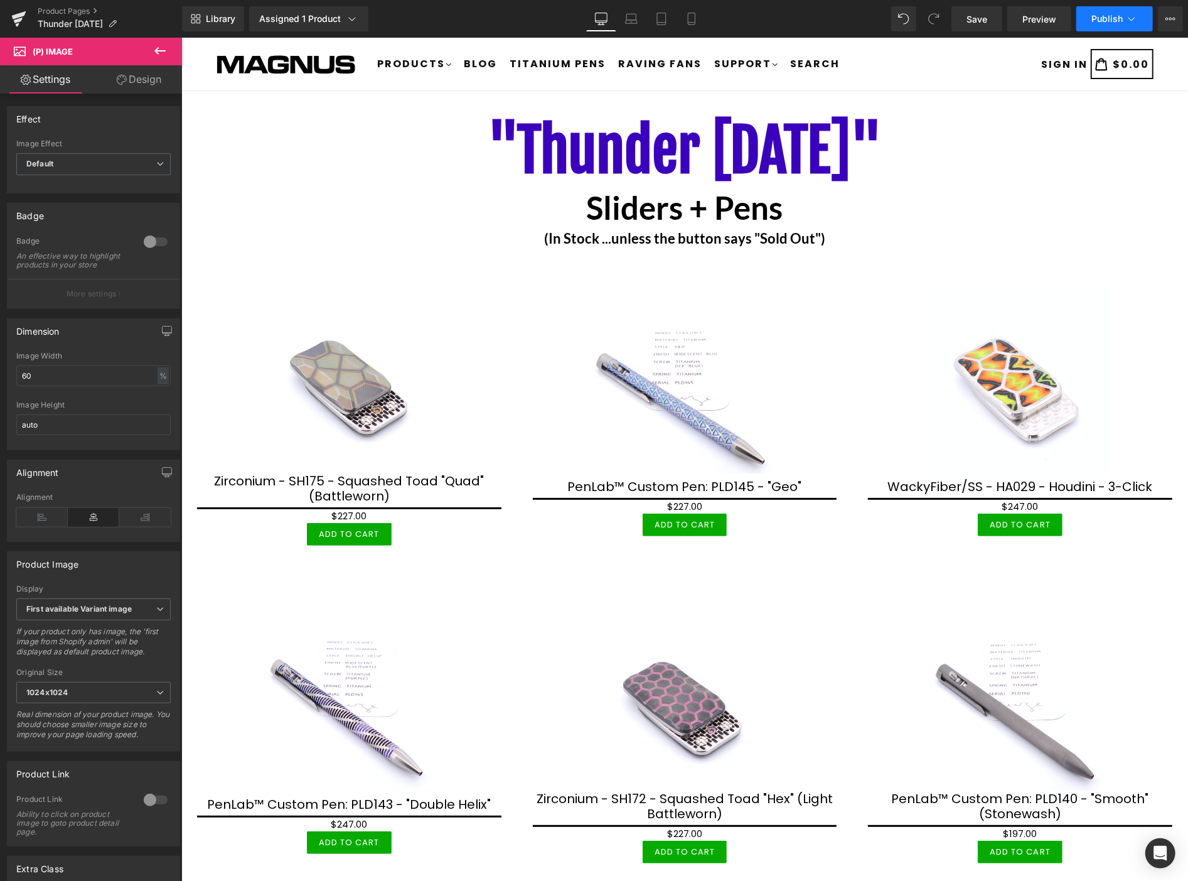
click at [1107, 17] on span "Publish" at bounding box center [1106, 19] width 31 height 10
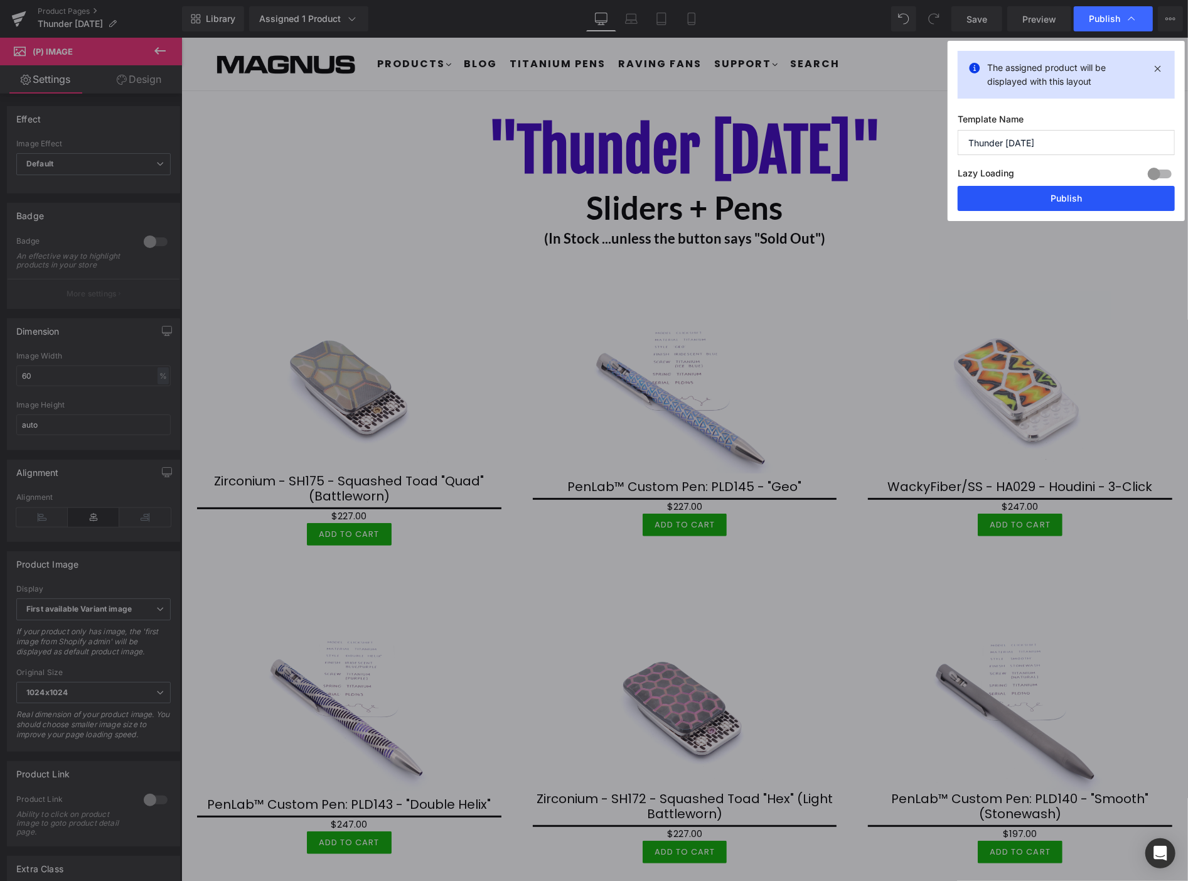
click at [1093, 201] on button "Publish" at bounding box center [1066, 198] width 217 height 25
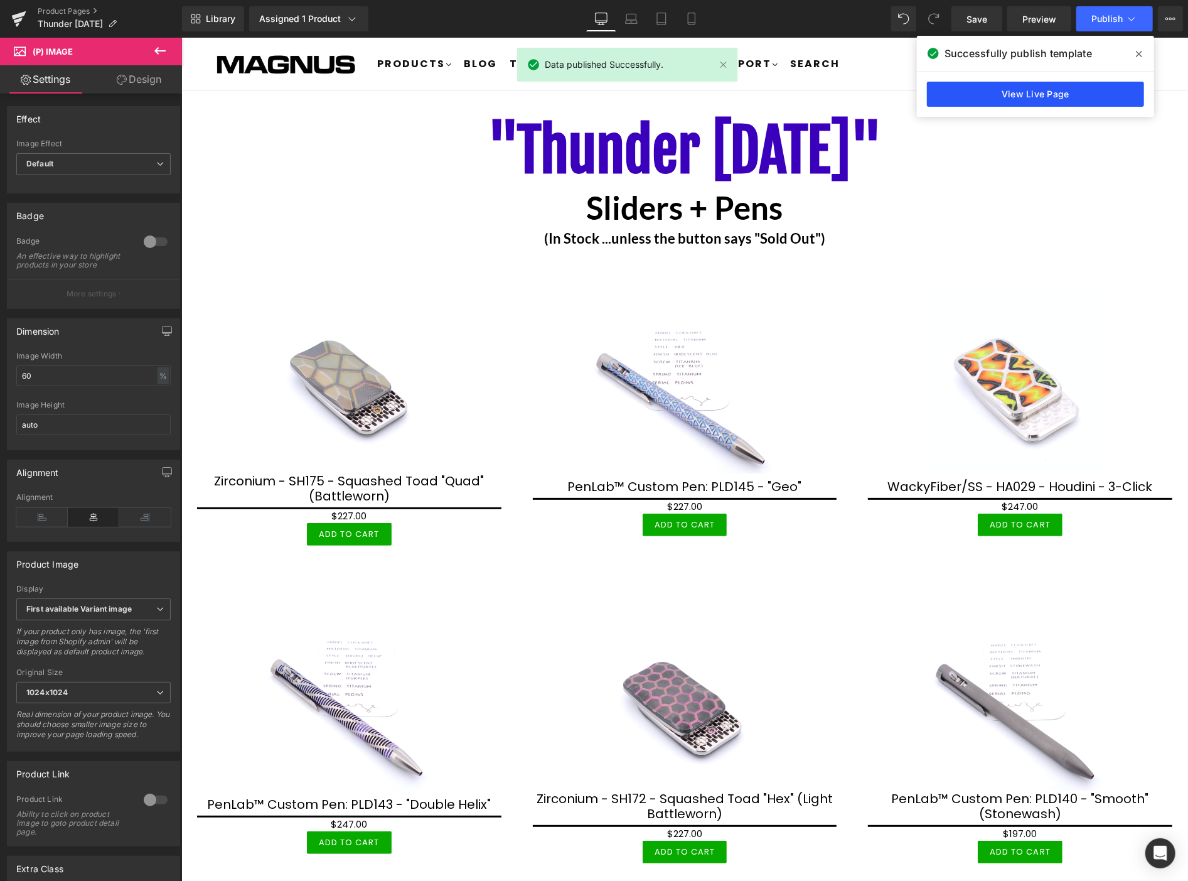
click at [1043, 97] on link "View Live Page" at bounding box center [1035, 94] width 217 height 25
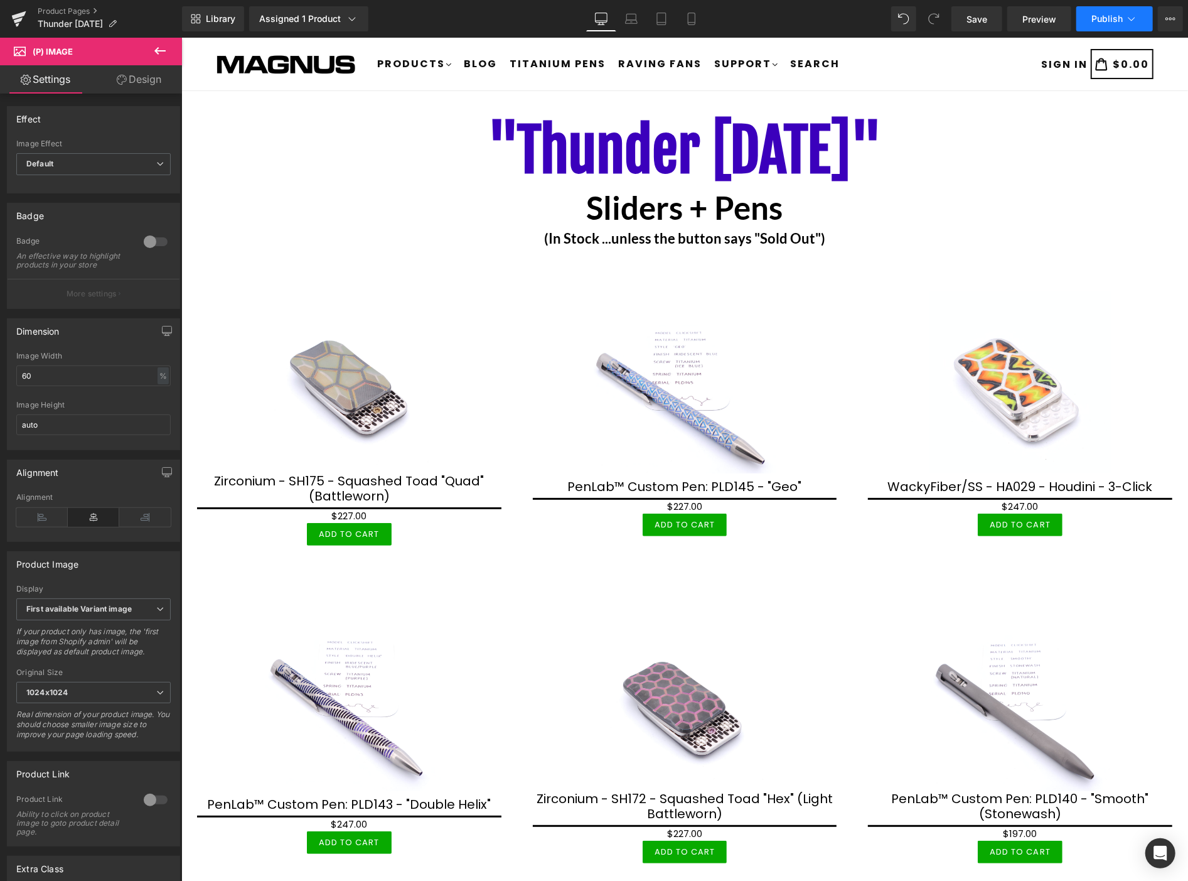
click at [1108, 16] on span "Publish" at bounding box center [1106, 19] width 31 height 10
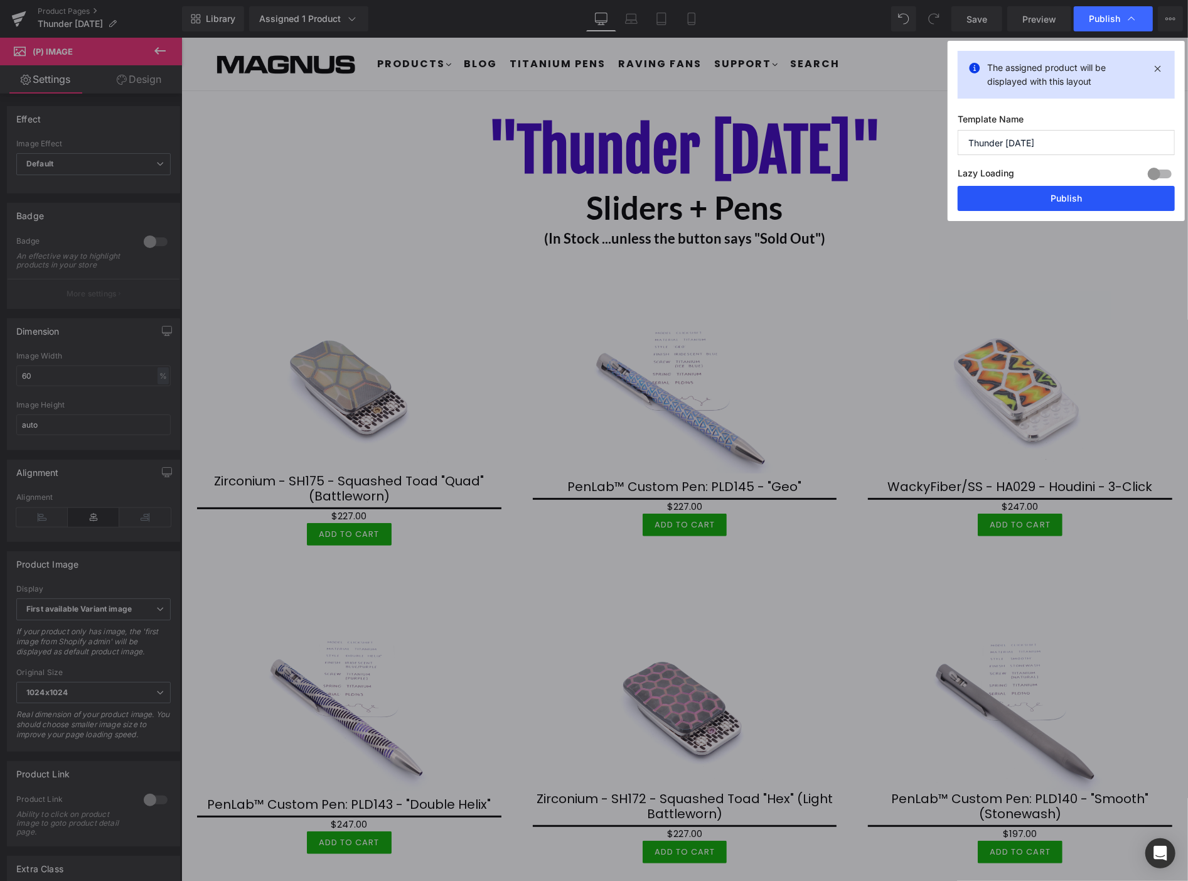
drag, startPoint x: 1078, startPoint y: 203, endPoint x: 897, endPoint y: 165, distance: 185.4
click at [1078, 203] on button "Publish" at bounding box center [1066, 198] width 217 height 25
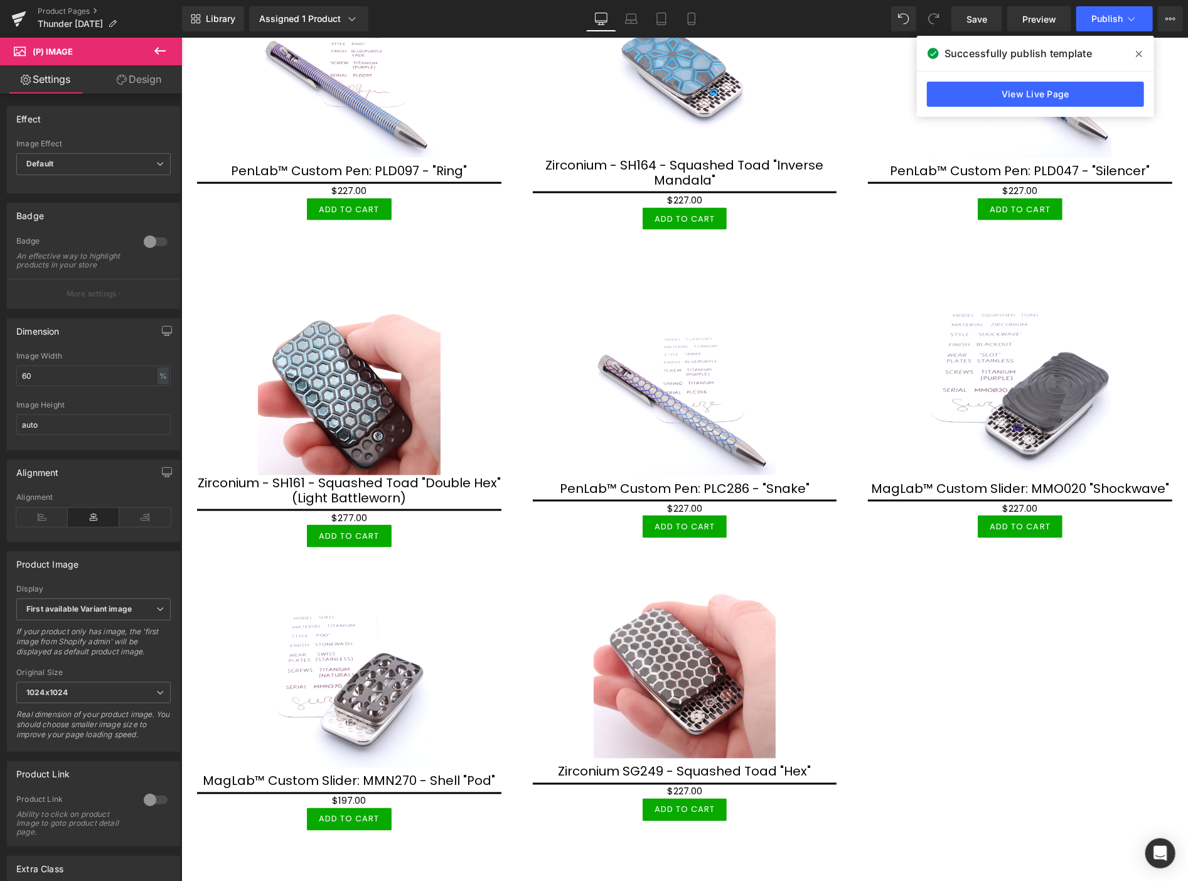
scroll to position [1325, 0]
